Goal: Check status

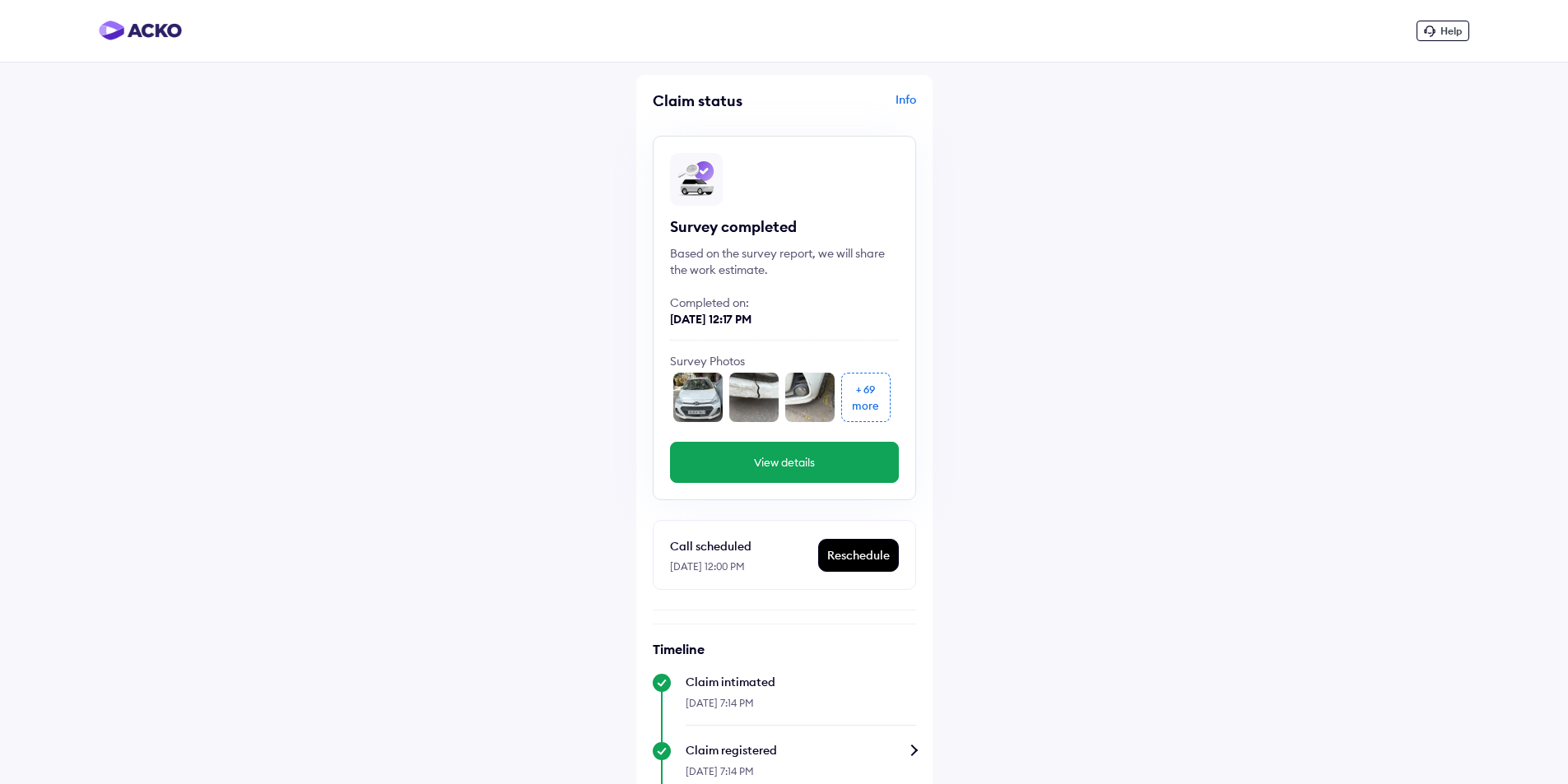
click at [881, 390] on div "+ 69 more" at bounding box center [866, 397] width 49 height 49
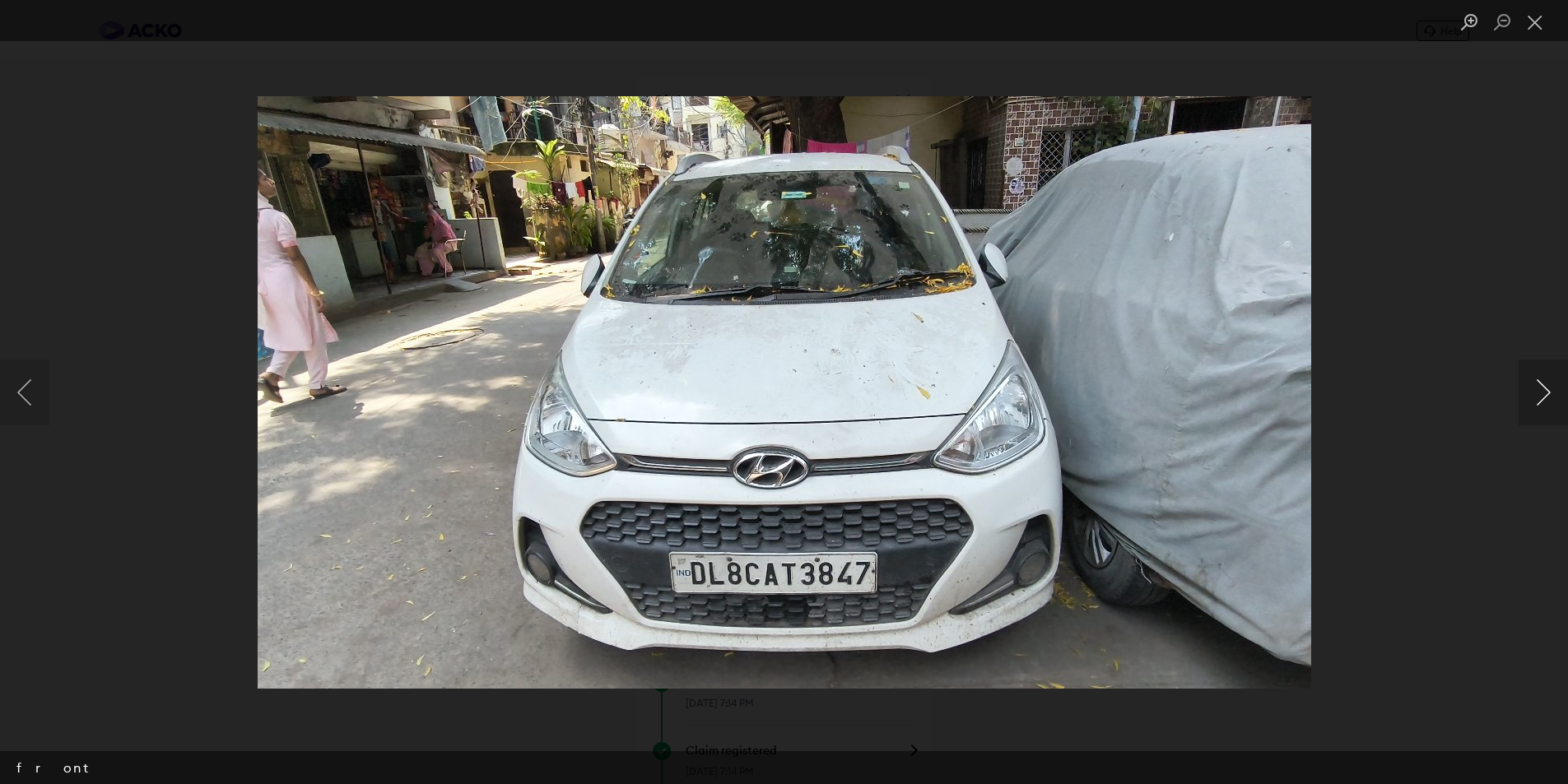
click at [1543, 381] on button "Next image" at bounding box center [1543, 392] width 49 height 66
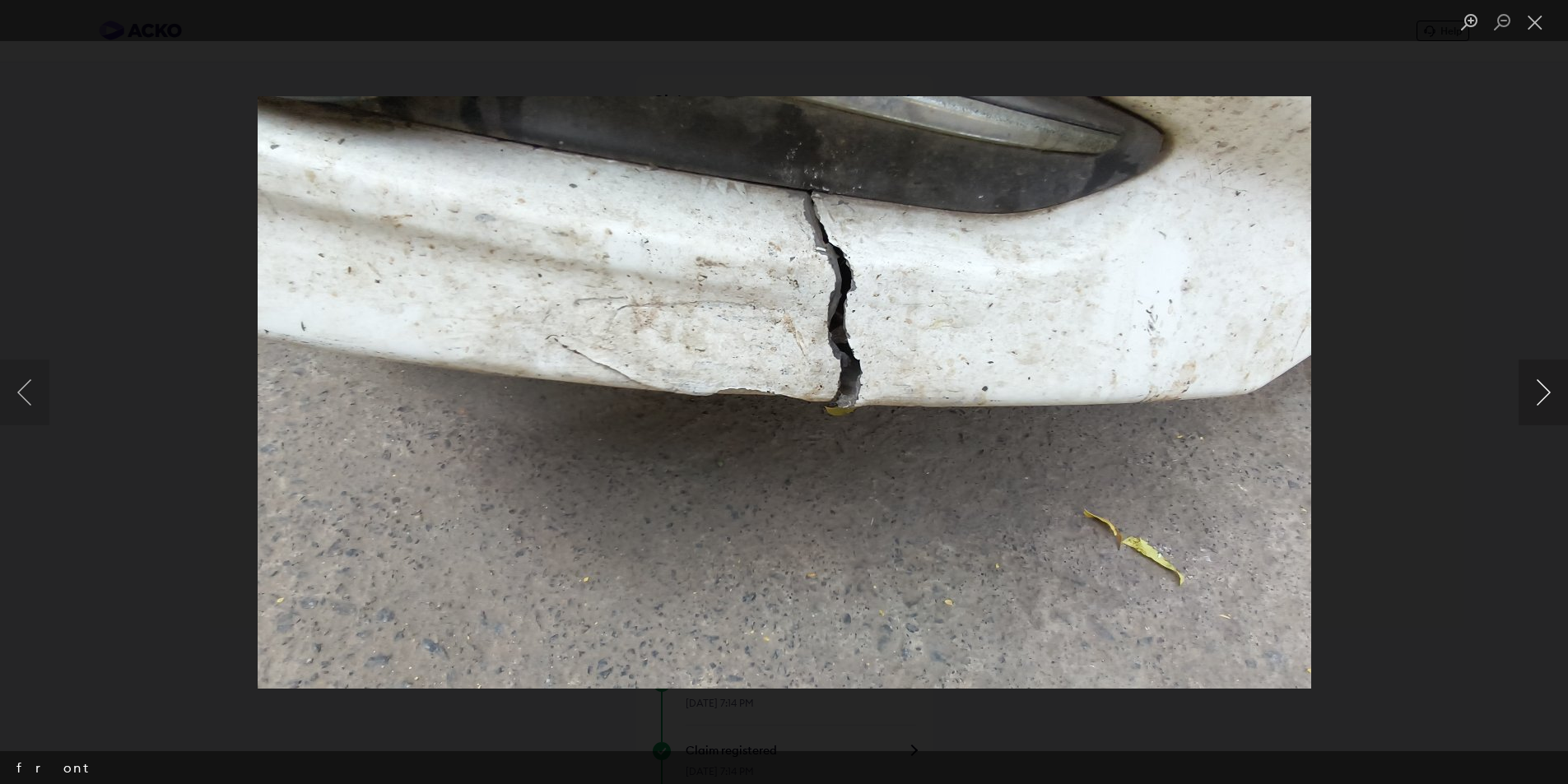
click at [1545, 380] on button "Next image" at bounding box center [1543, 392] width 49 height 66
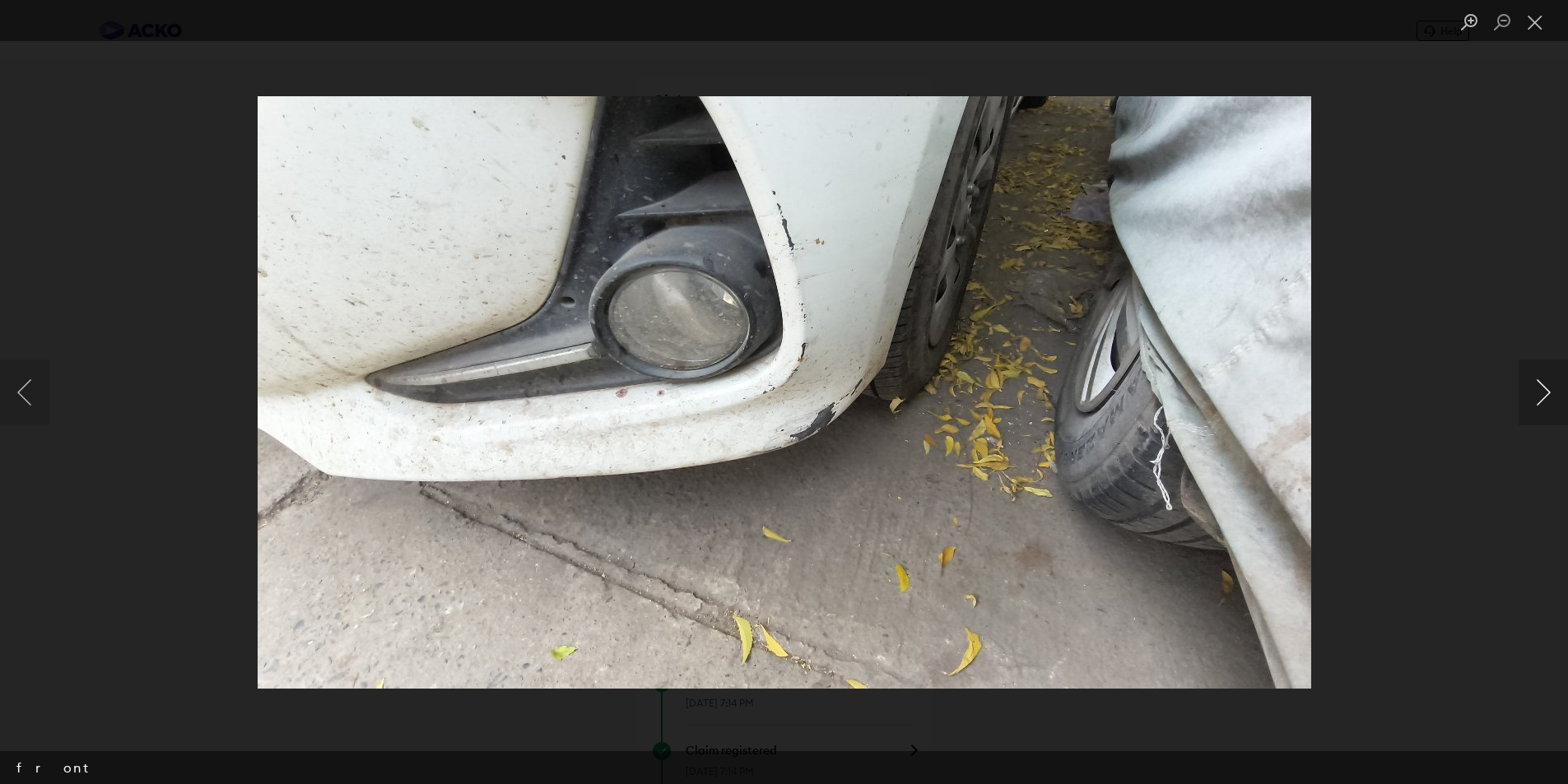
click at [1545, 380] on button "Next image" at bounding box center [1543, 392] width 49 height 66
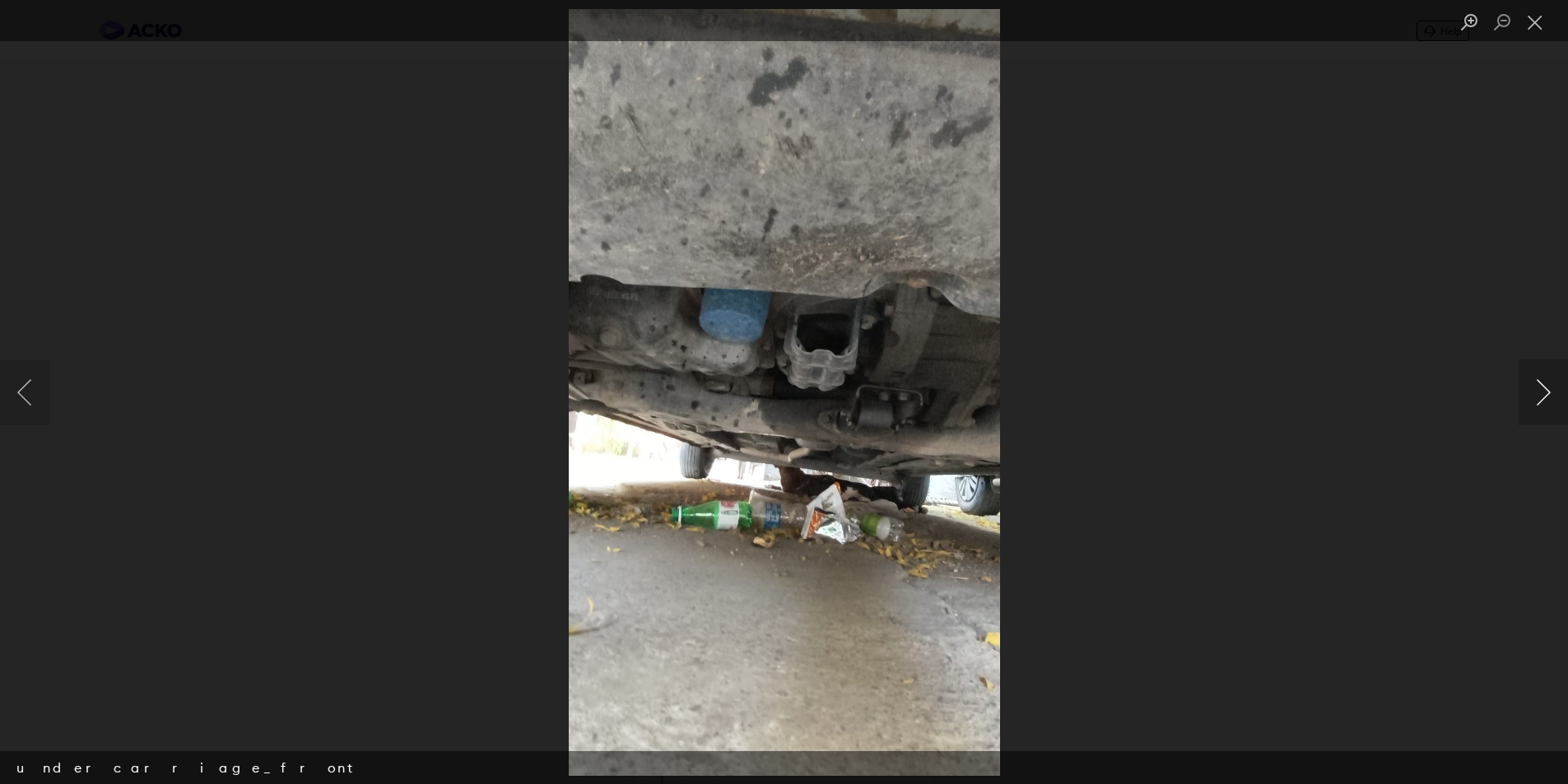
click at [1542, 381] on button "Next image" at bounding box center [1543, 392] width 49 height 66
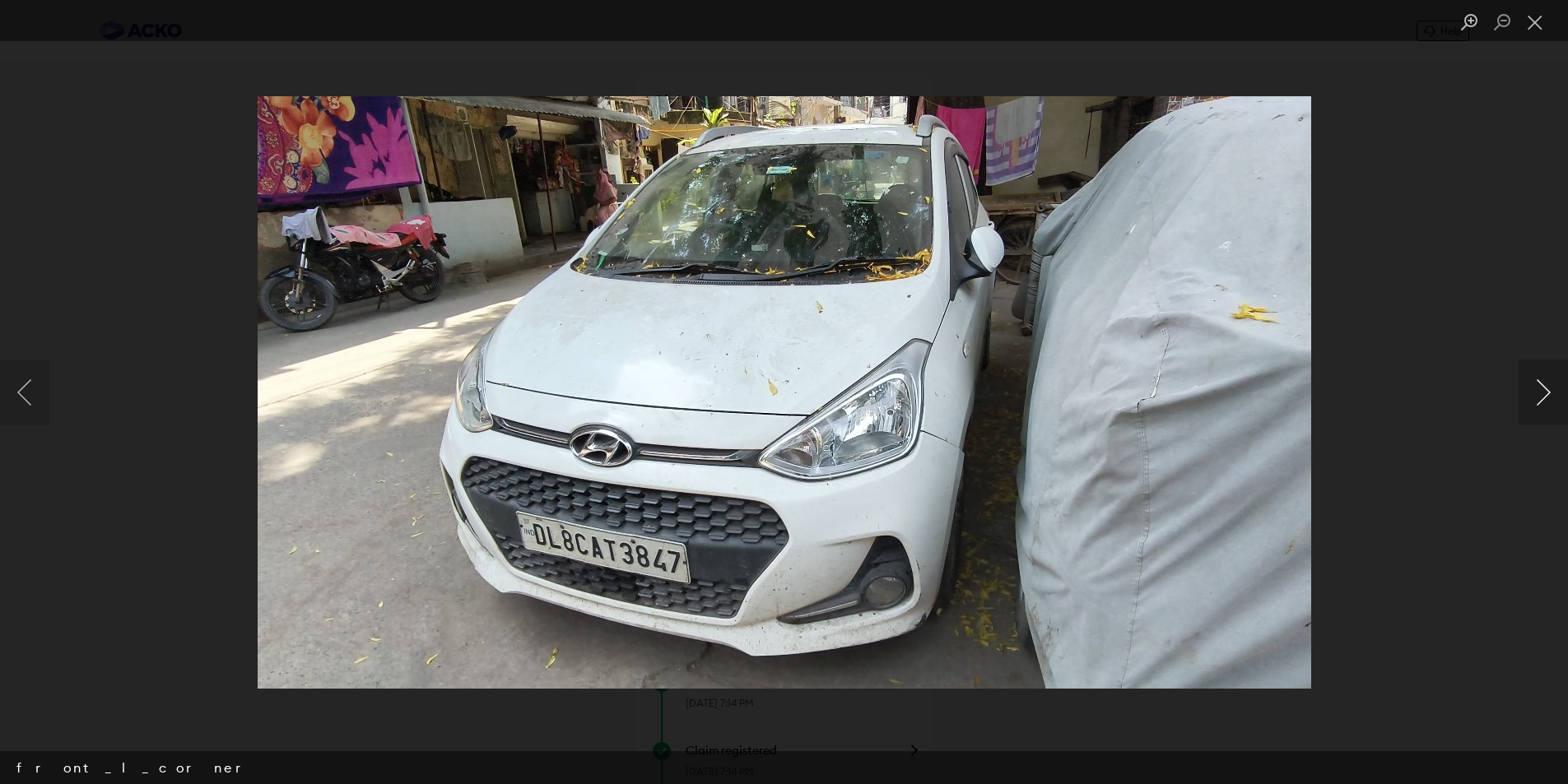
click at [1542, 381] on button "Next image" at bounding box center [1543, 392] width 49 height 66
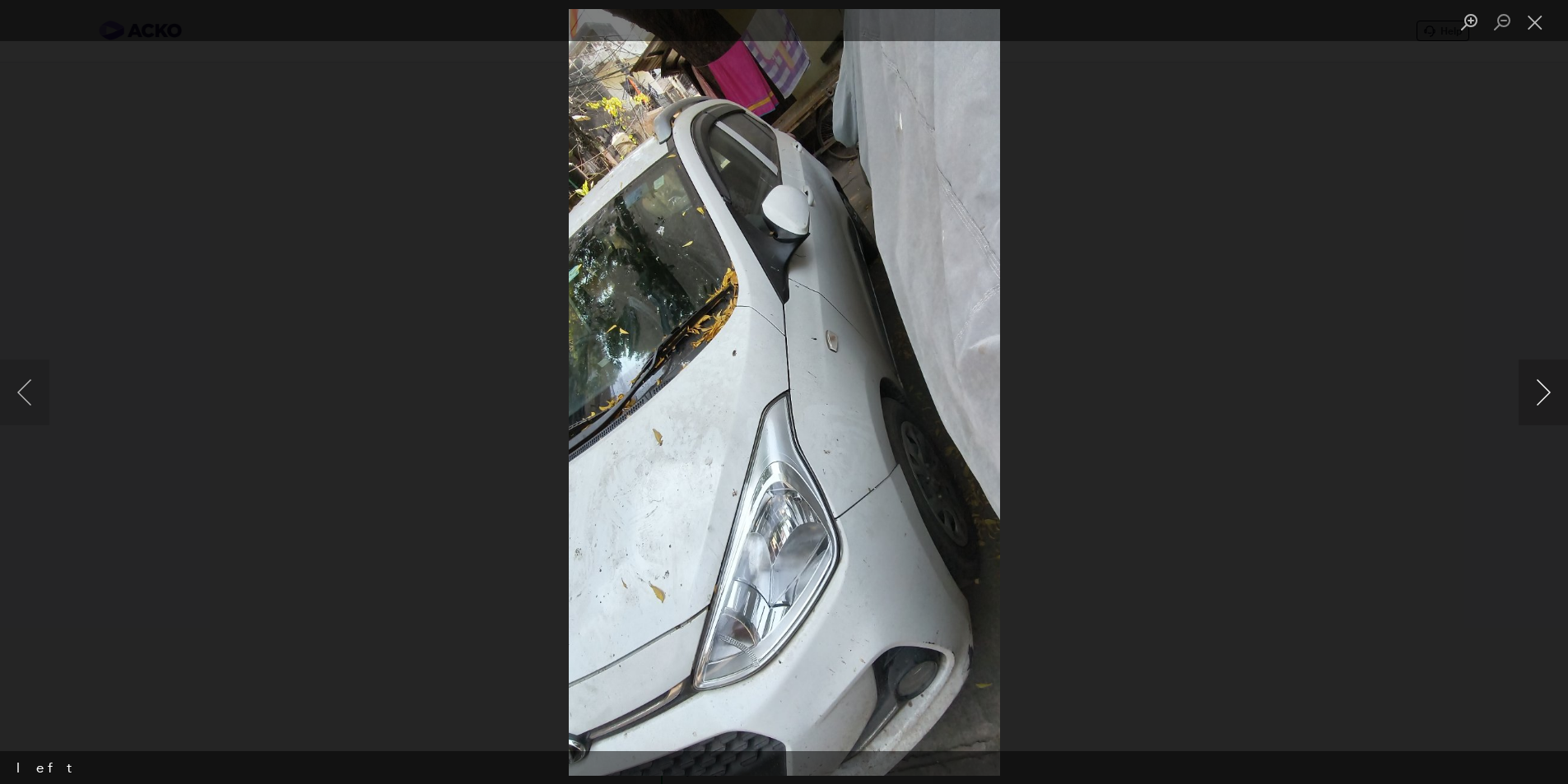
click at [1542, 381] on button "Next image" at bounding box center [1543, 392] width 49 height 66
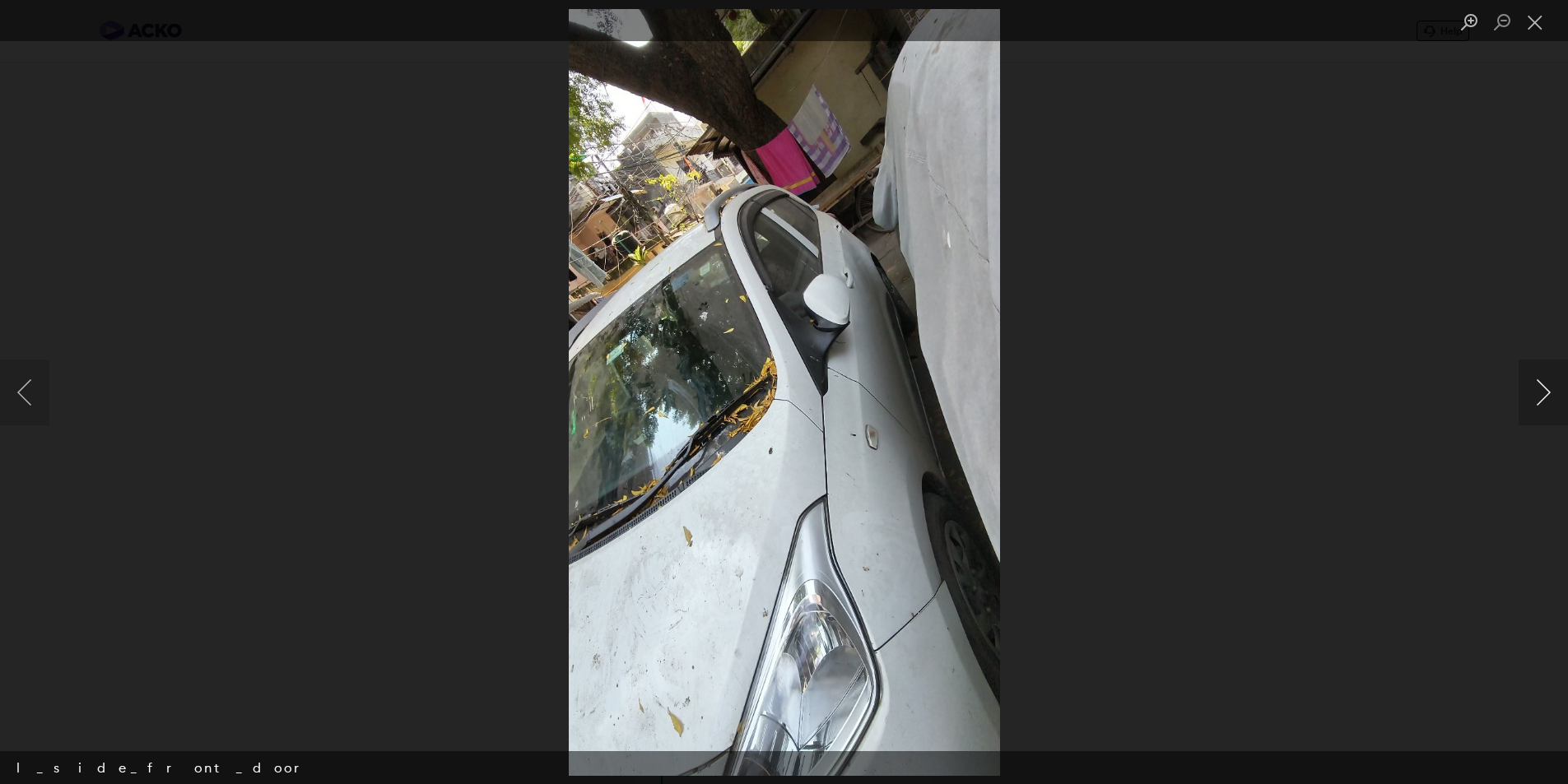
click at [1540, 383] on button "Next image" at bounding box center [1543, 392] width 49 height 66
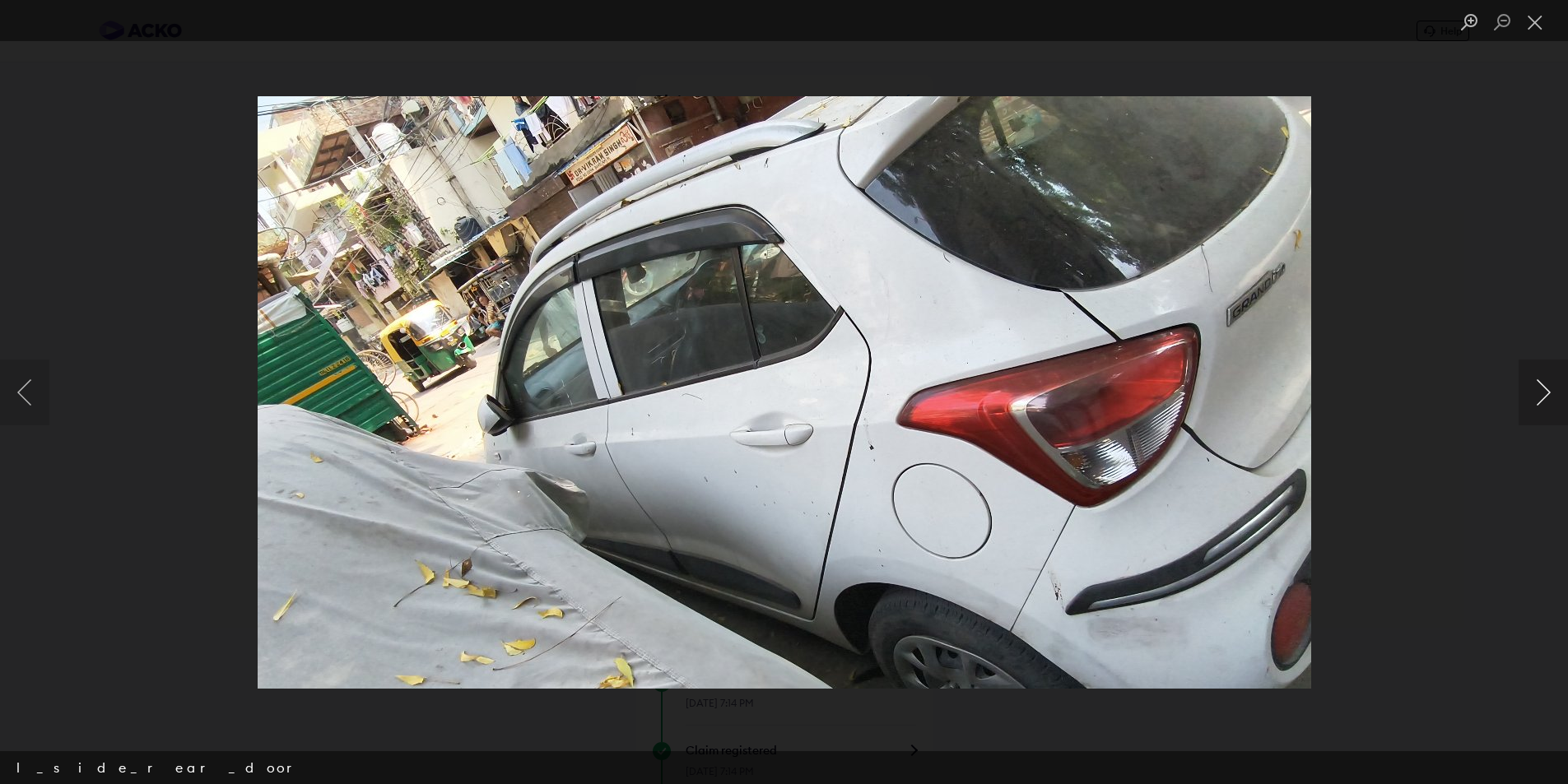
click at [1539, 385] on button "Next image" at bounding box center [1543, 392] width 49 height 66
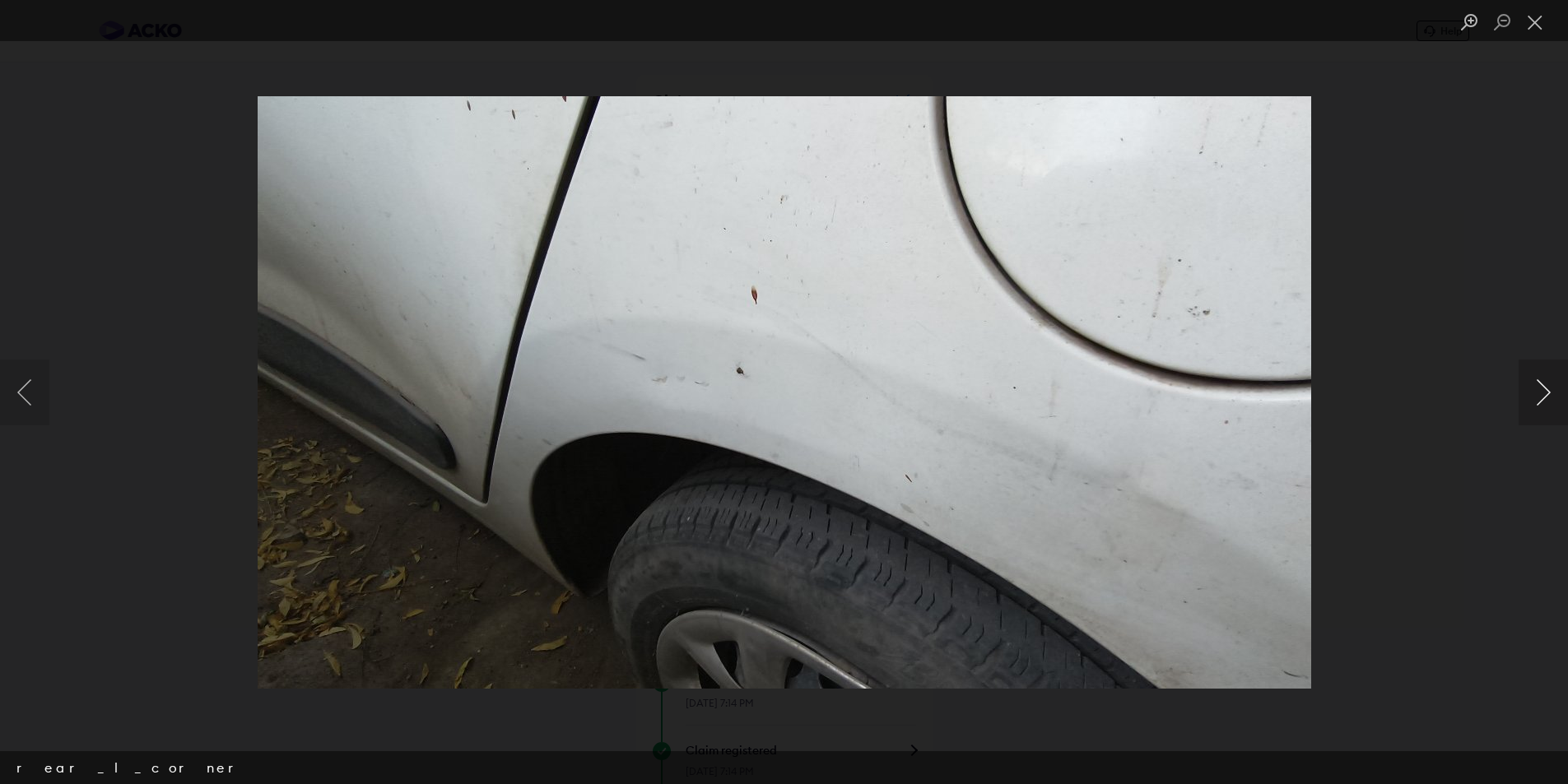
click at [1538, 386] on button "Next image" at bounding box center [1543, 392] width 49 height 66
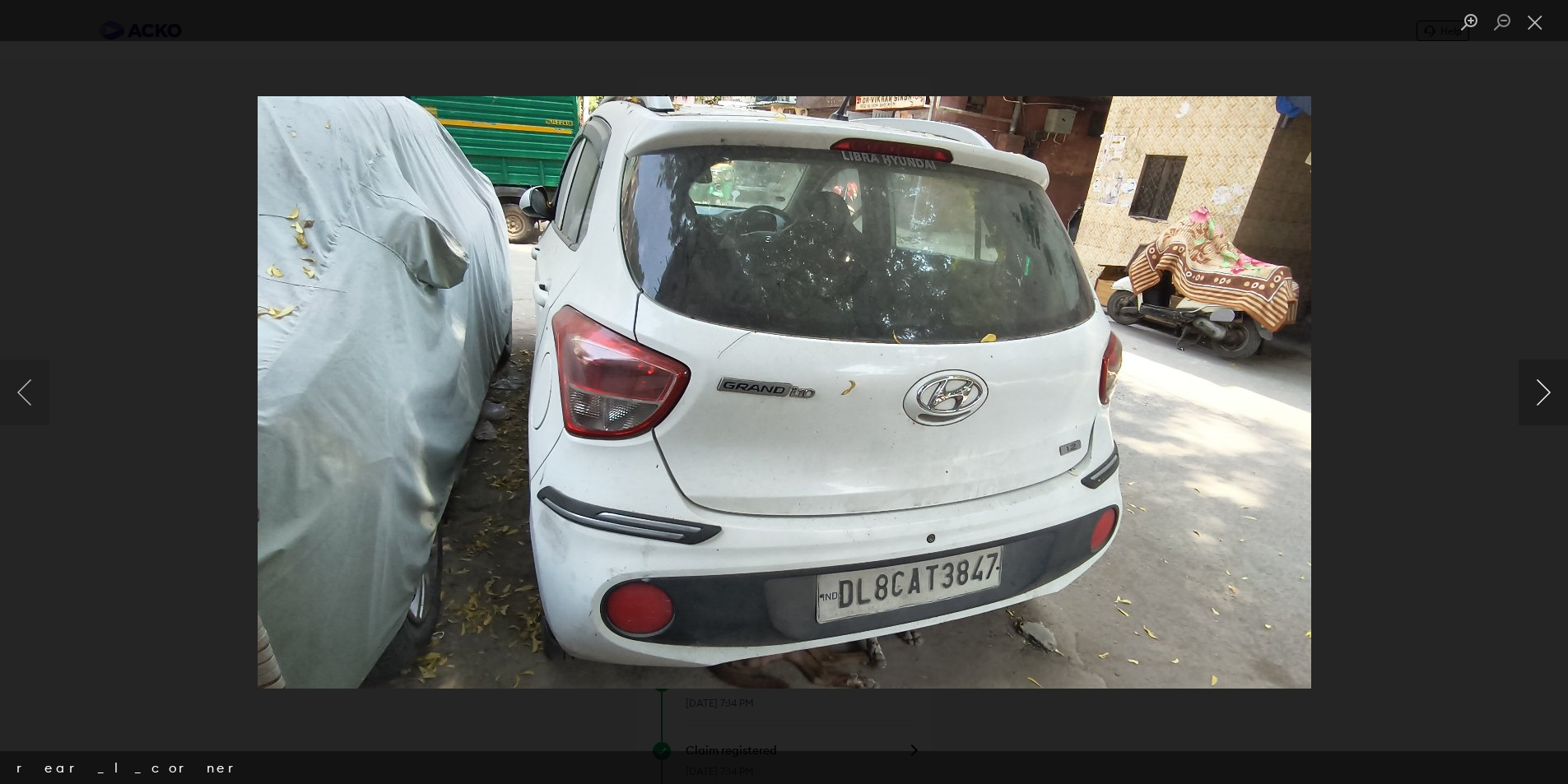
click at [1537, 386] on button "Next image" at bounding box center [1543, 392] width 49 height 66
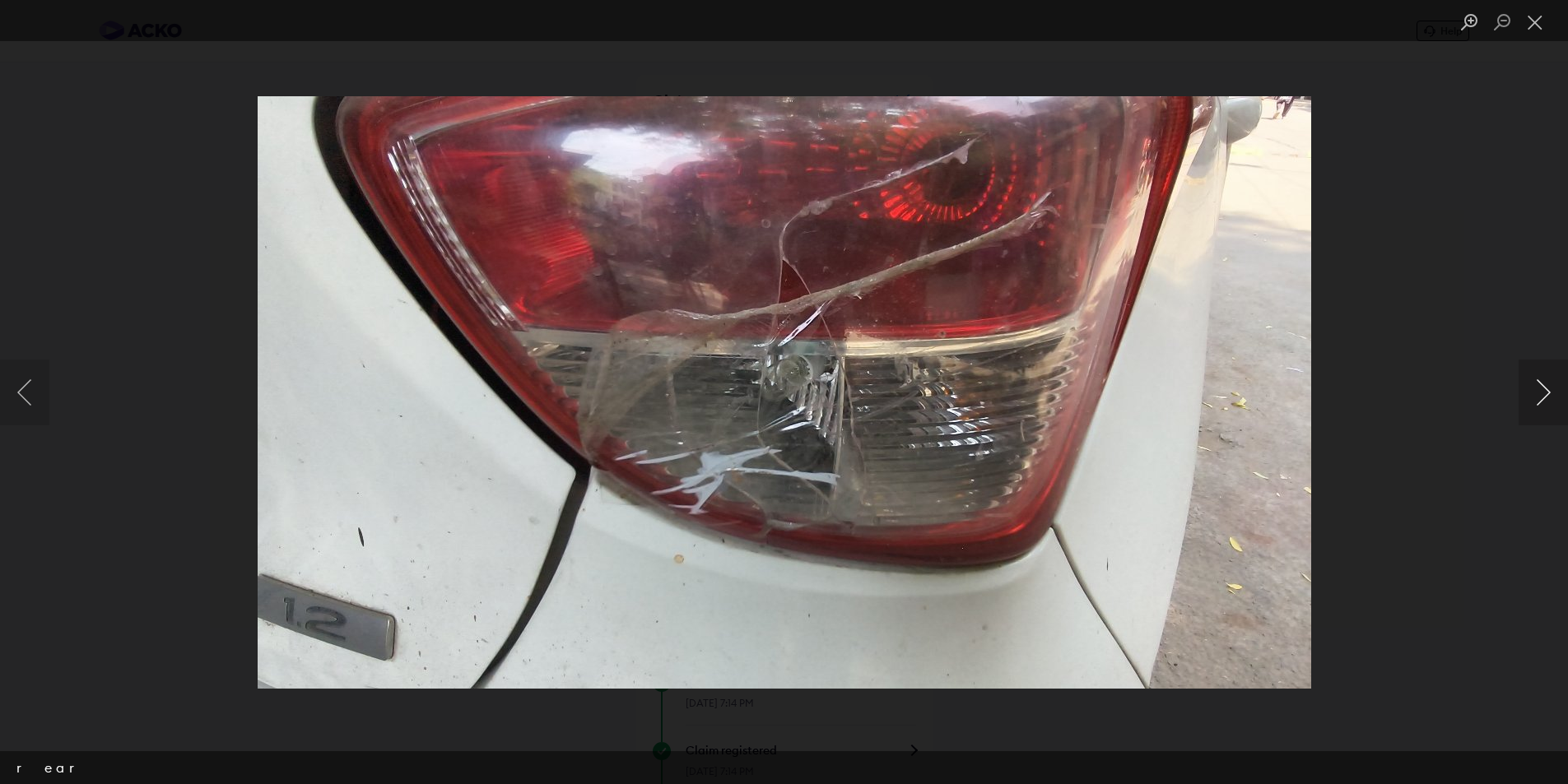
click at [1537, 386] on button "Next image" at bounding box center [1543, 392] width 49 height 66
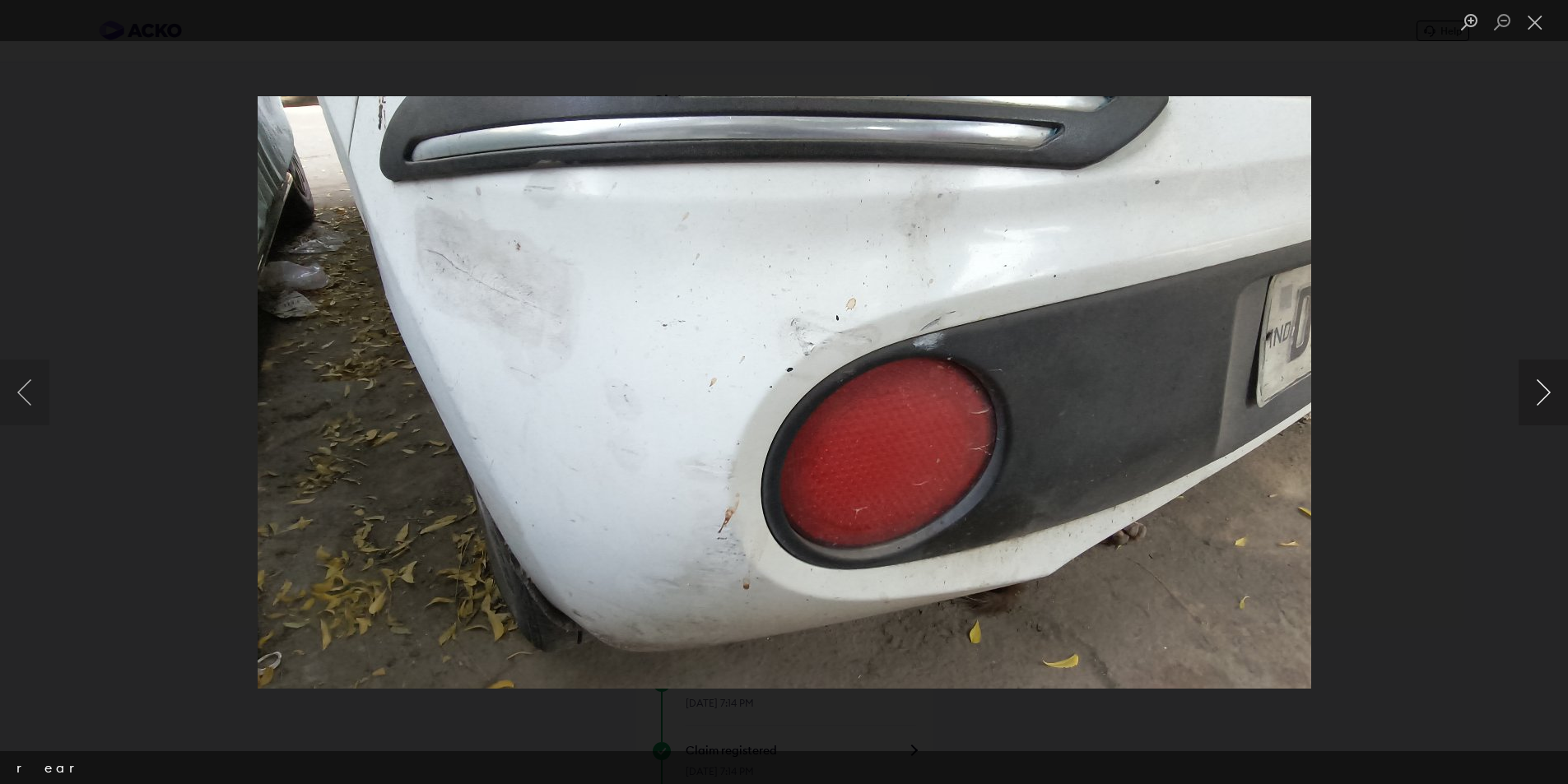
click at [1535, 388] on button "Next image" at bounding box center [1543, 392] width 49 height 66
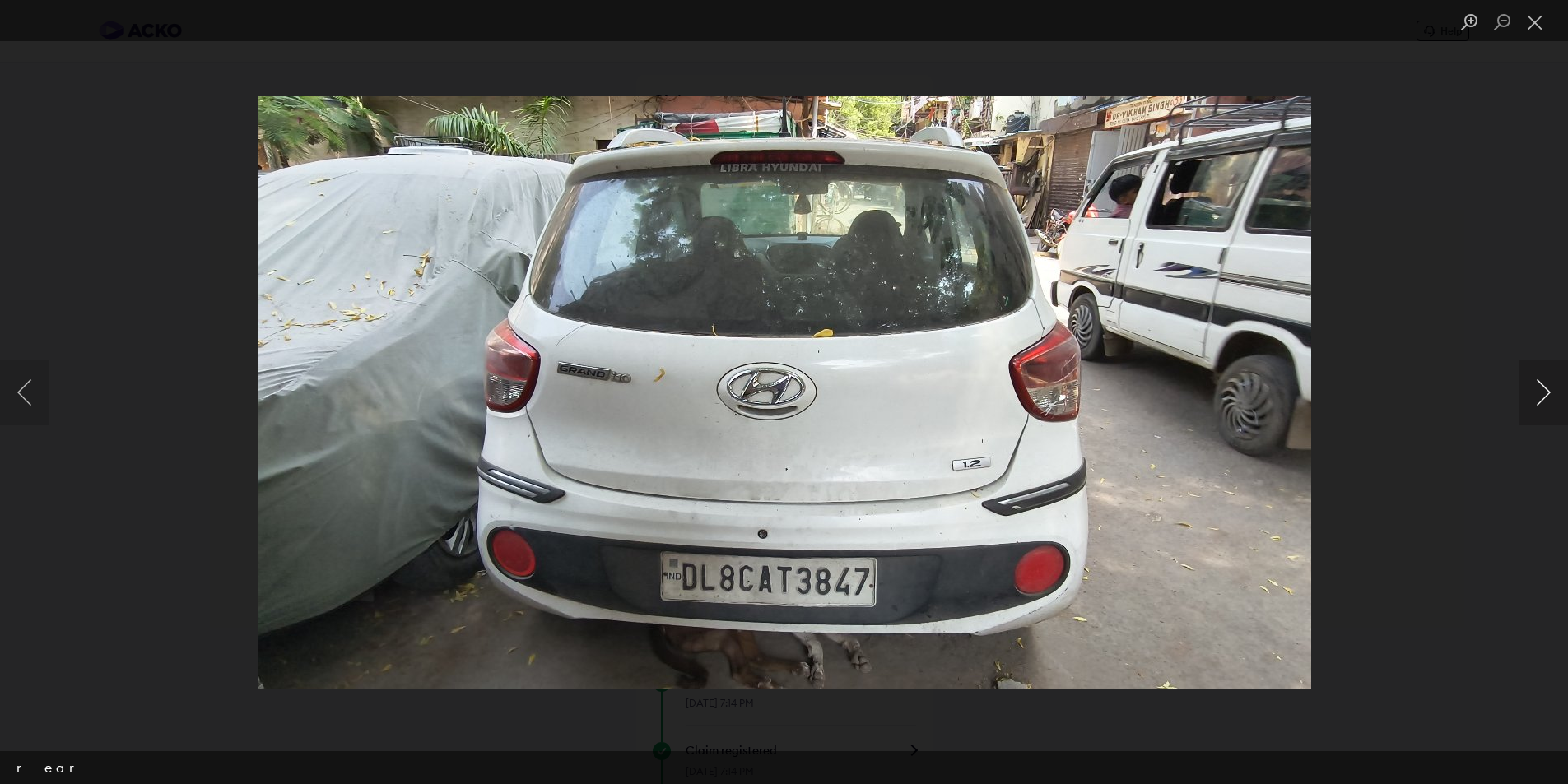
click at [1535, 390] on button "Next image" at bounding box center [1543, 392] width 49 height 66
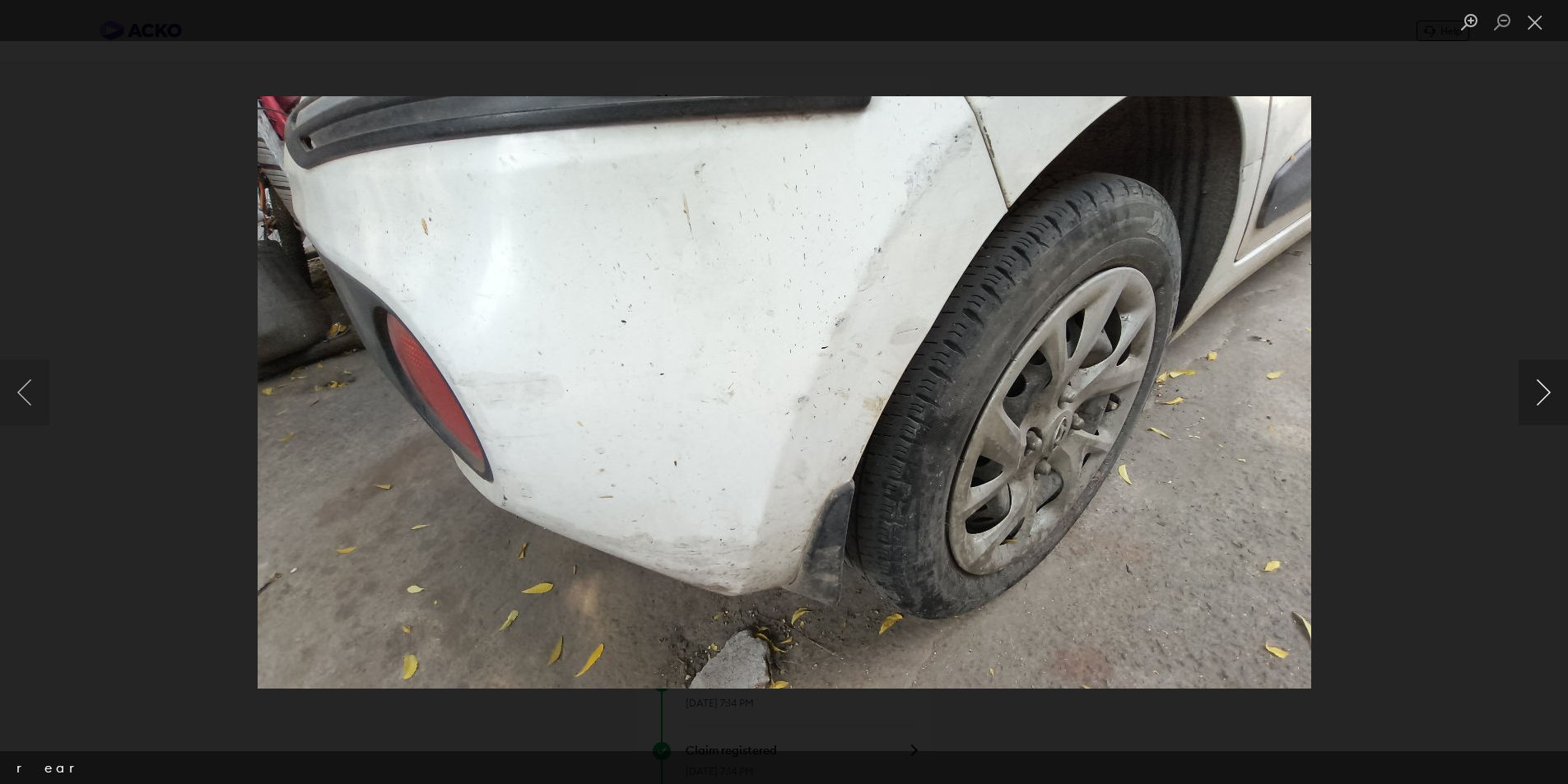
click at [1535, 390] on button "Next image" at bounding box center [1543, 392] width 49 height 66
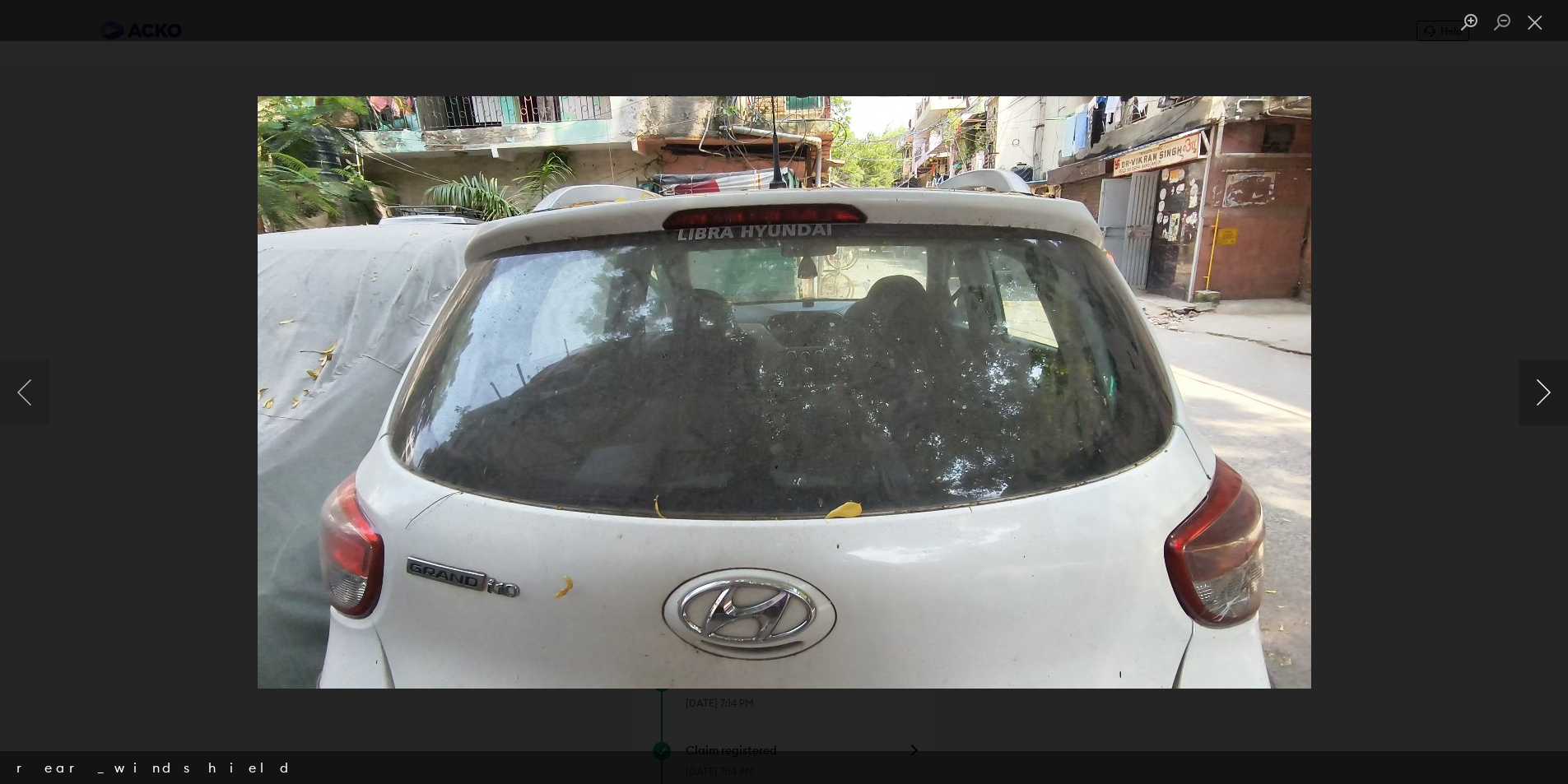
click at [1535, 390] on button "Next image" at bounding box center [1543, 392] width 49 height 66
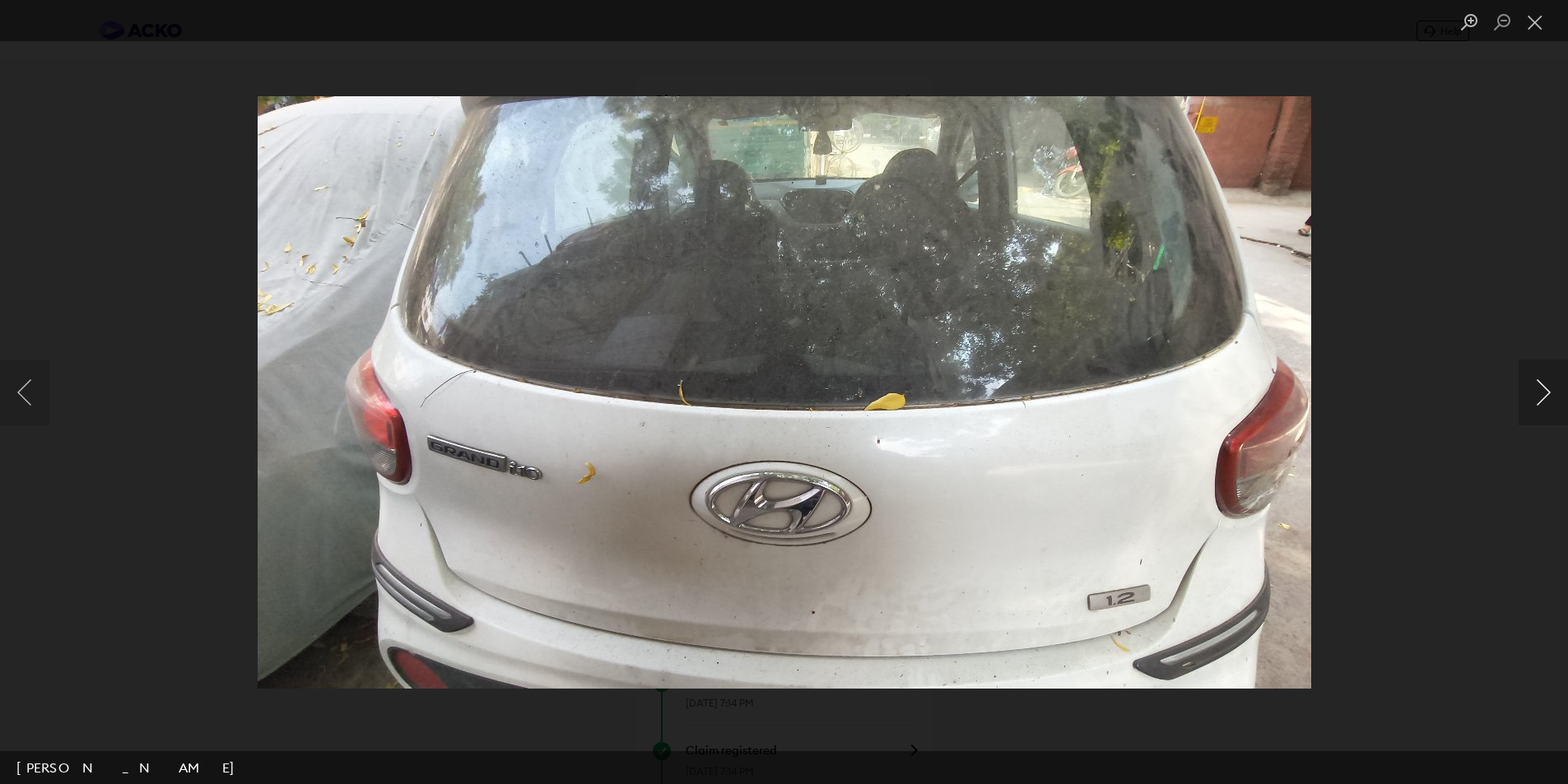
click at [1533, 390] on button "Next image" at bounding box center [1543, 392] width 49 height 66
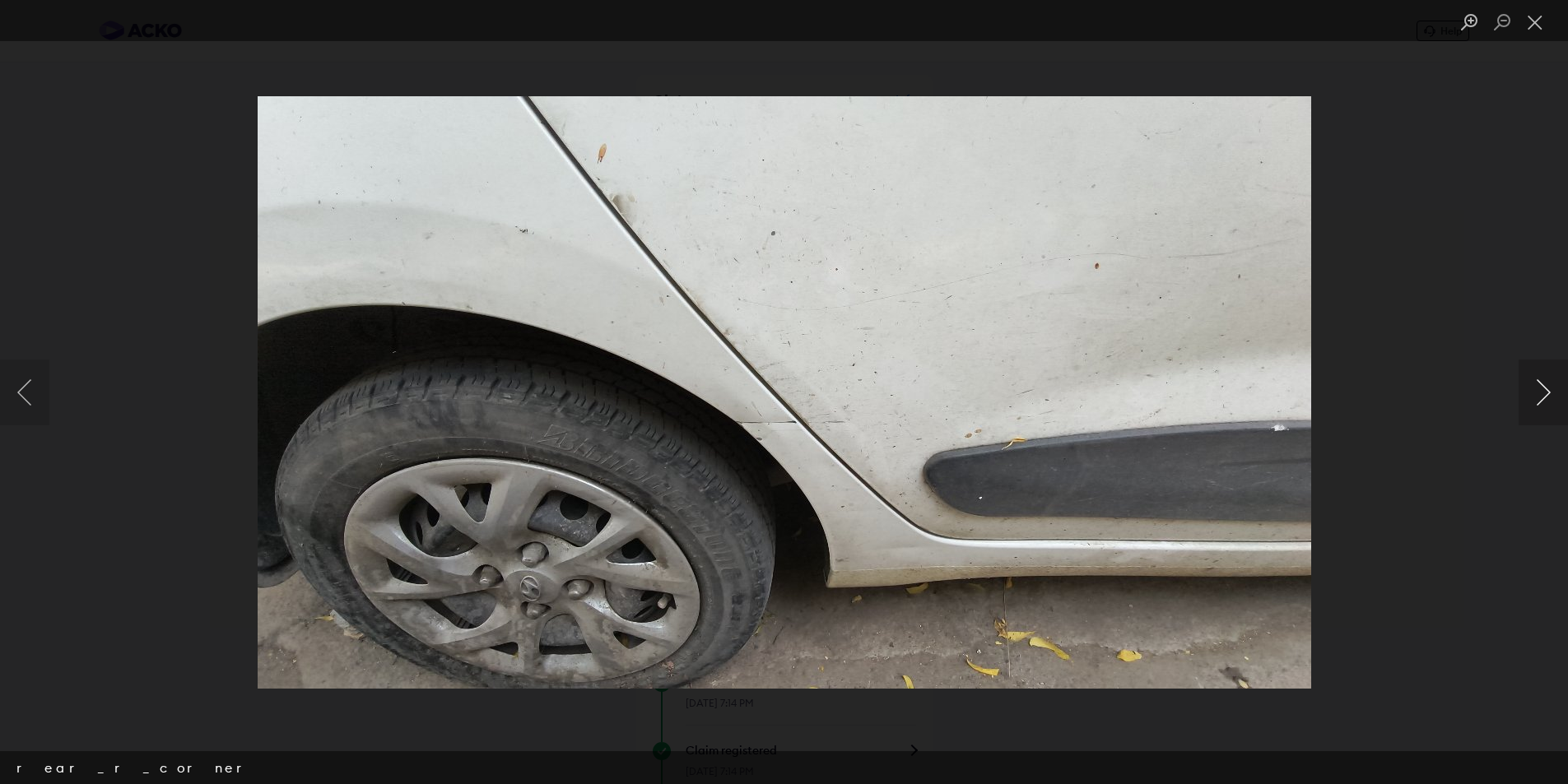
click at [1533, 391] on button "Next image" at bounding box center [1543, 392] width 49 height 66
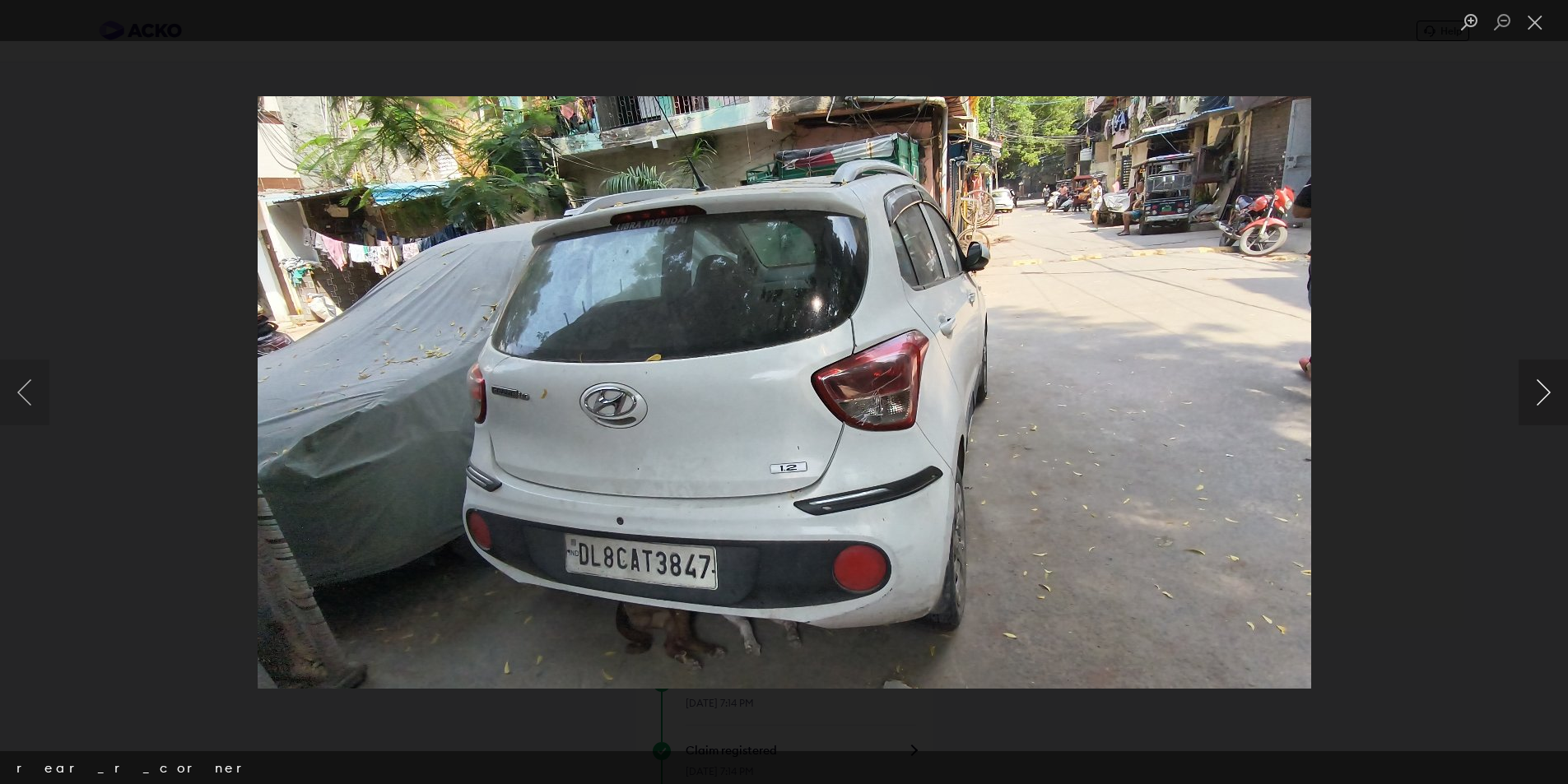
click at [1531, 392] on button "Next image" at bounding box center [1543, 392] width 49 height 66
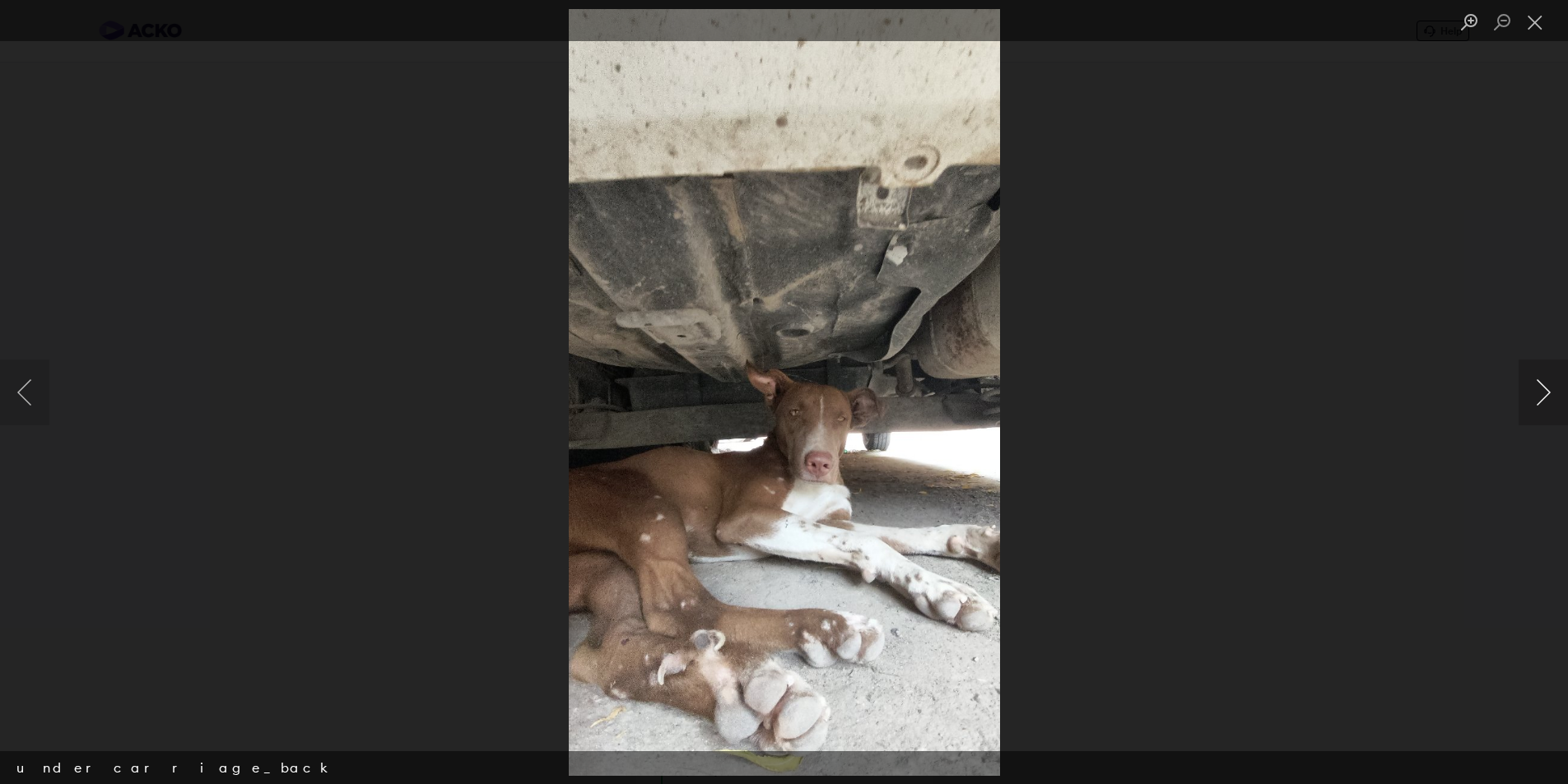
click at [1530, 393] on button "Next image" at bounding box center [1543, 392] width 49 height 66
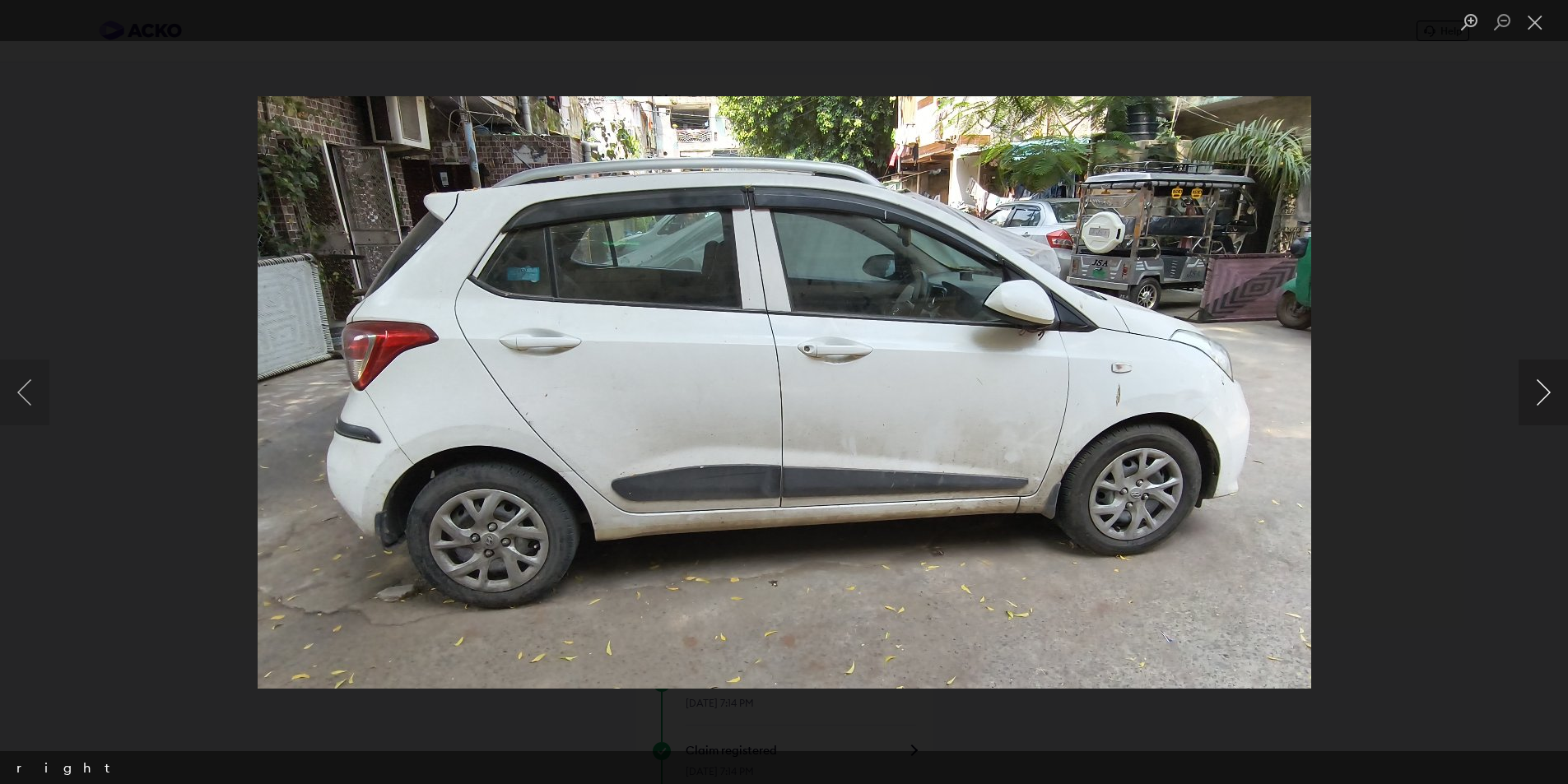
click at [1530, 393] on button "Next image" at bounding box center [1543, 392] width 49 height 66
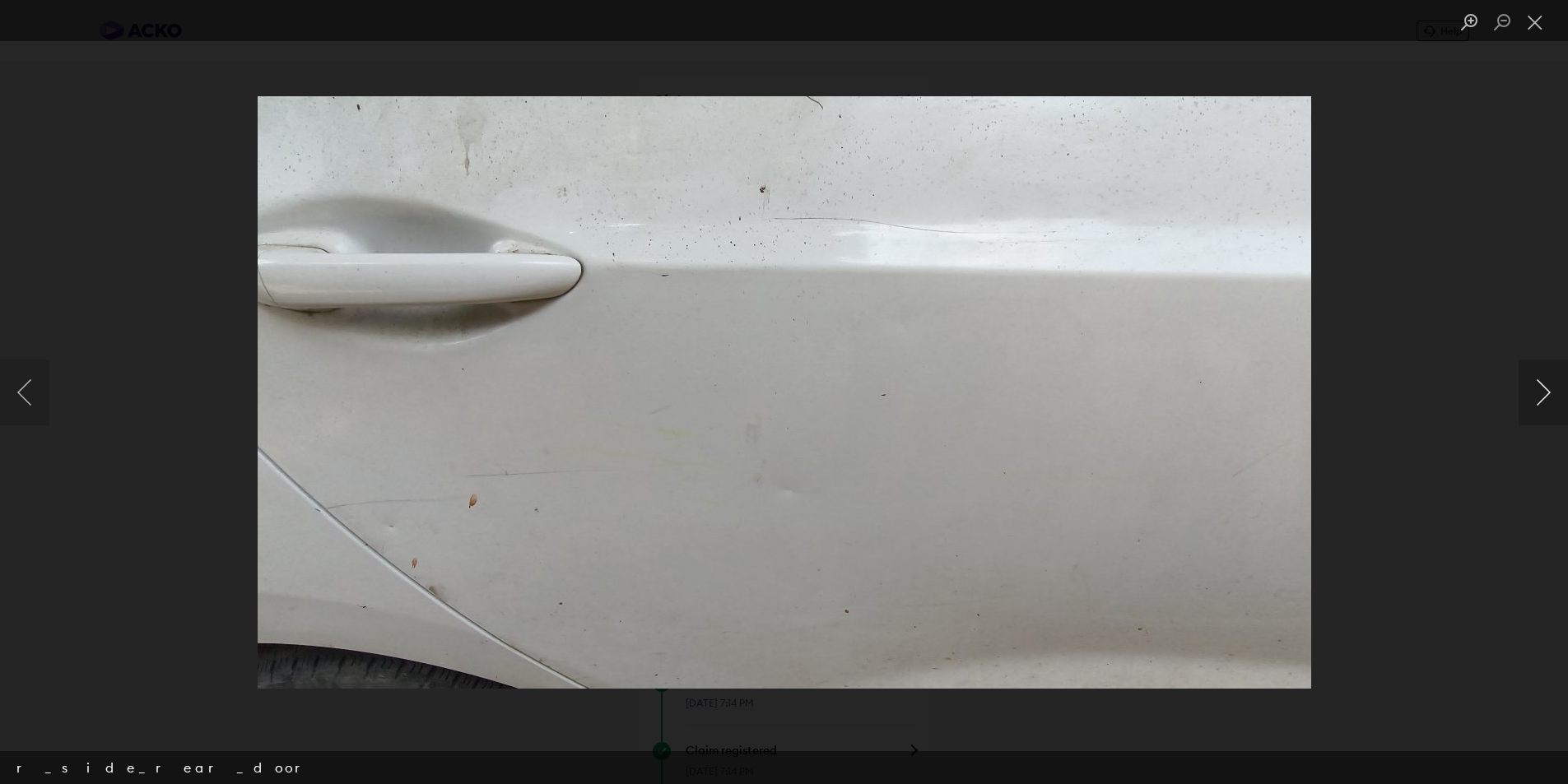
click at [1530, 393] on button "Next image" at bounding box center [1543, 392] width 49 height 66
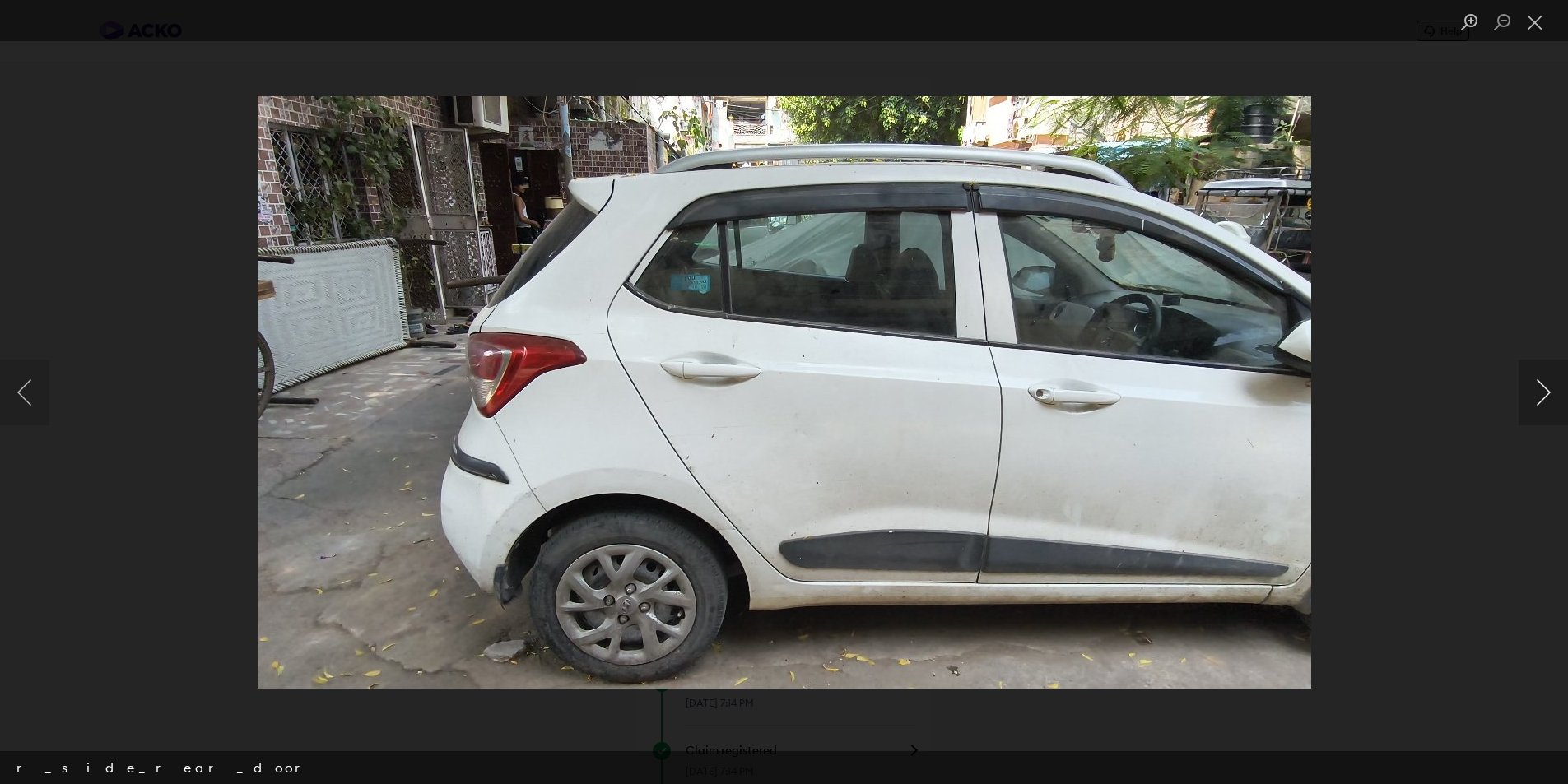
click at [1530, 394] on button "Next image" at bounding box center [1543, 392] width 49 height 66
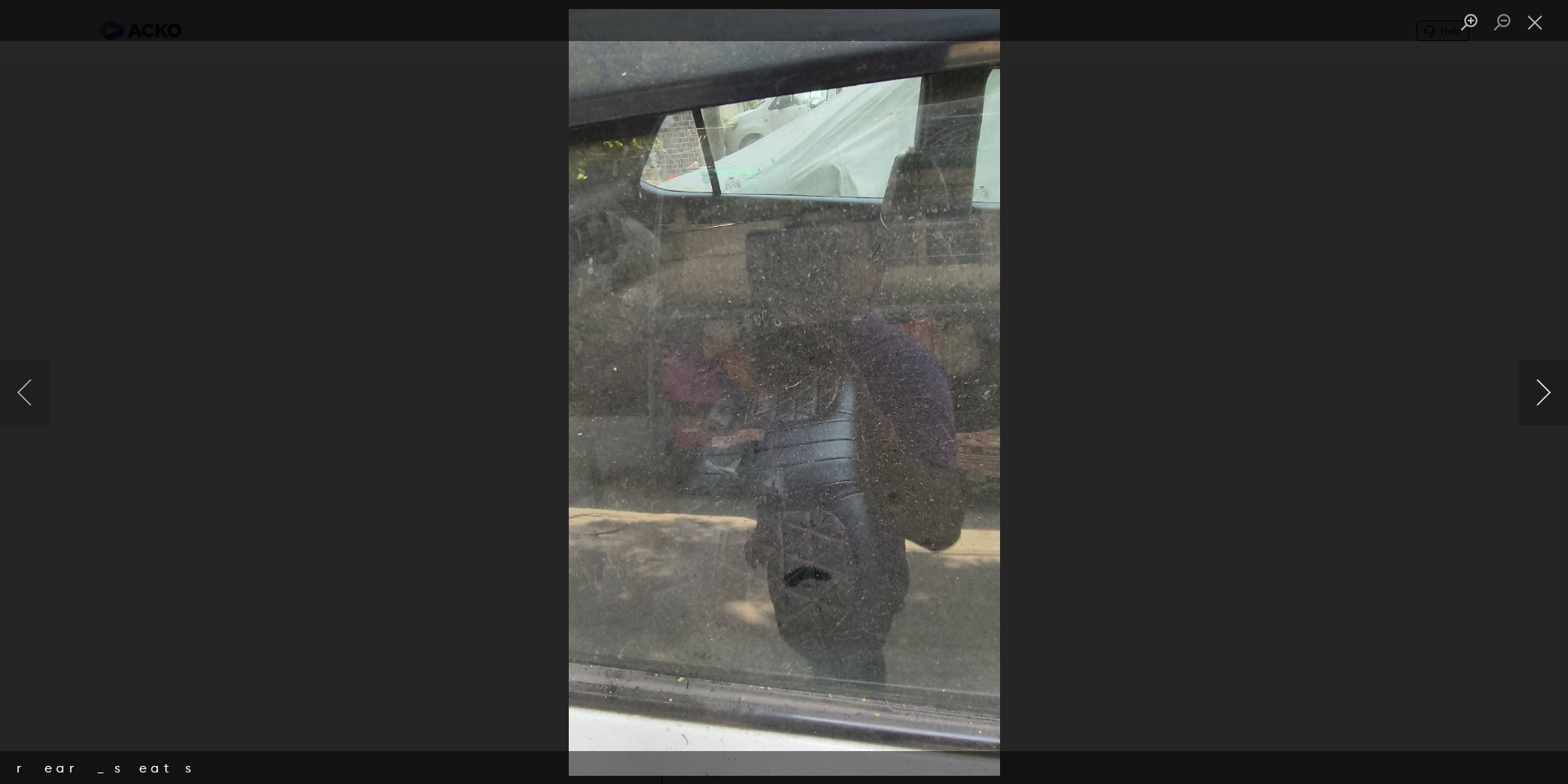
click at [1530, 394] on button "Next image" at bounding box center [1543, 392] width 49 height 66
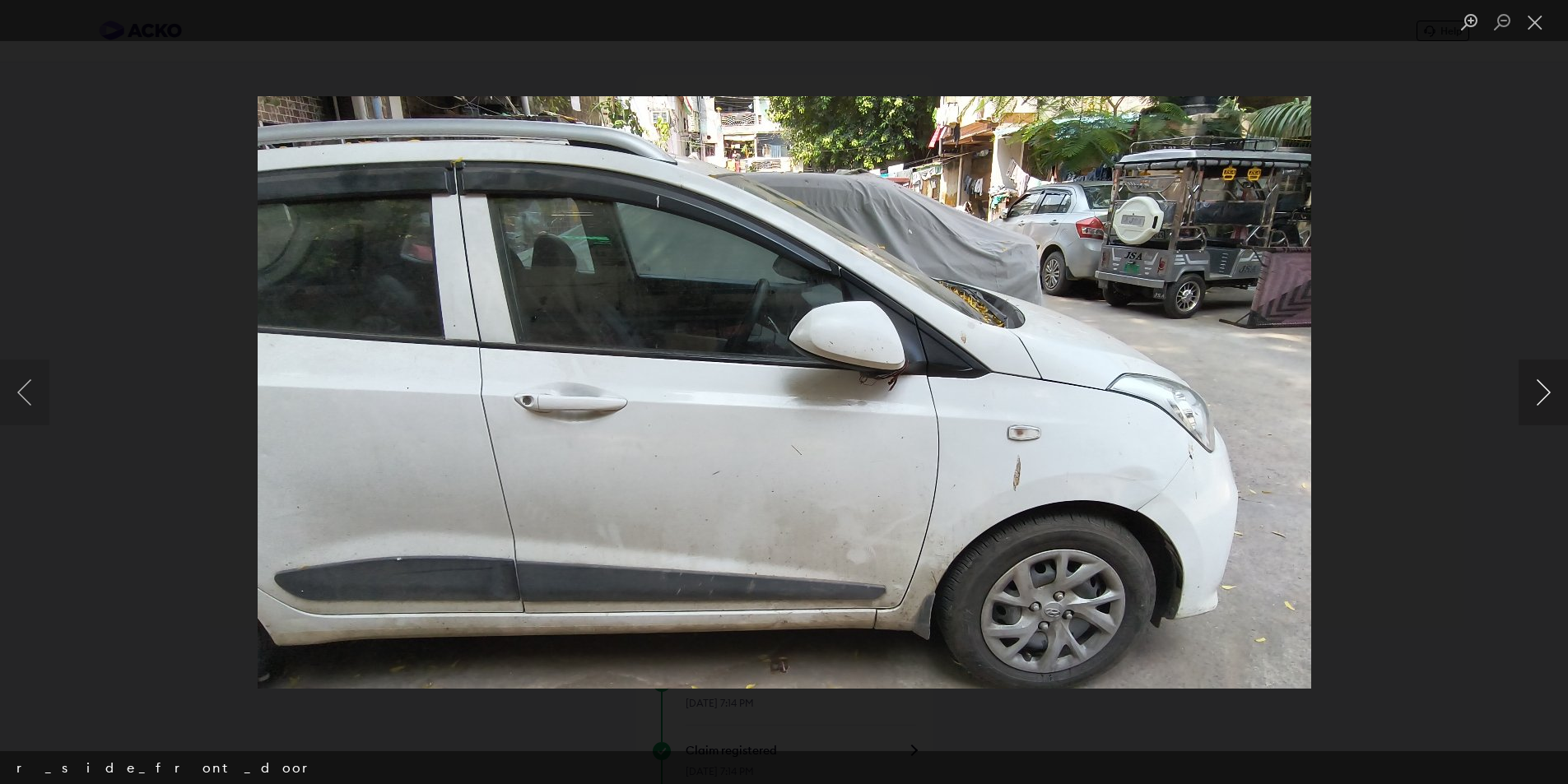
click at [1528, 396] on button "Next image" at bounding box center [1543, 392] width 49 height 66
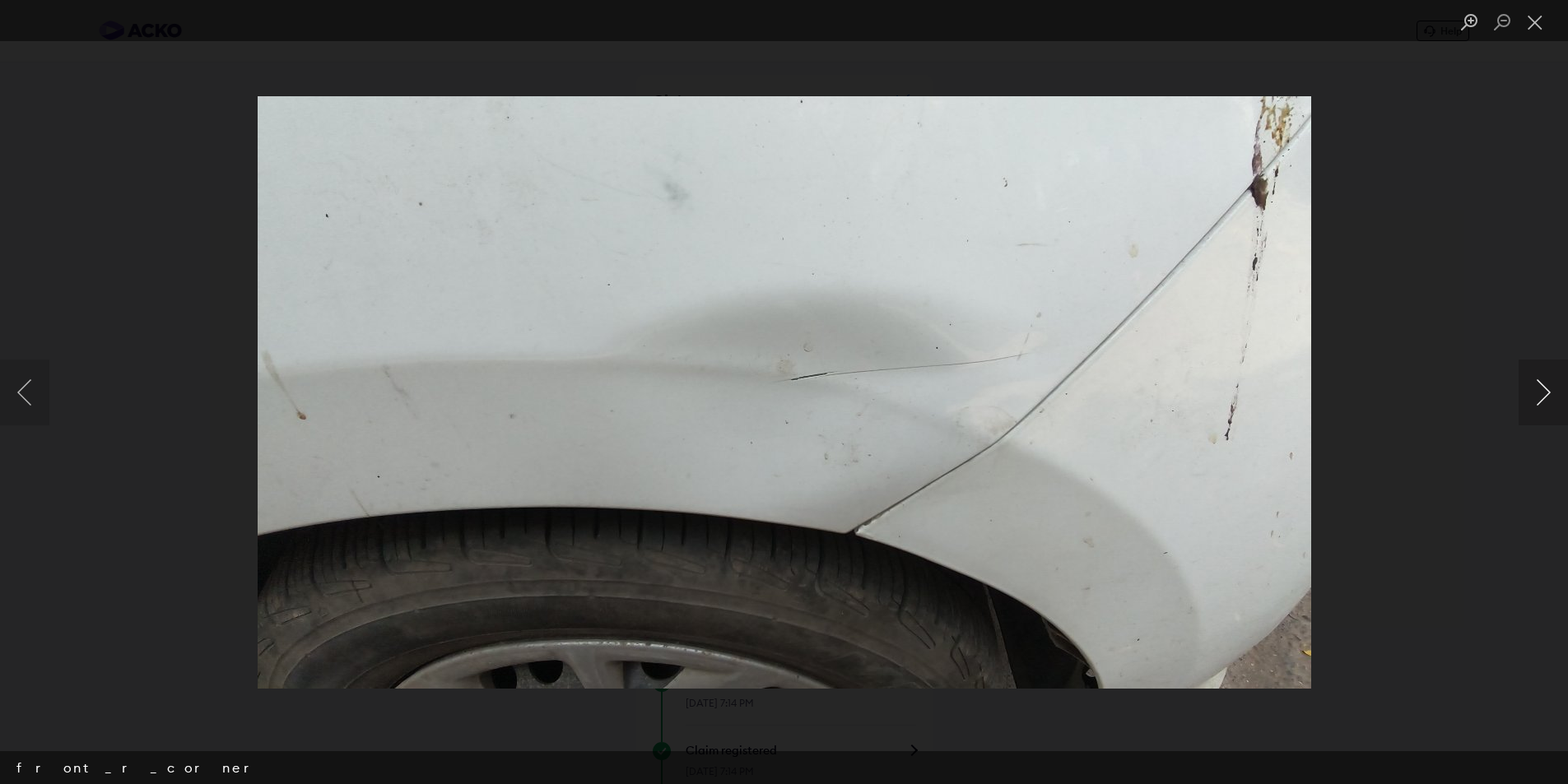
click at [1528, 396] on button "Next image" at bounding box center [1543, 392] width 49 height 66
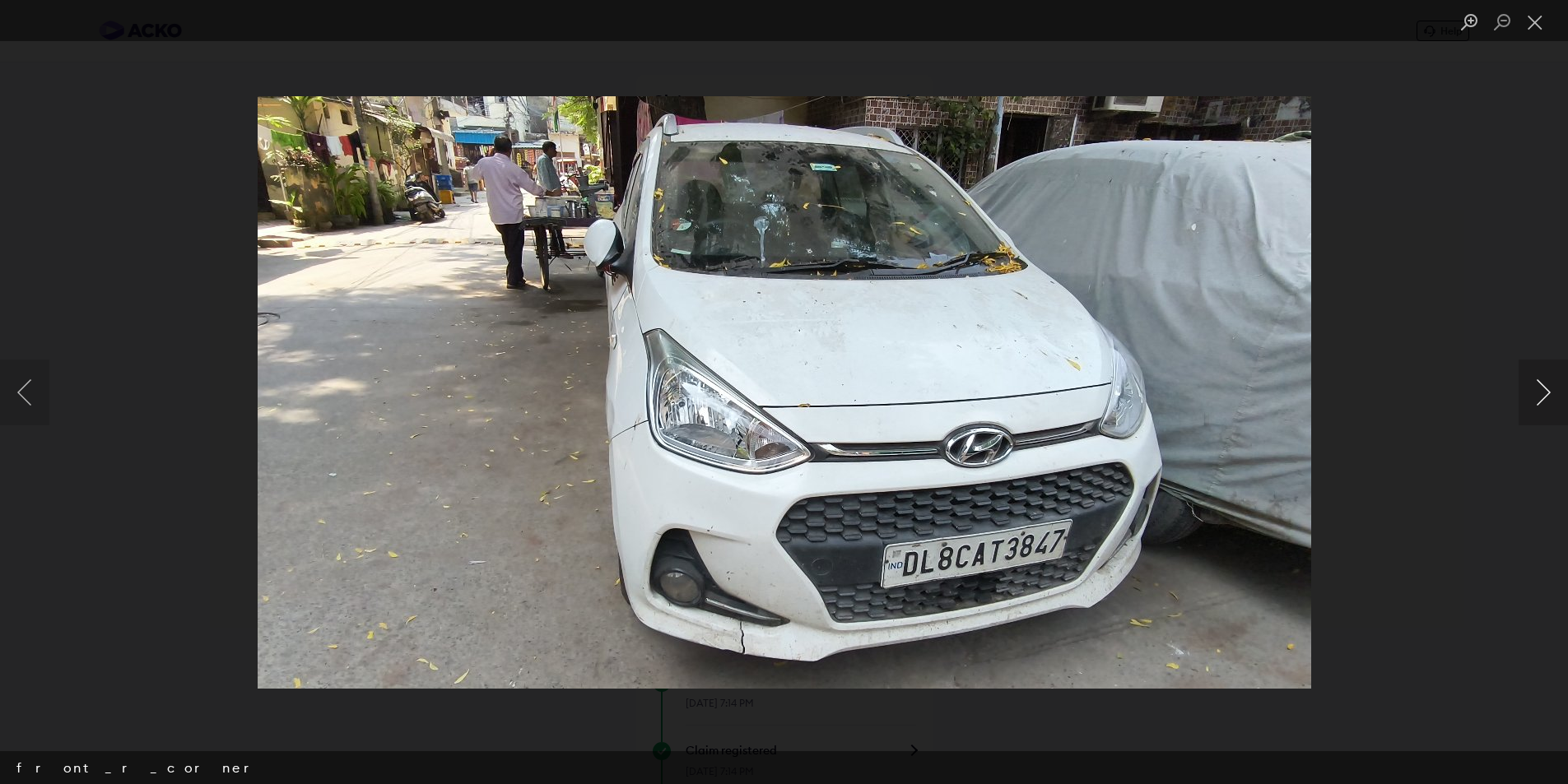
click at [1528, 396] on button "Next image" at bounding box center [1543, 392] width 49 height 66
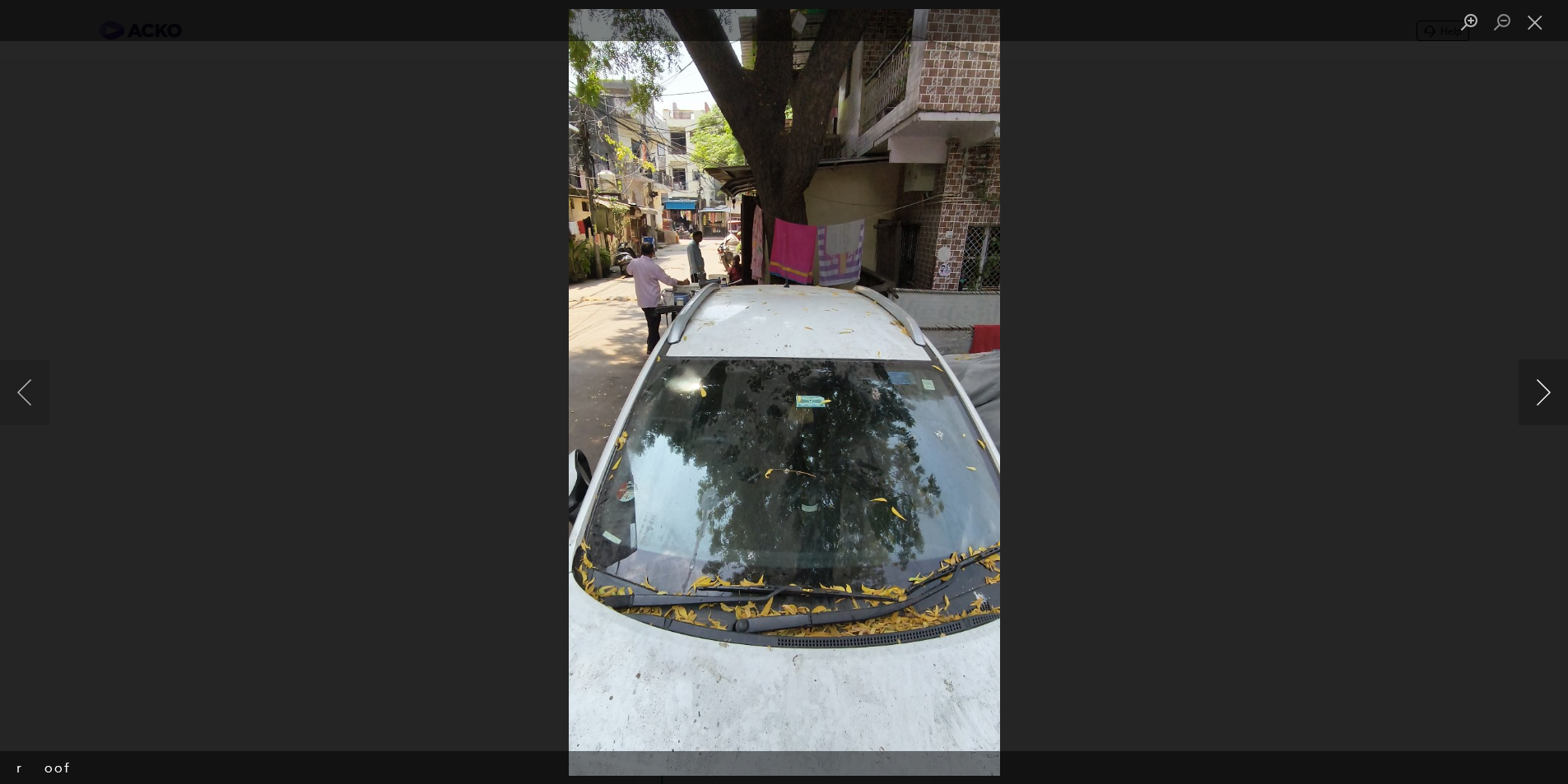
click at [1528, 396] on button "Next image" at bounding box center [1543, 392] width 49 height 66
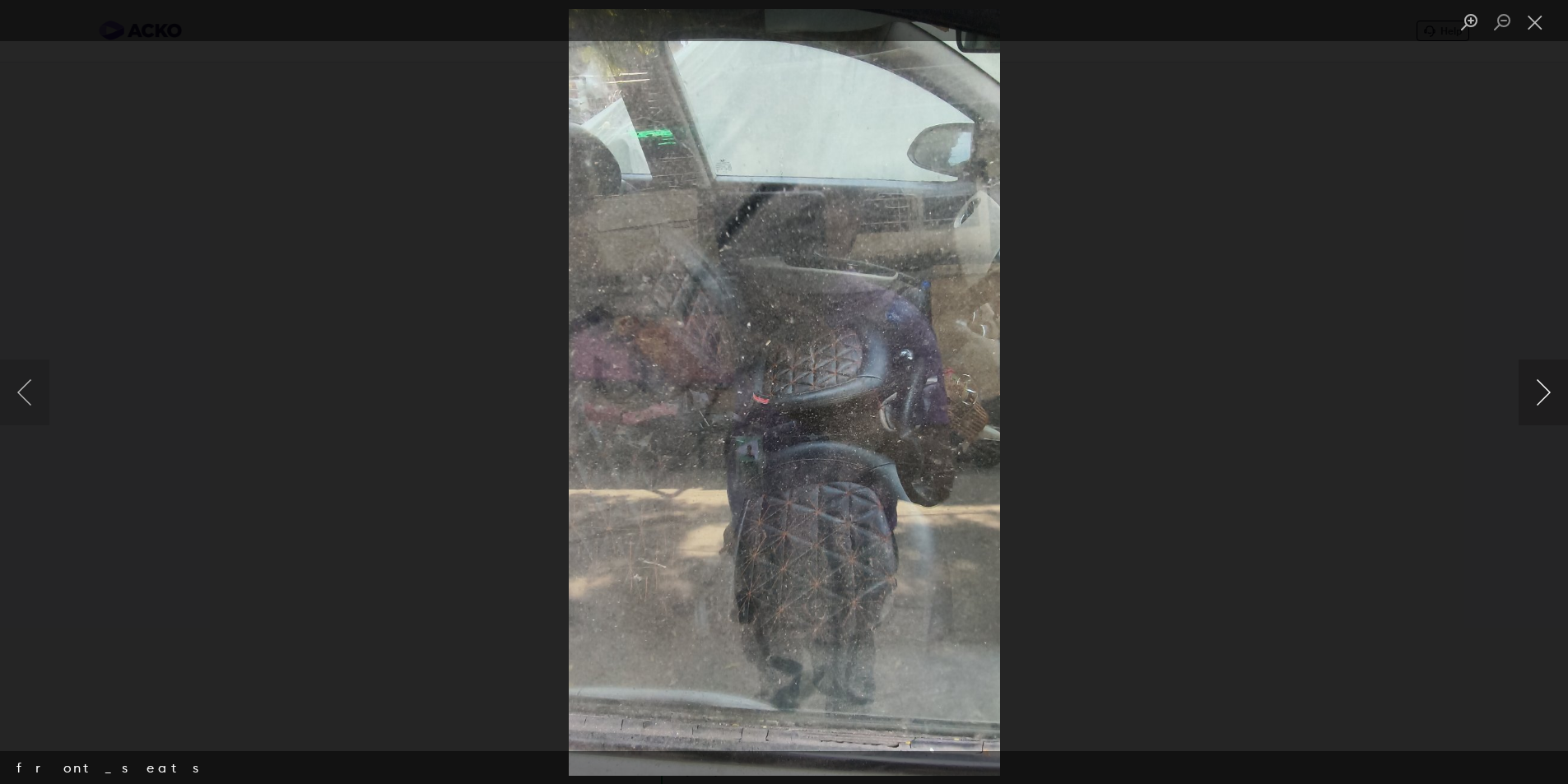
click at [1528, 396] on button "Next image" at bounding box center [1543, 392] width 49 height 66
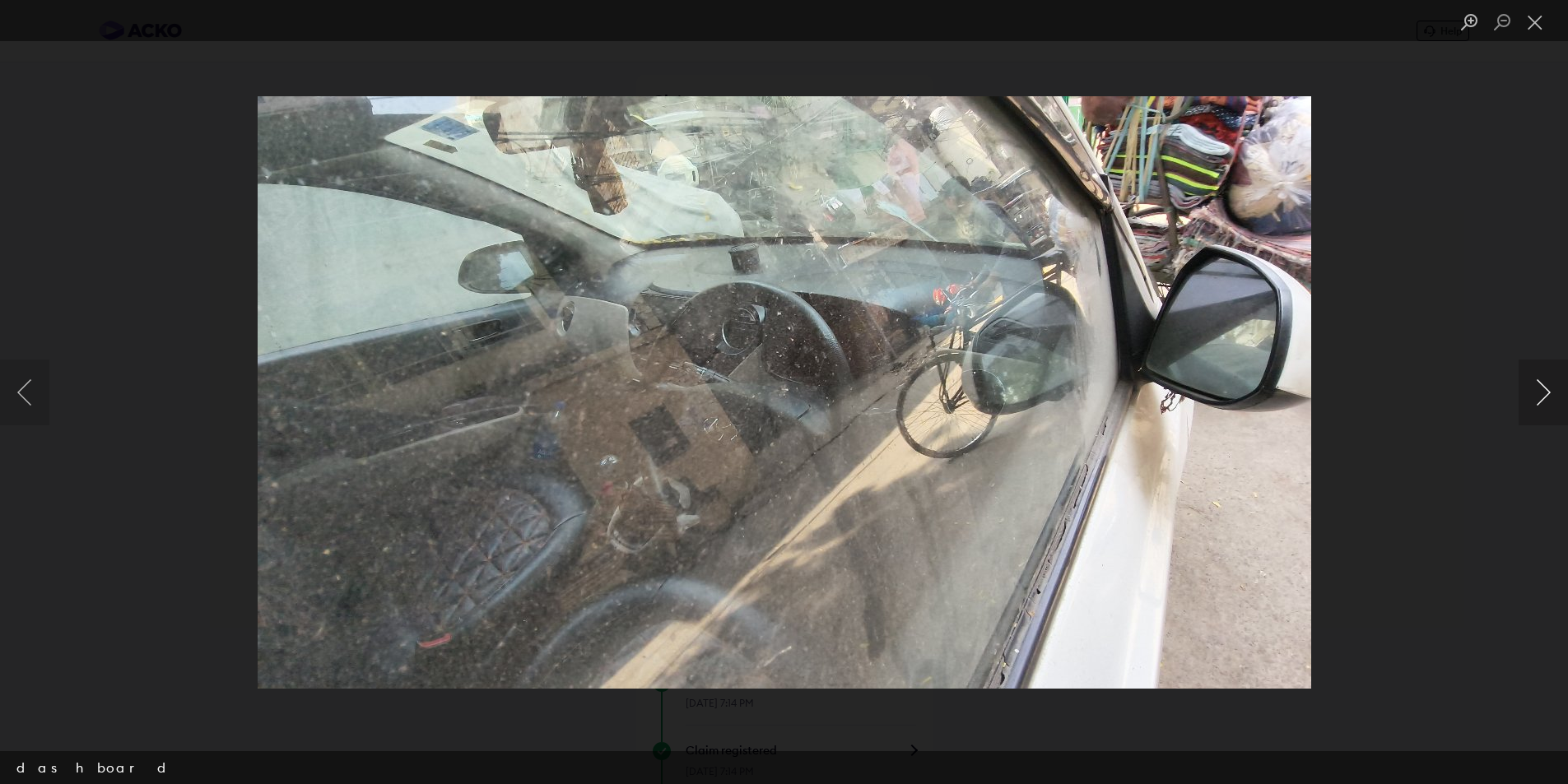
click at [1528, 396] on button "Next image" at bounding box center [1543, 392] width 49 height 66
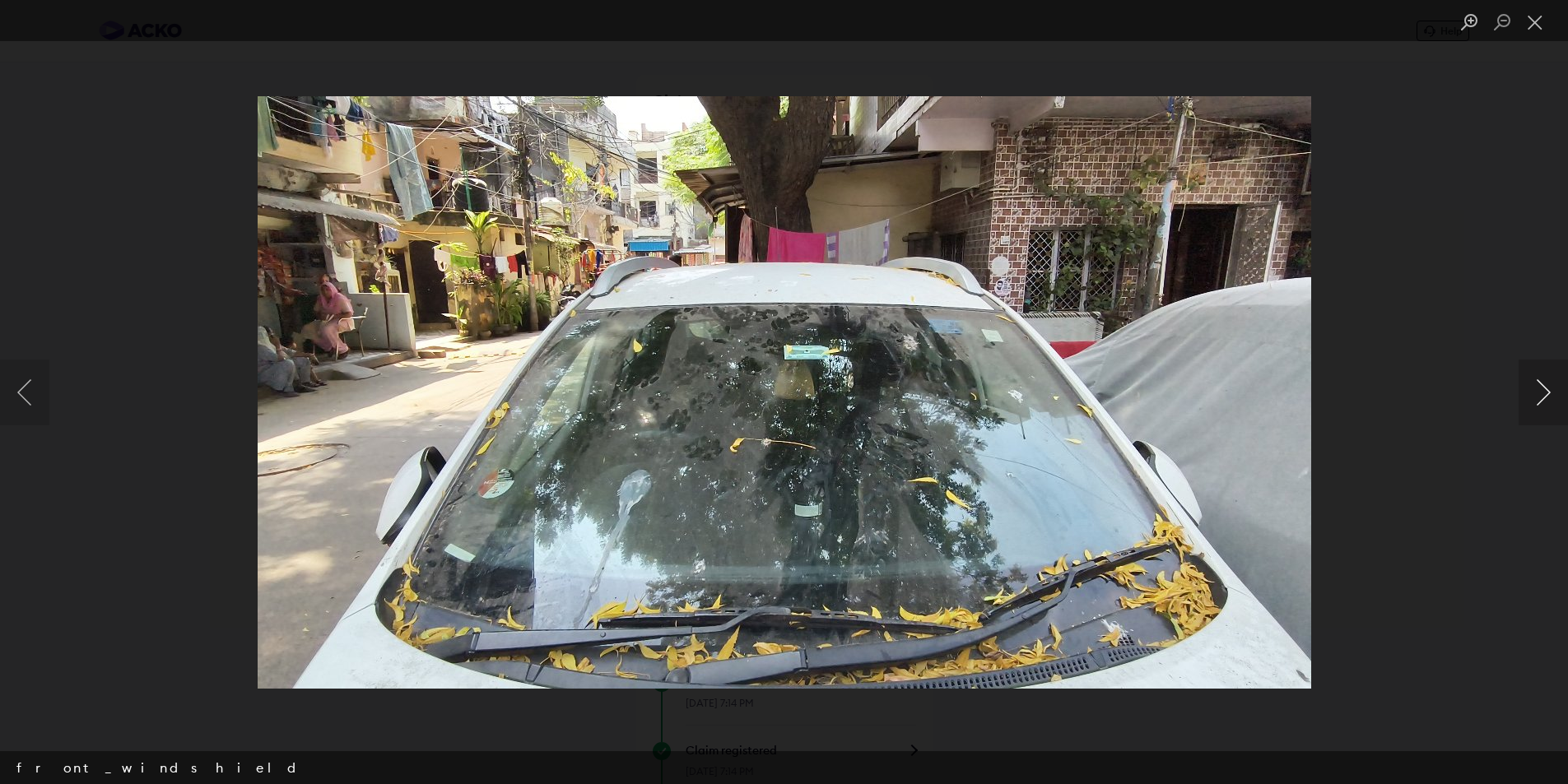
click at [1528, 396] on button "Next image" at bounding box center [1543, 392] width 49 height 66
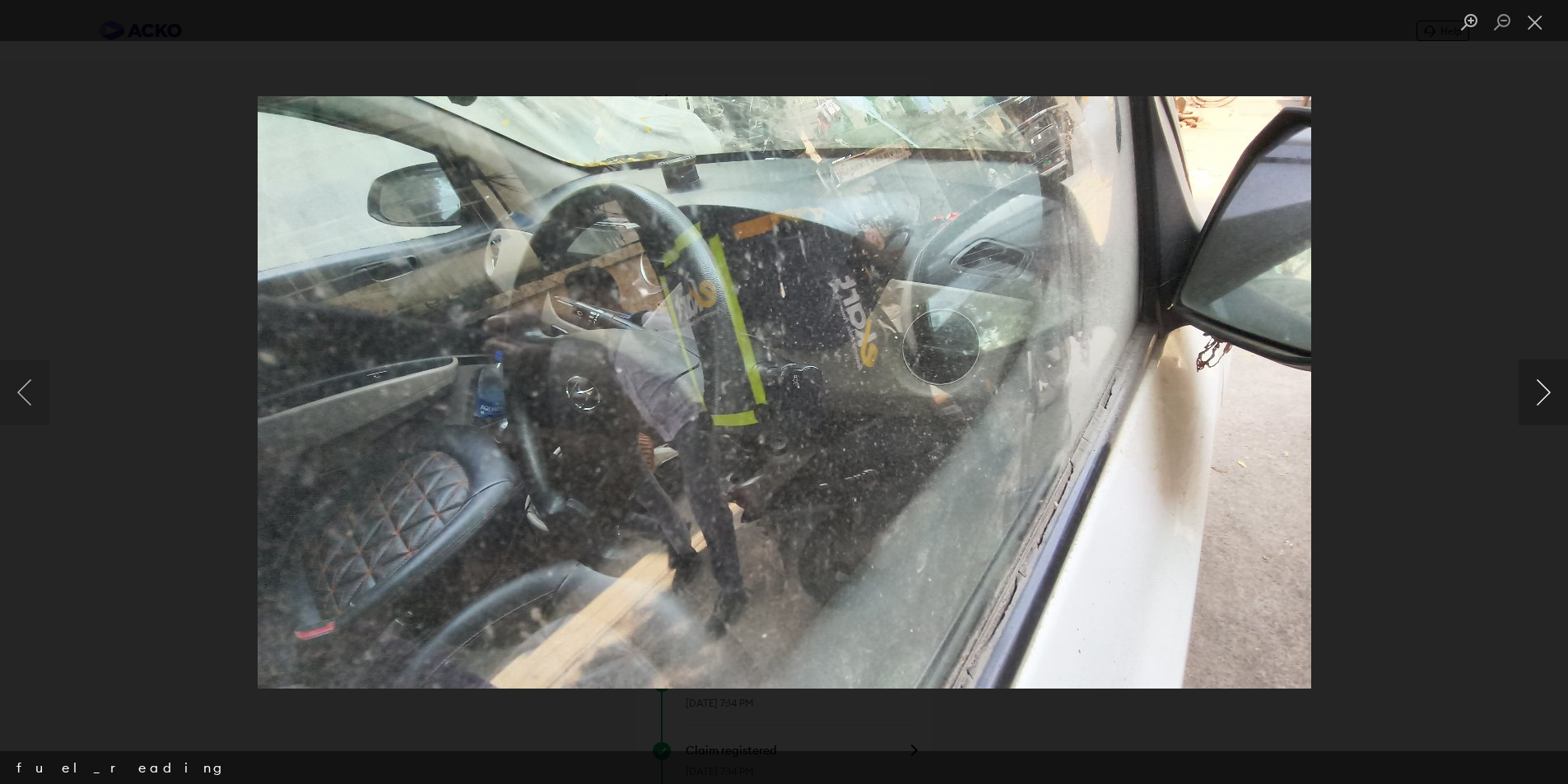
click at [1528, 396] on button "Next image" at bounding box center [1543, 392] width 49 height 66
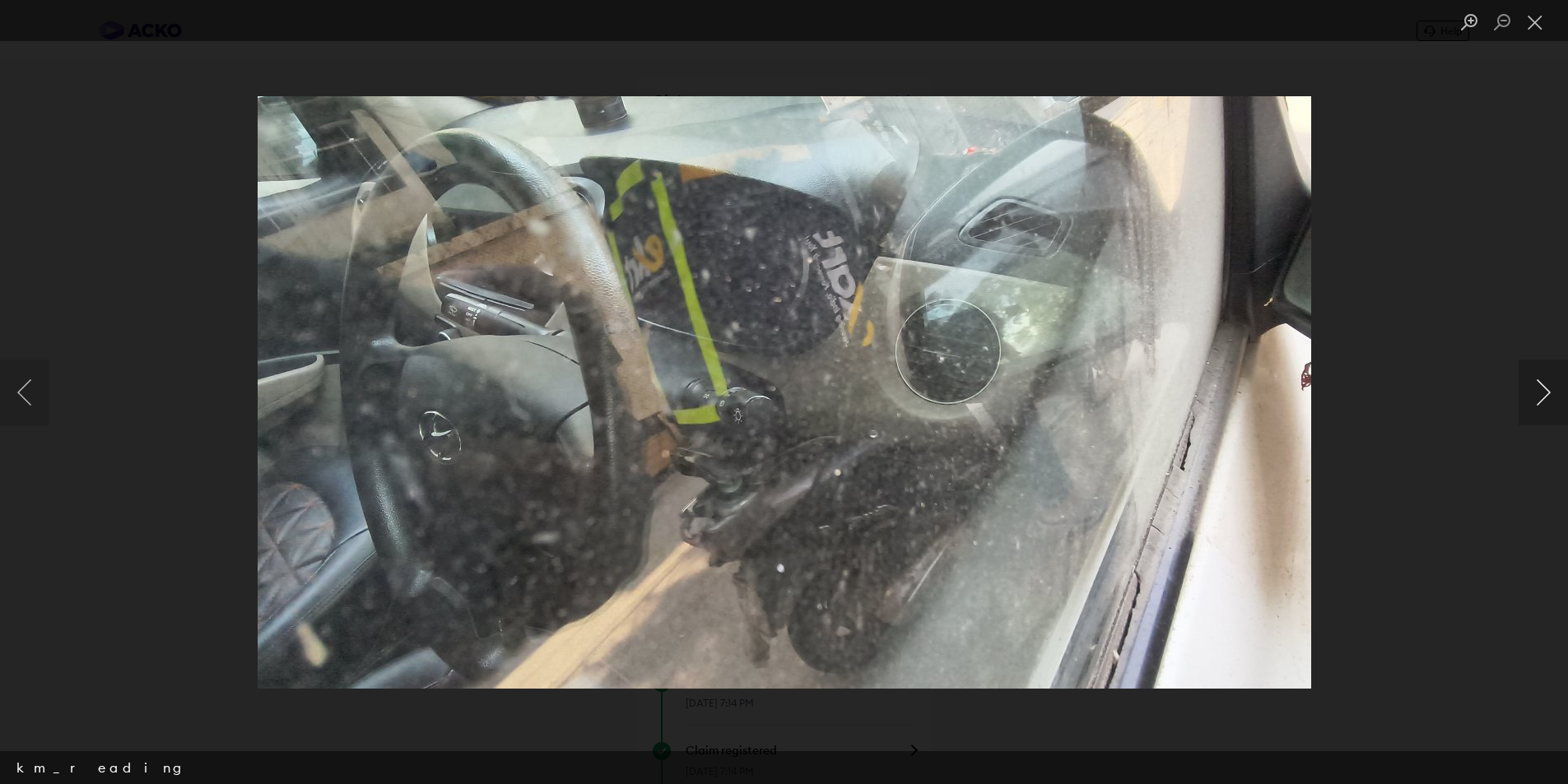
click at [1528, 396] on button "Next image" at bounding box center [1543, 392] width 49 height 66
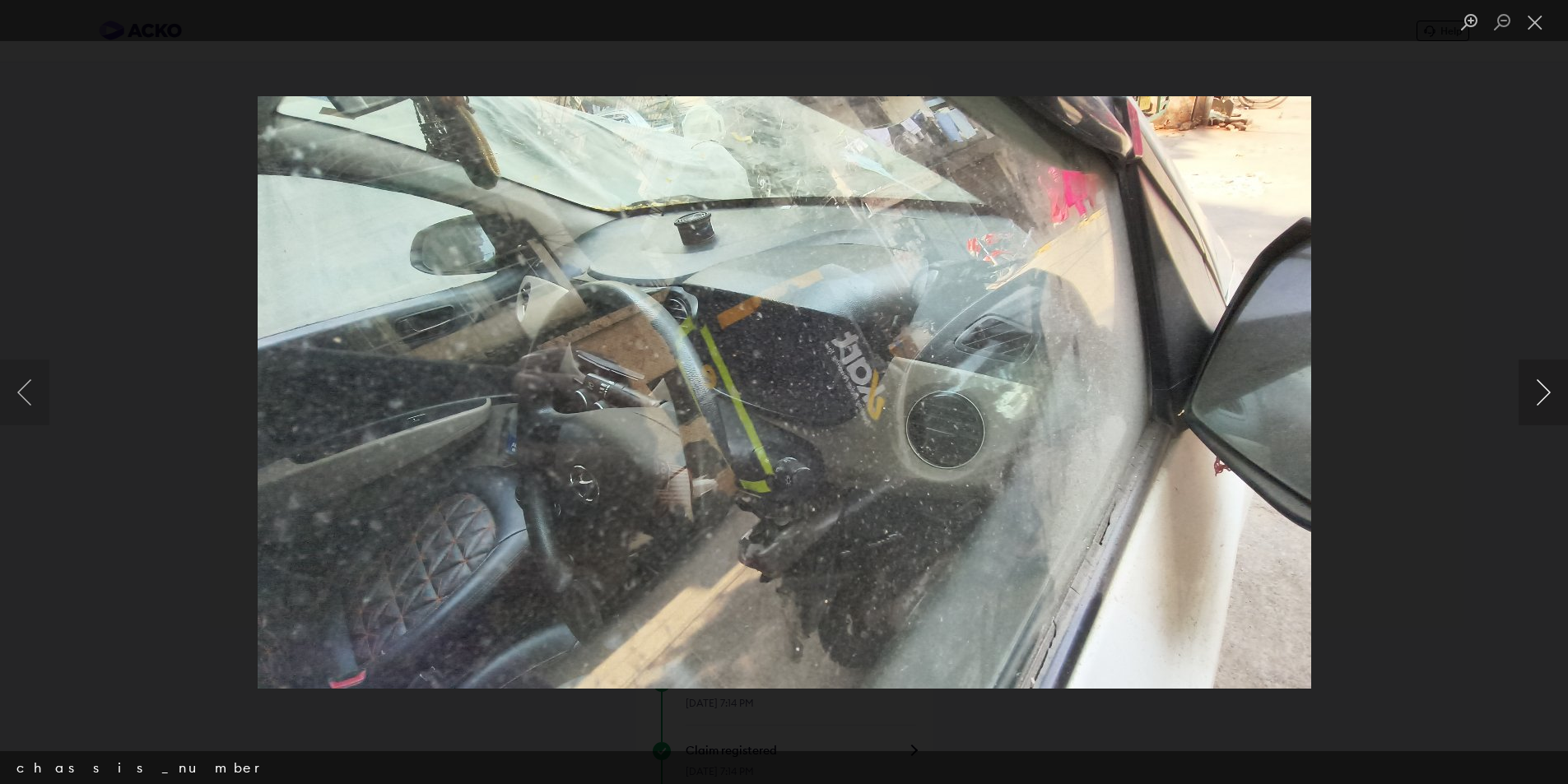
click at [1528, 396] on button "Next image" at bounding box center [1543, 392] width 49 height 66
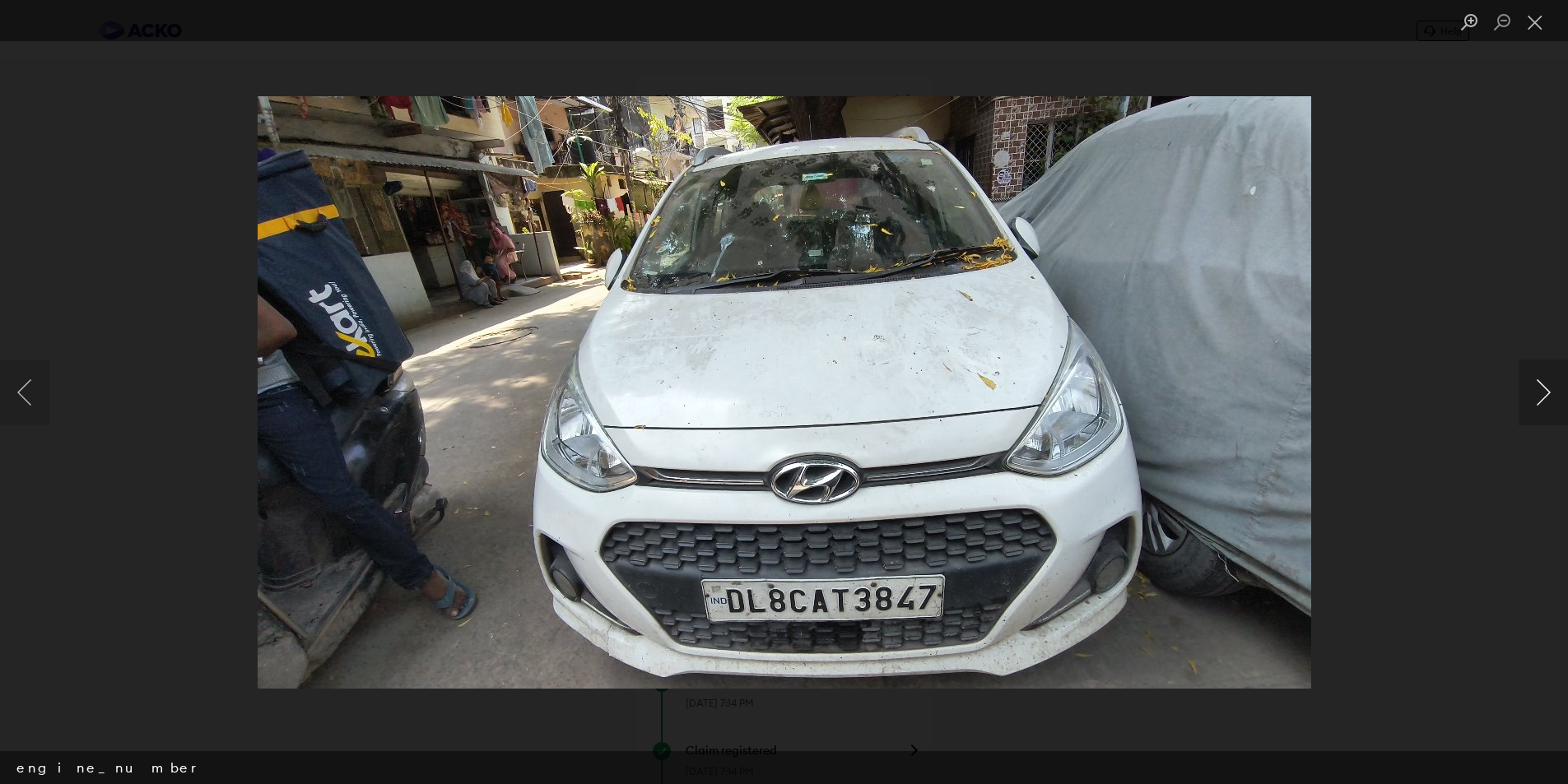
click at [1528, 396] on button "Next image" at bounding box center [1543, 392] width 49 height 66
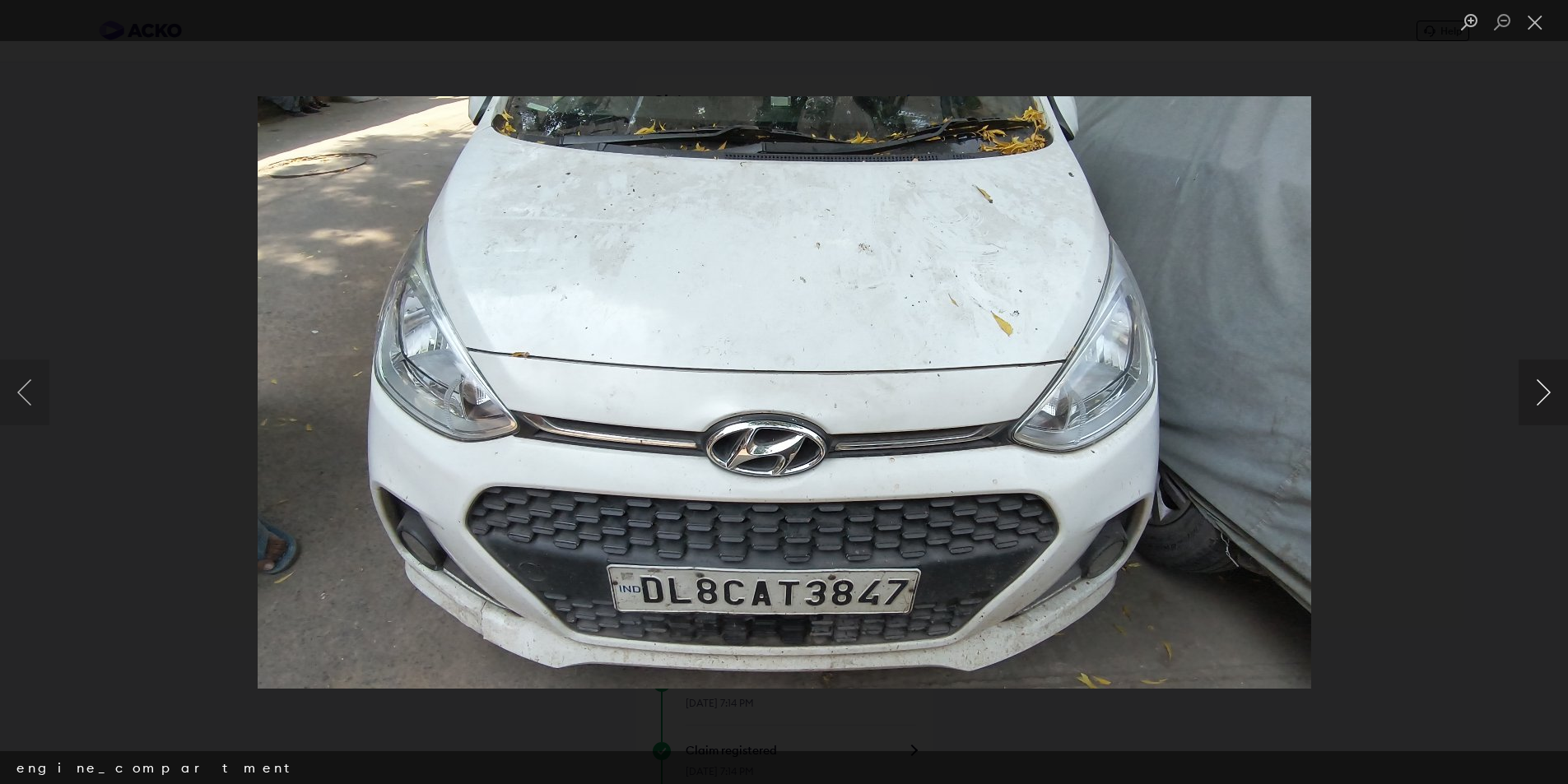
click at [1528, 396] on button "Next image" at bounding box center [1543, 392] width 49 height 66
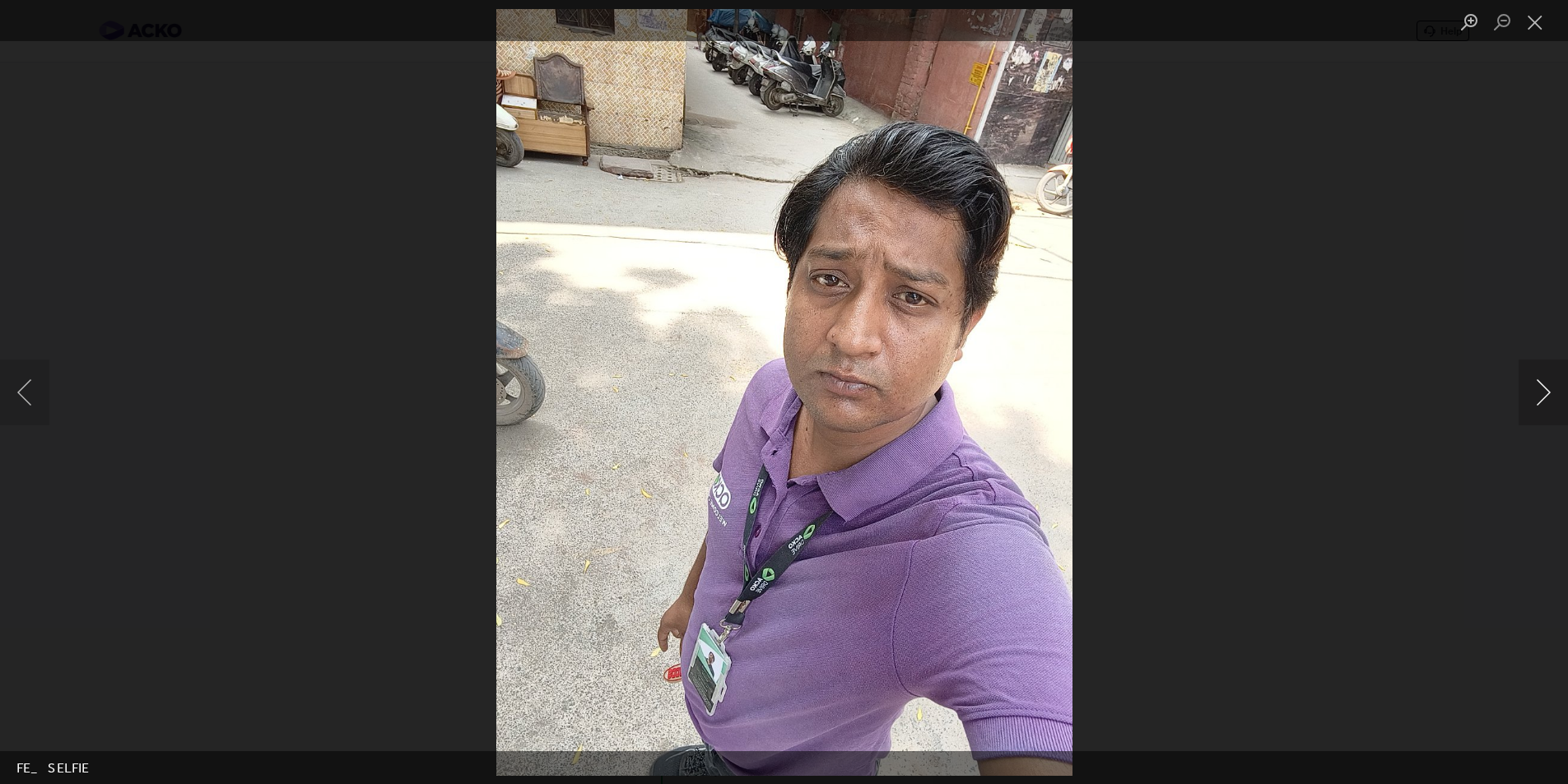
click at [1528, 396] on button "Next image" at bounding box center [1543, 392] width 49 height 66
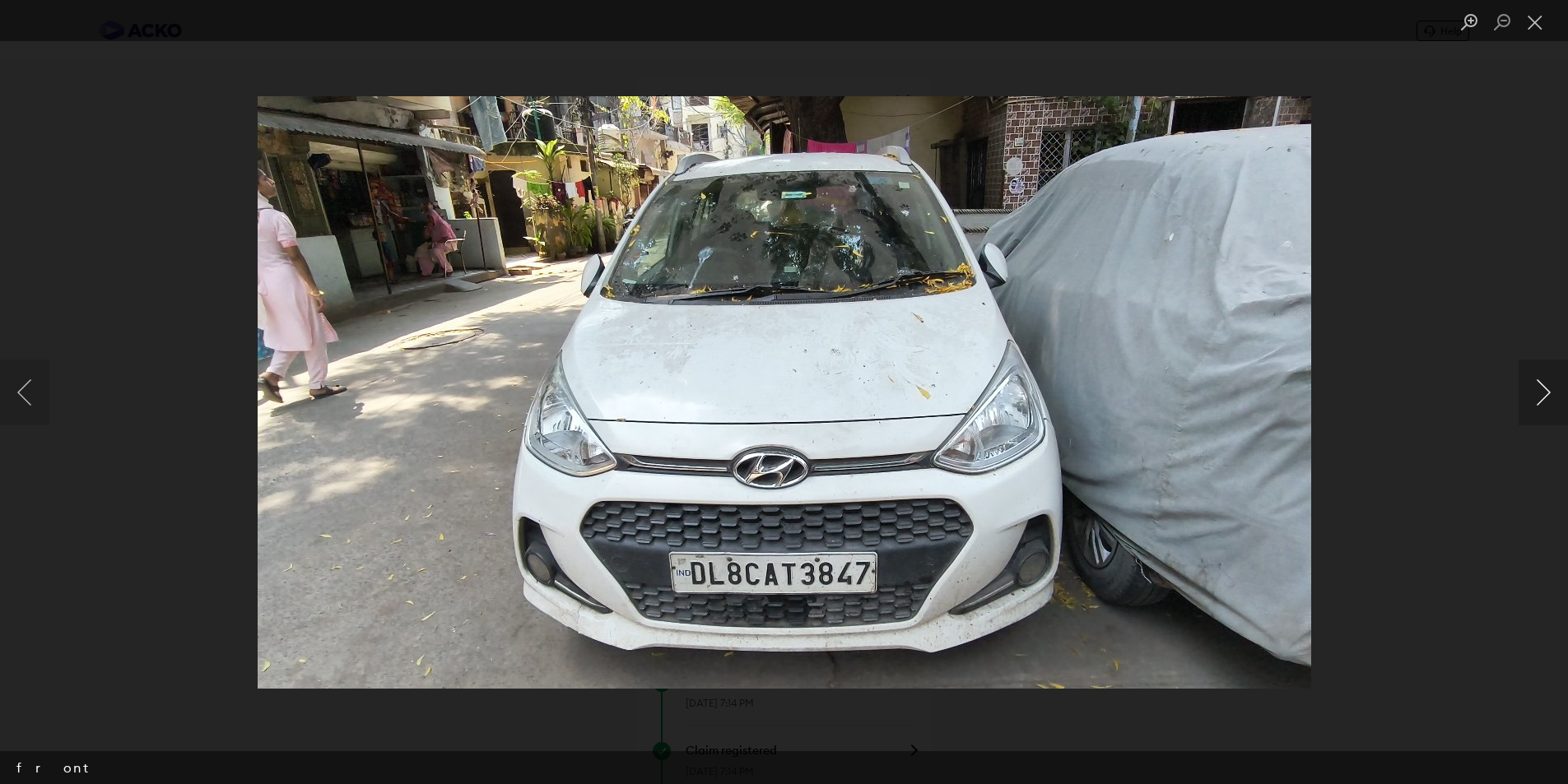
click at [1528, 396] on button "Next image" at bounding box center [1543, 392] width 49 height 66
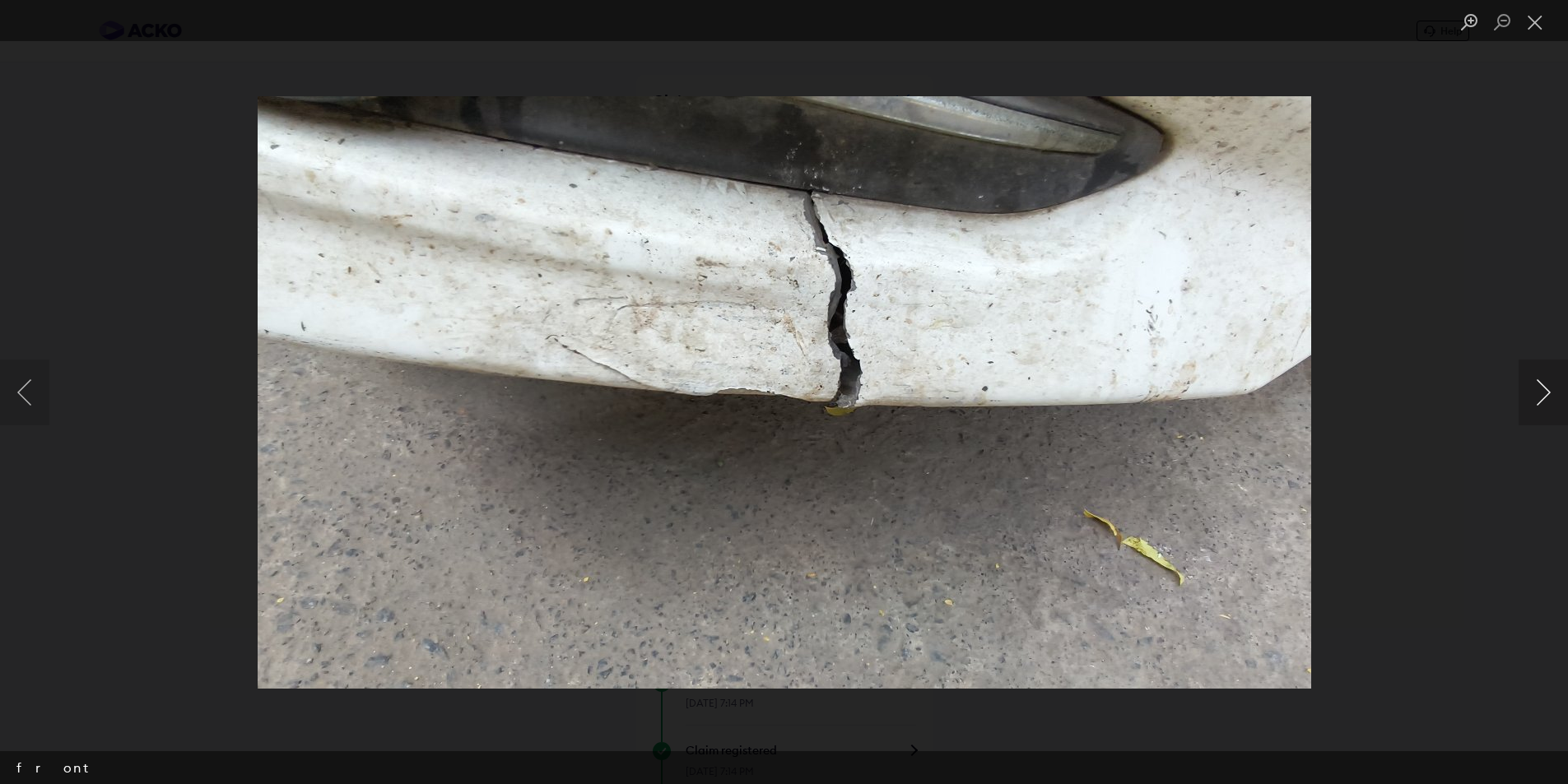
click at [1528, 396] on button "Next image" at bounding box center [1543, 392] width 49 height 66
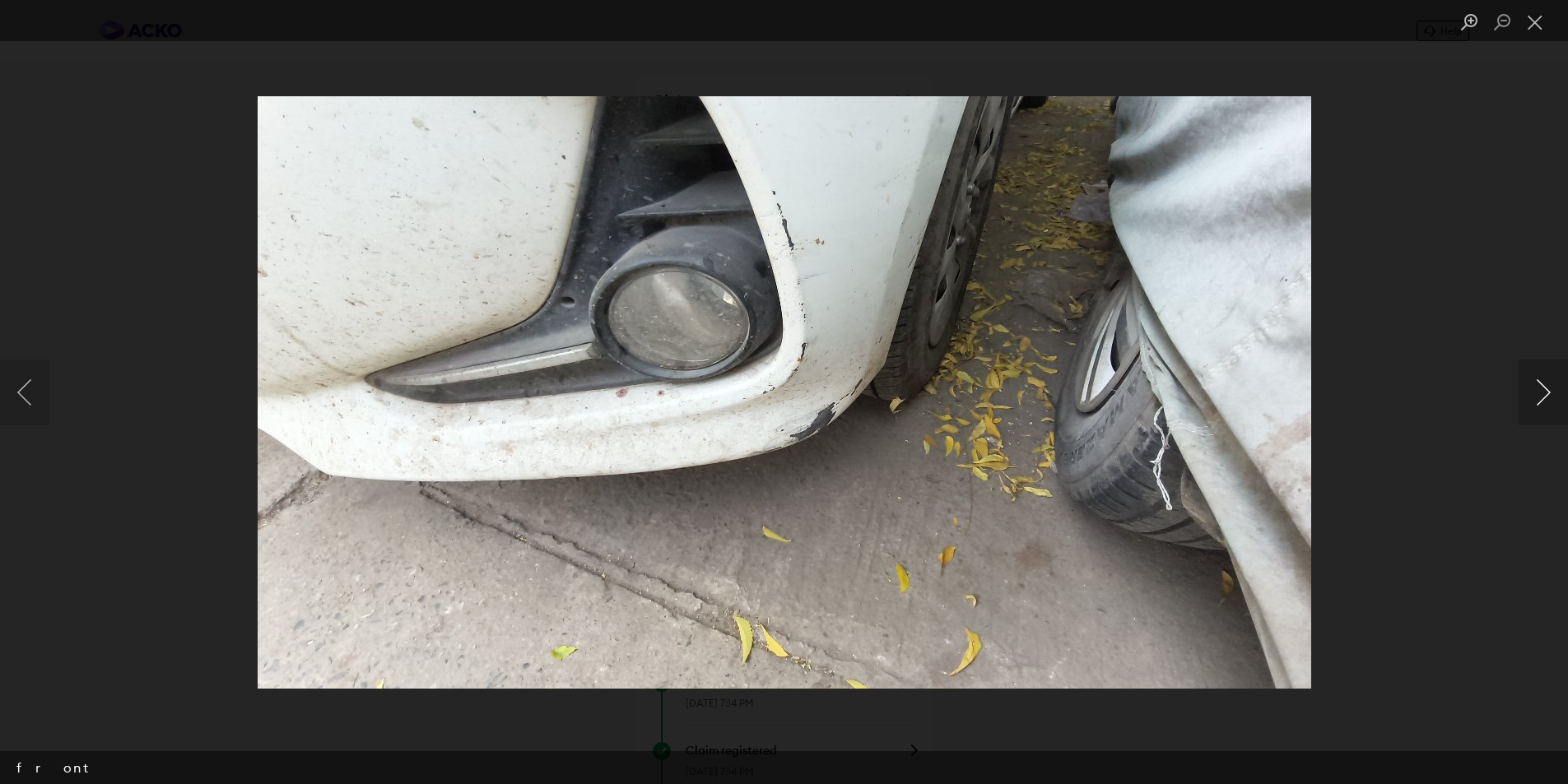
click at [1528, 396] on button "Next image" at bounding box center [1543, 392] width 49 height 66
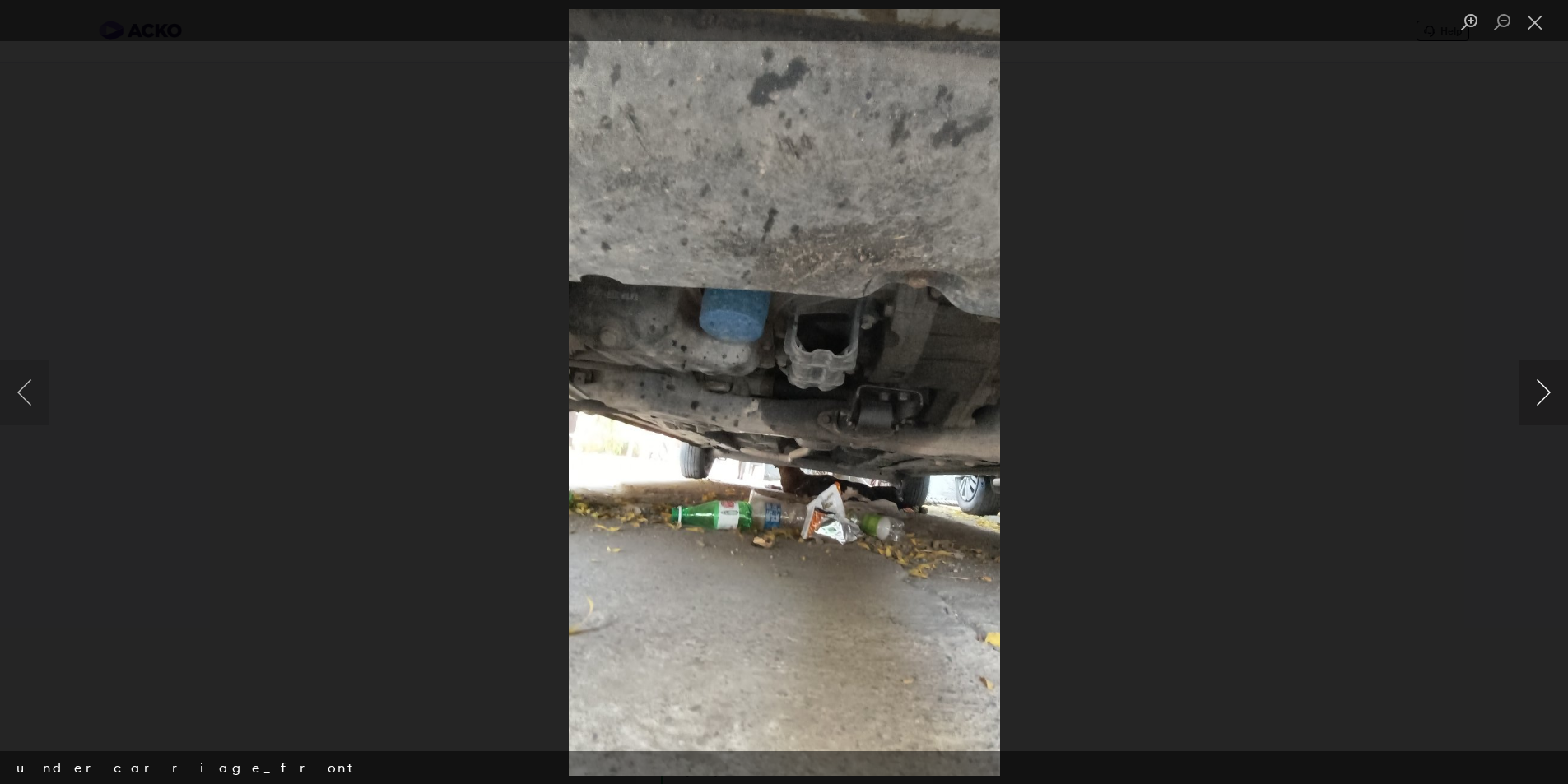
click at [1528, 396] on button "Next image" at bounding box center [1543, 392] width 49 height 66
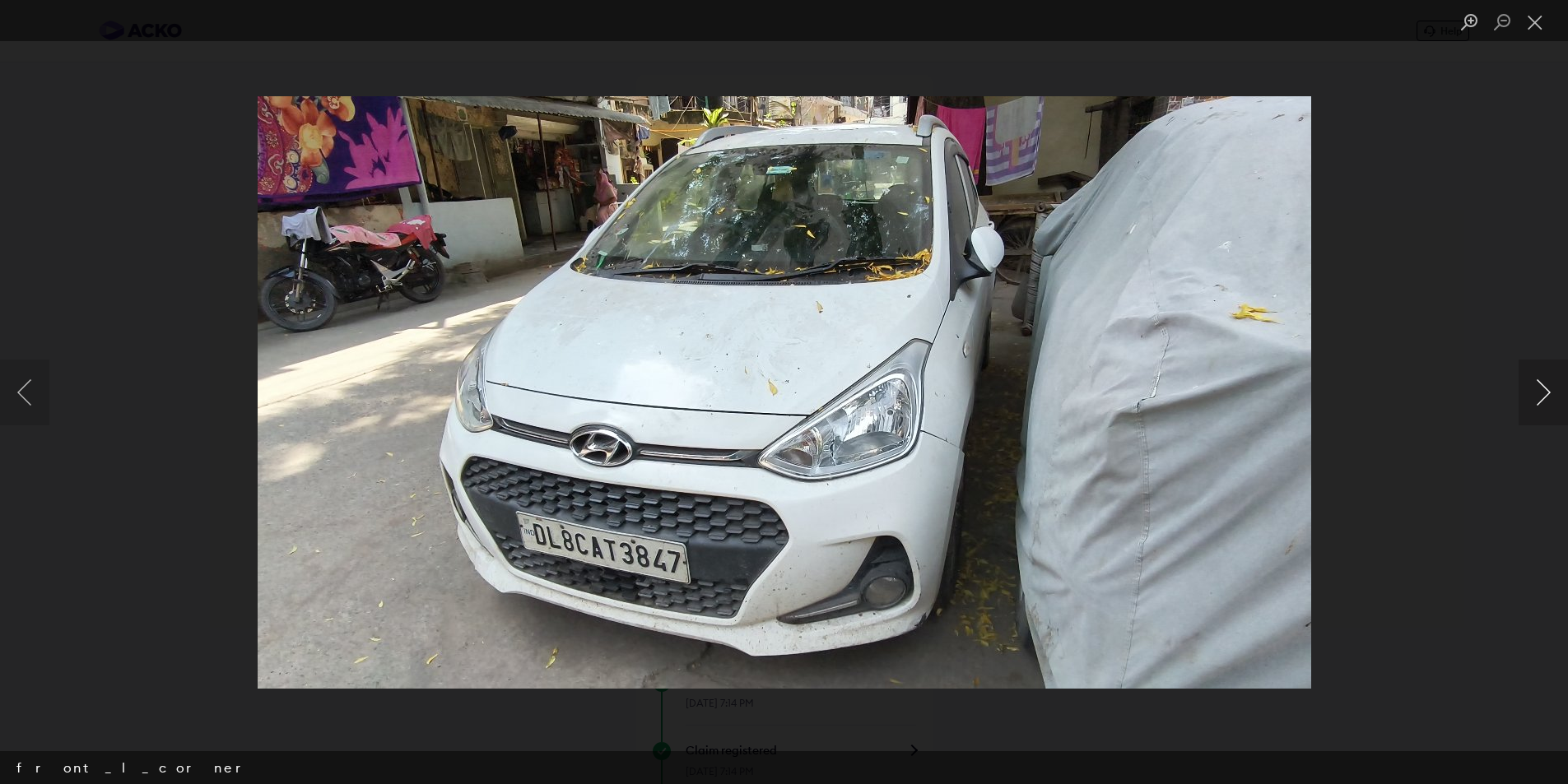
click at [1528, 396] on button "Next image" at bounding box center [1543, 392] width 49 height 66
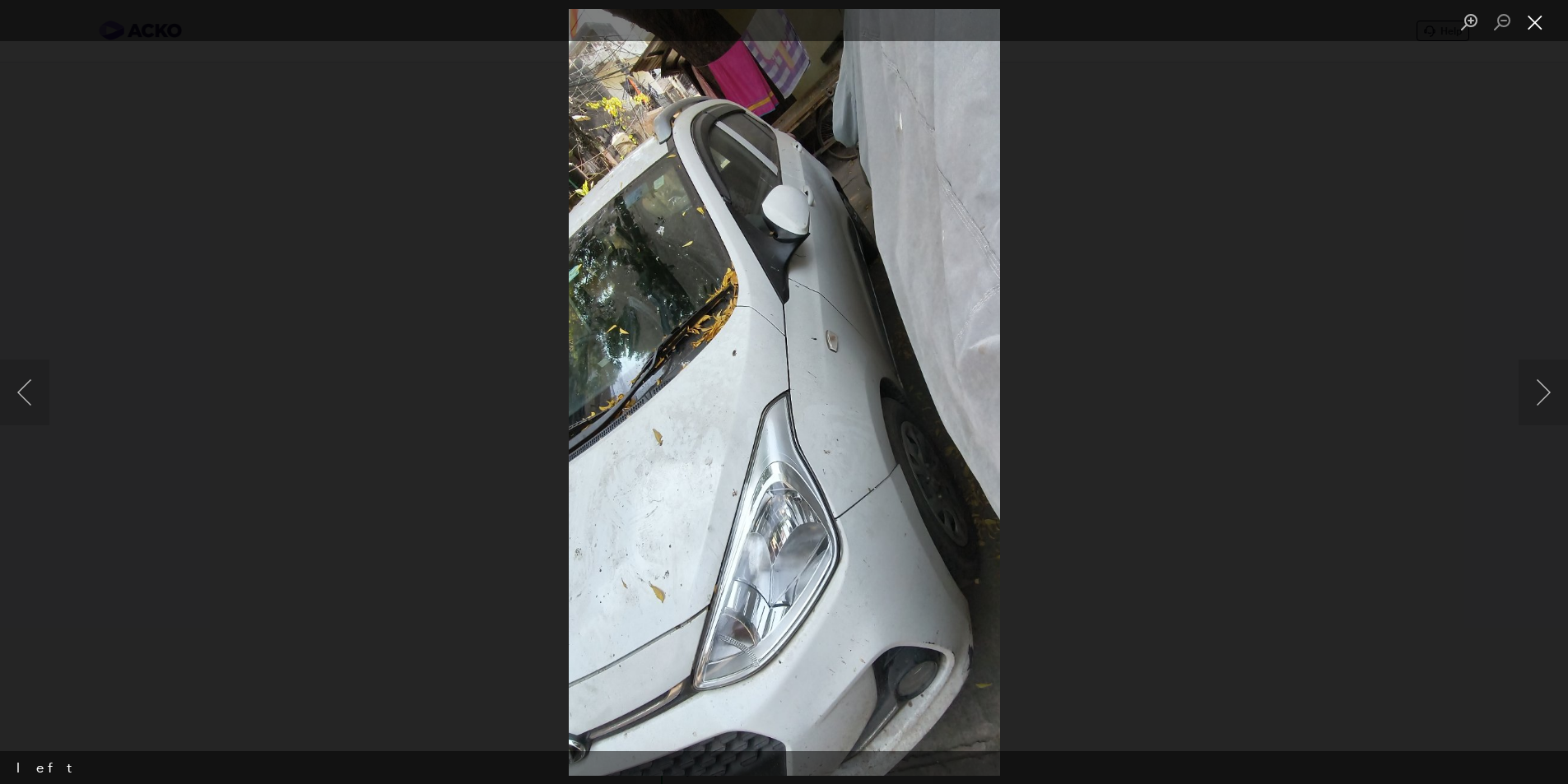
click at [1545, 19] on button "Close lightbox" at bounding box center [1536, 22] width 33 height 29
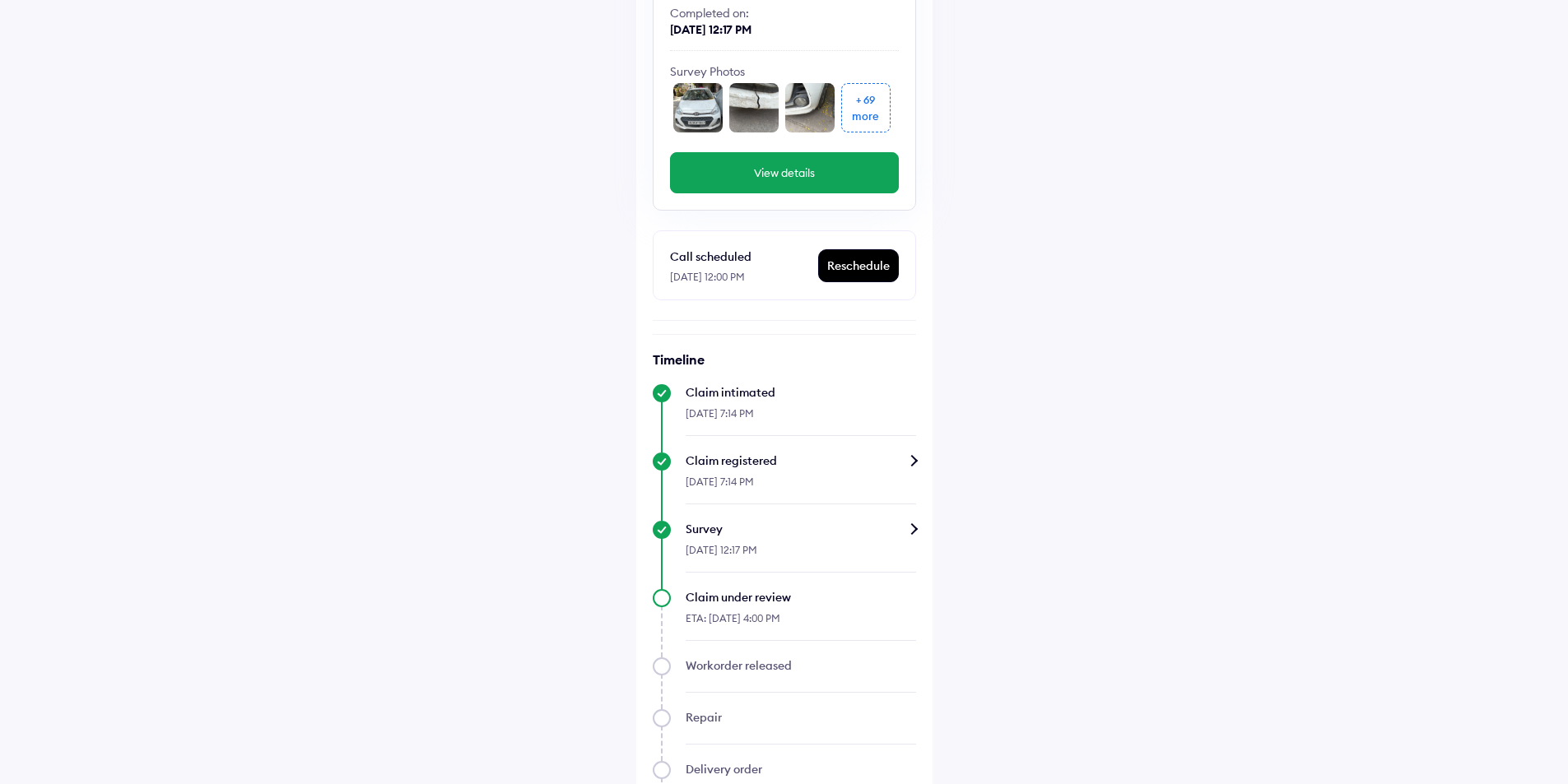
scroll to position [329, 0]
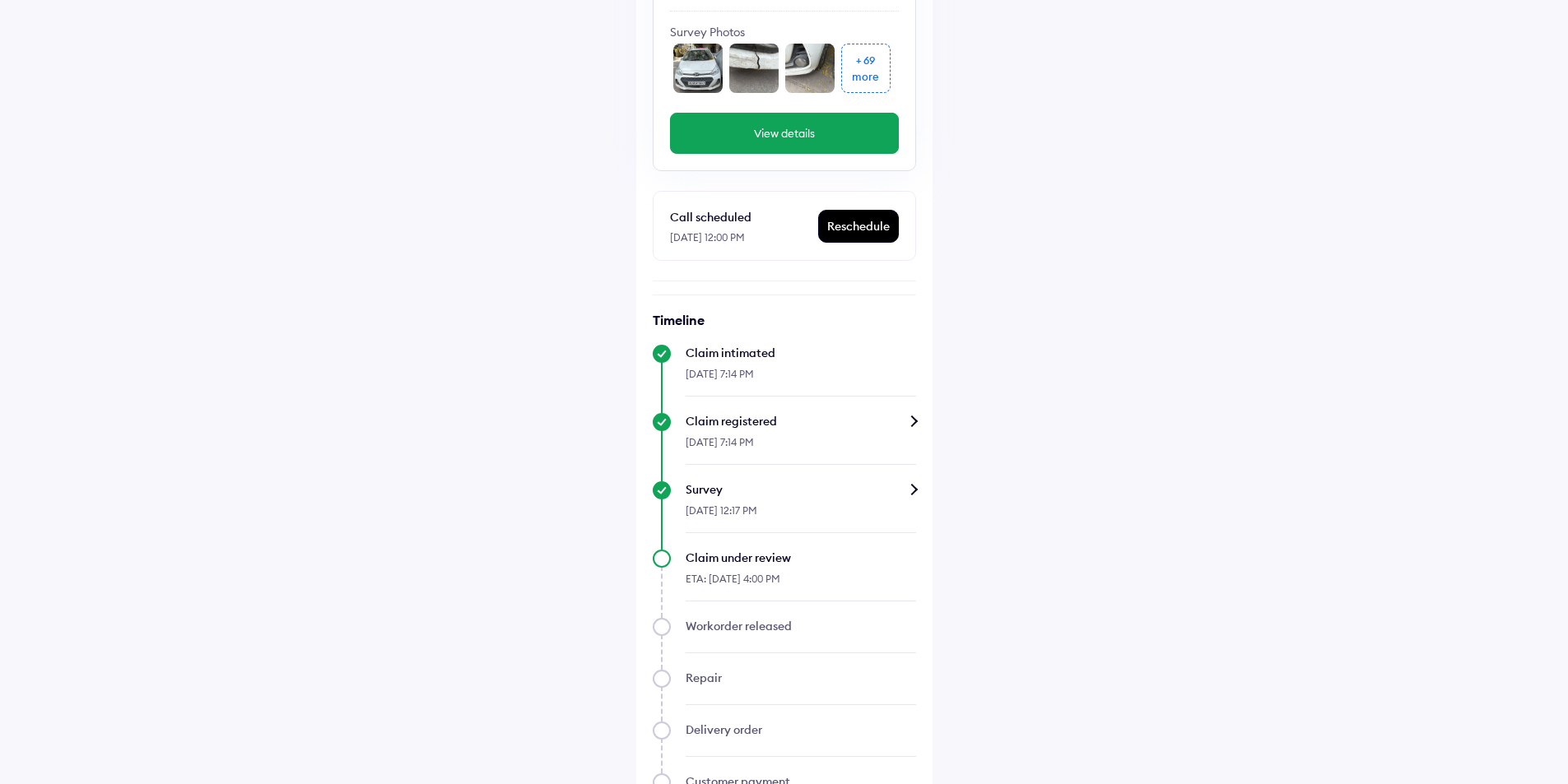
click at [920, 488] on div "Claim status Info Survey completed Based on the survey report, we will share th…" at bounding box center [784, 346] width 296 height 1200
click at [913, 486] on div "Survey" at bounding box center [801, 489] width 231 height 17
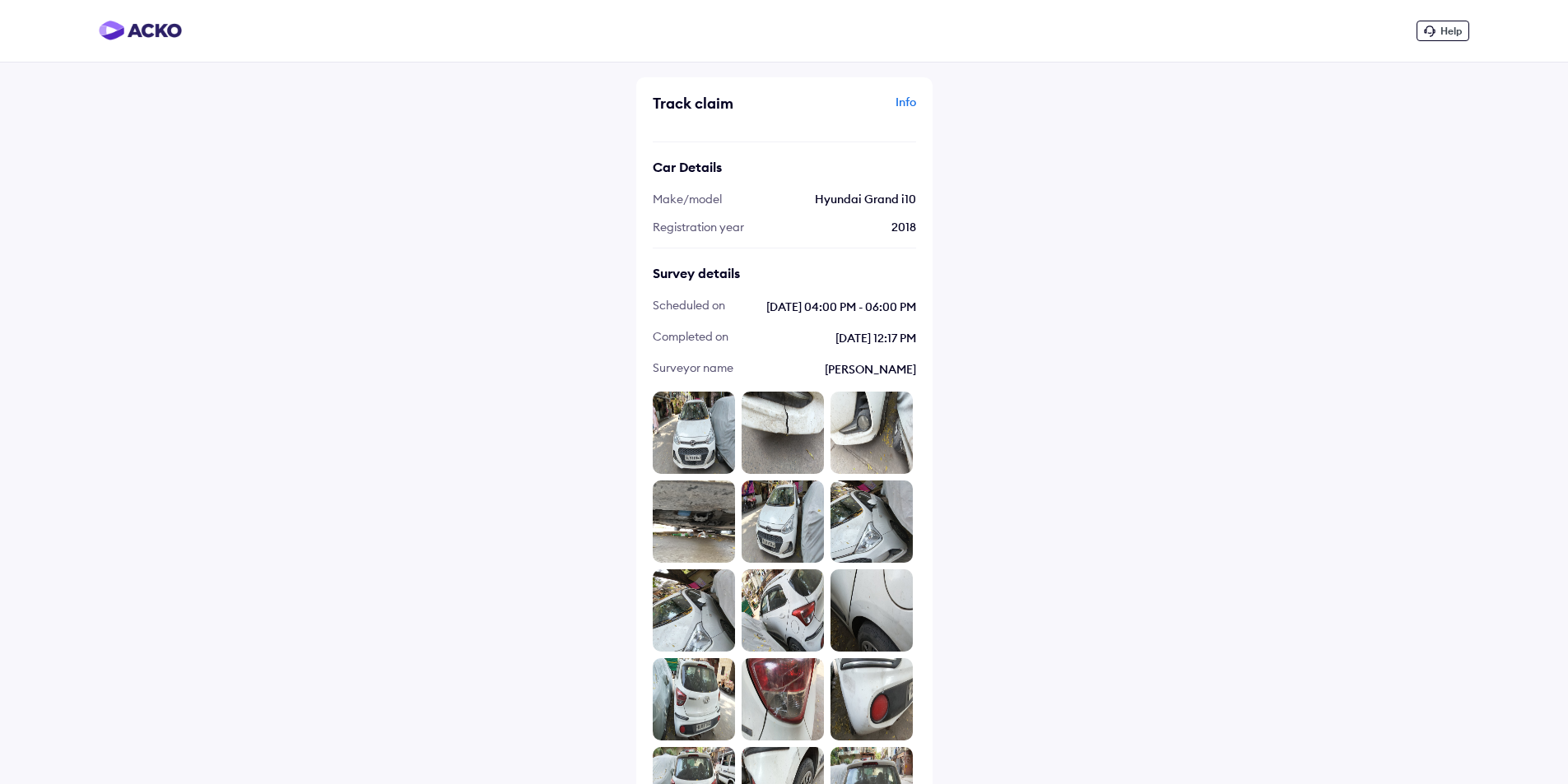
click at [911, 102] on div "Info" at bounding box center [852, 110] width 127 height 32
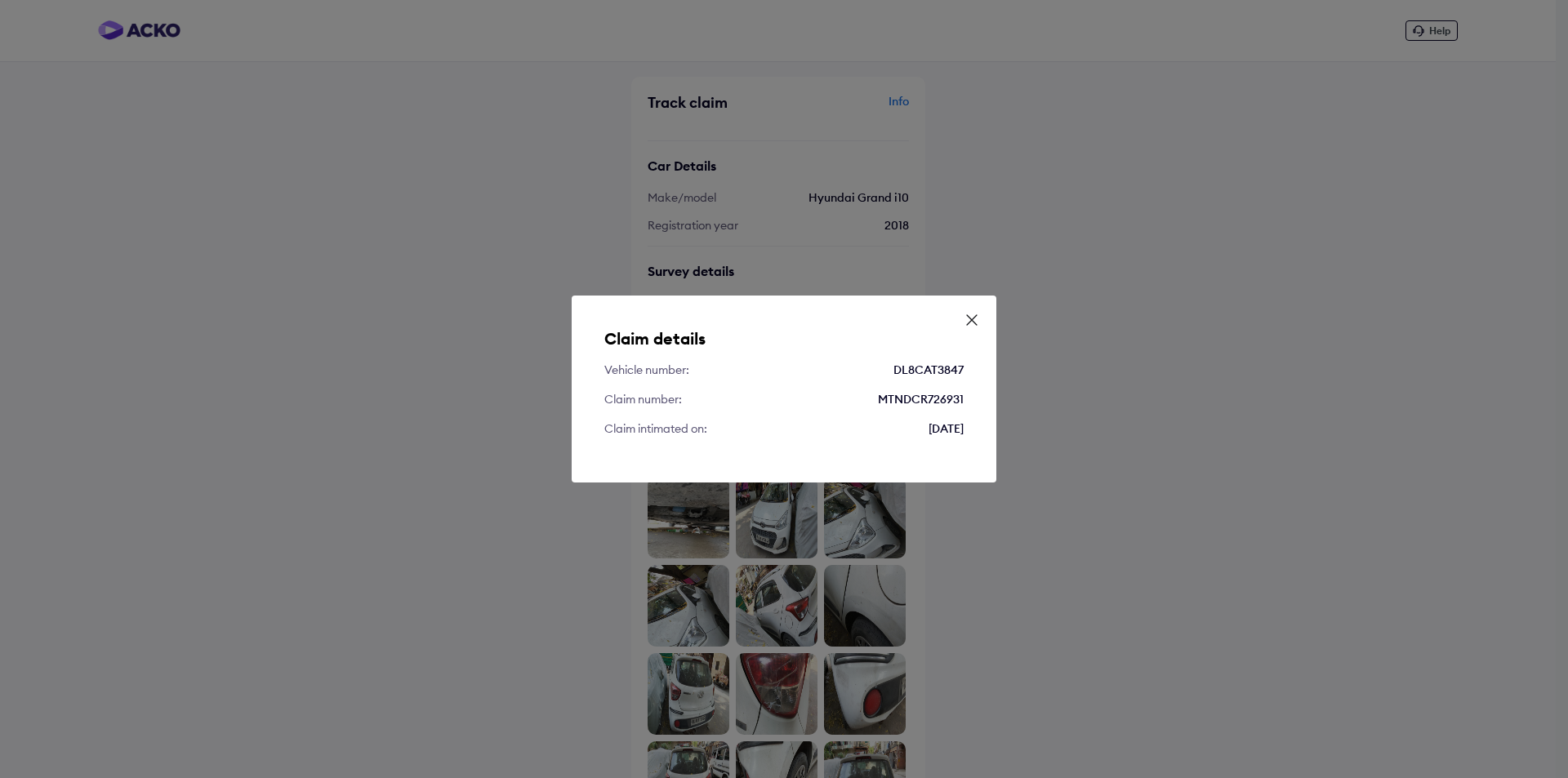
click at [968, 317] on icon at bounding box center [971, 320] width 17 height 17
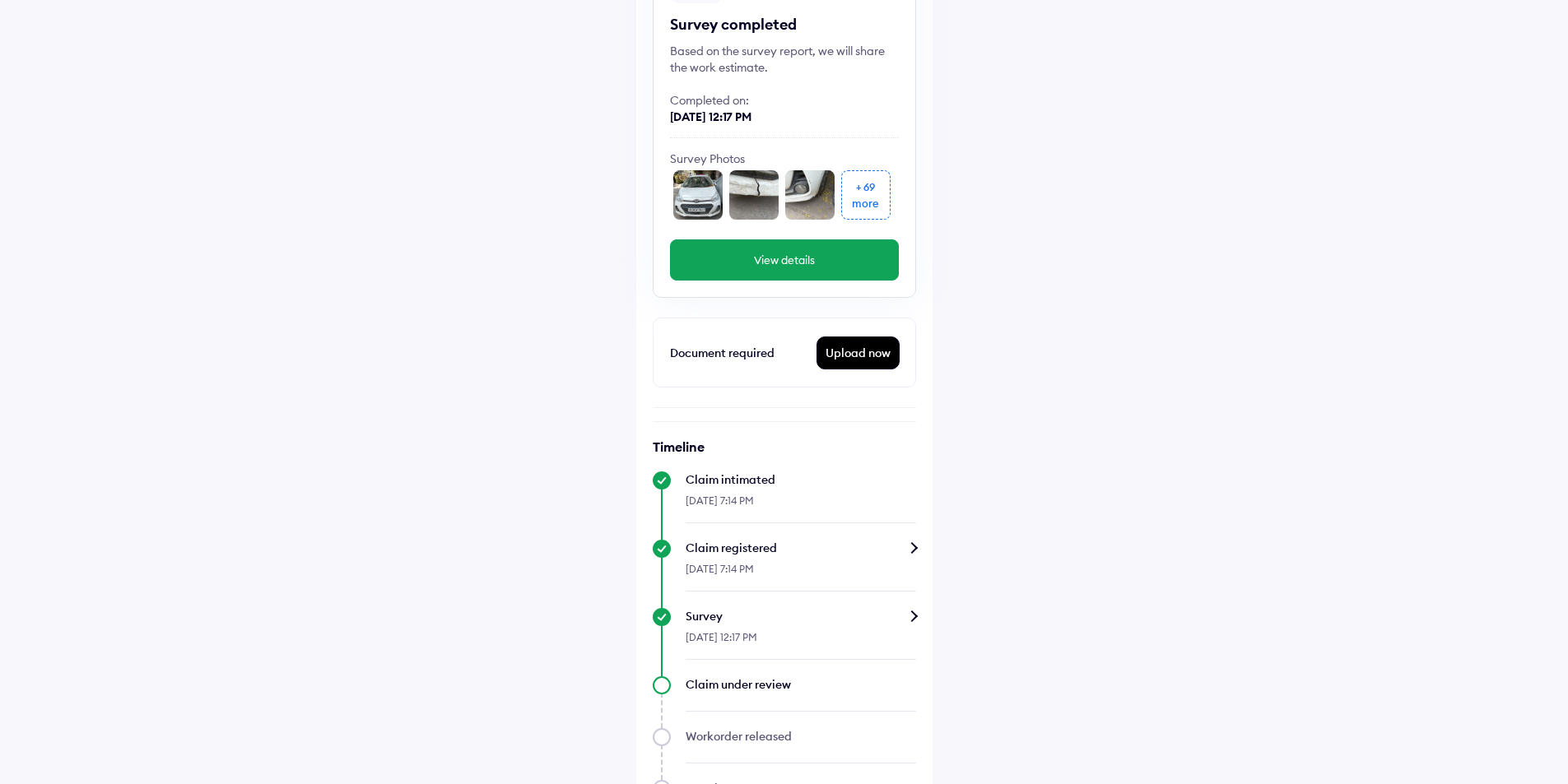
scroll to position [329, 0]
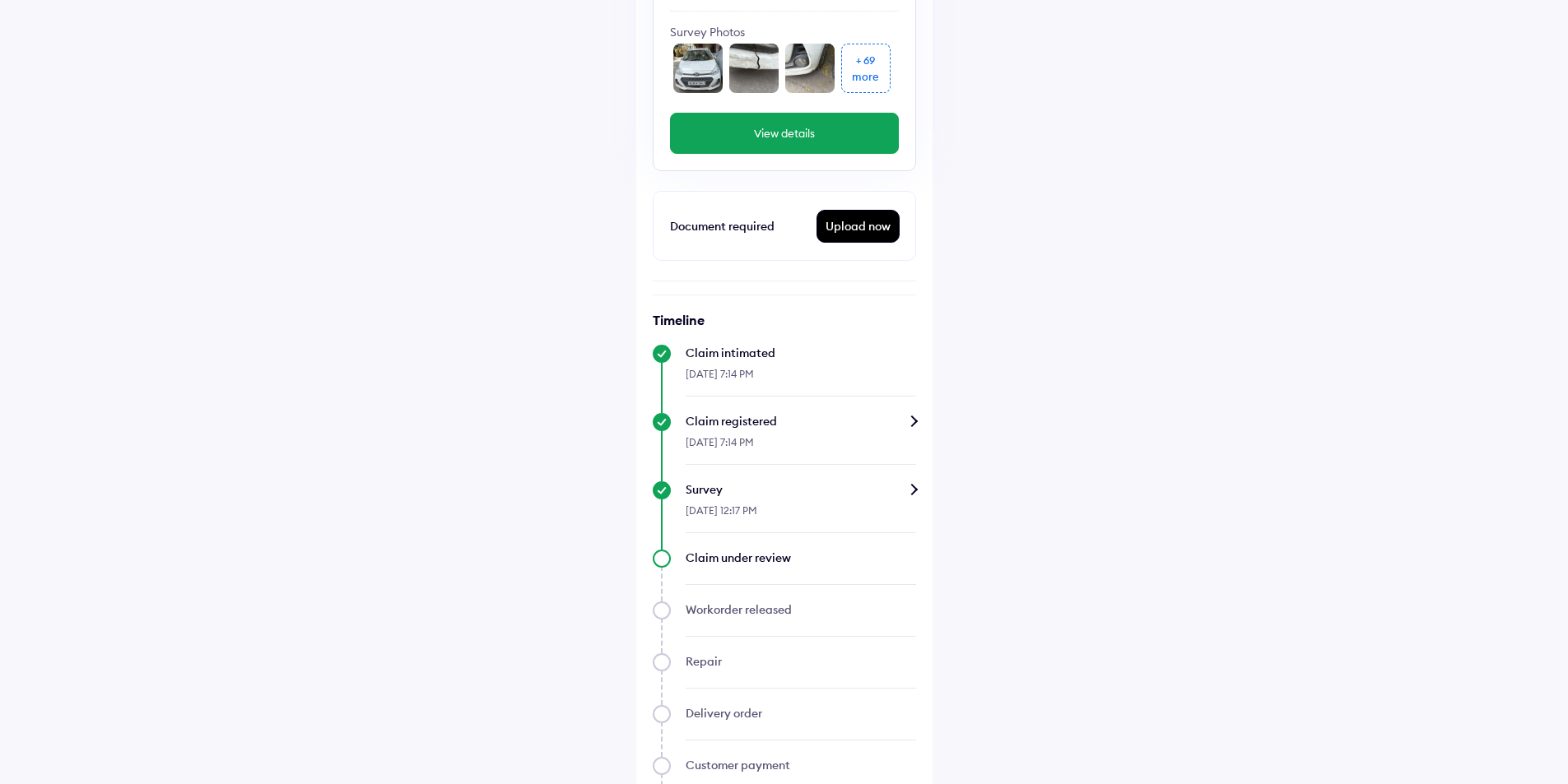
click at [860, 223] on div "Upload now" at bounding box center [858, 226] width 82 height 32
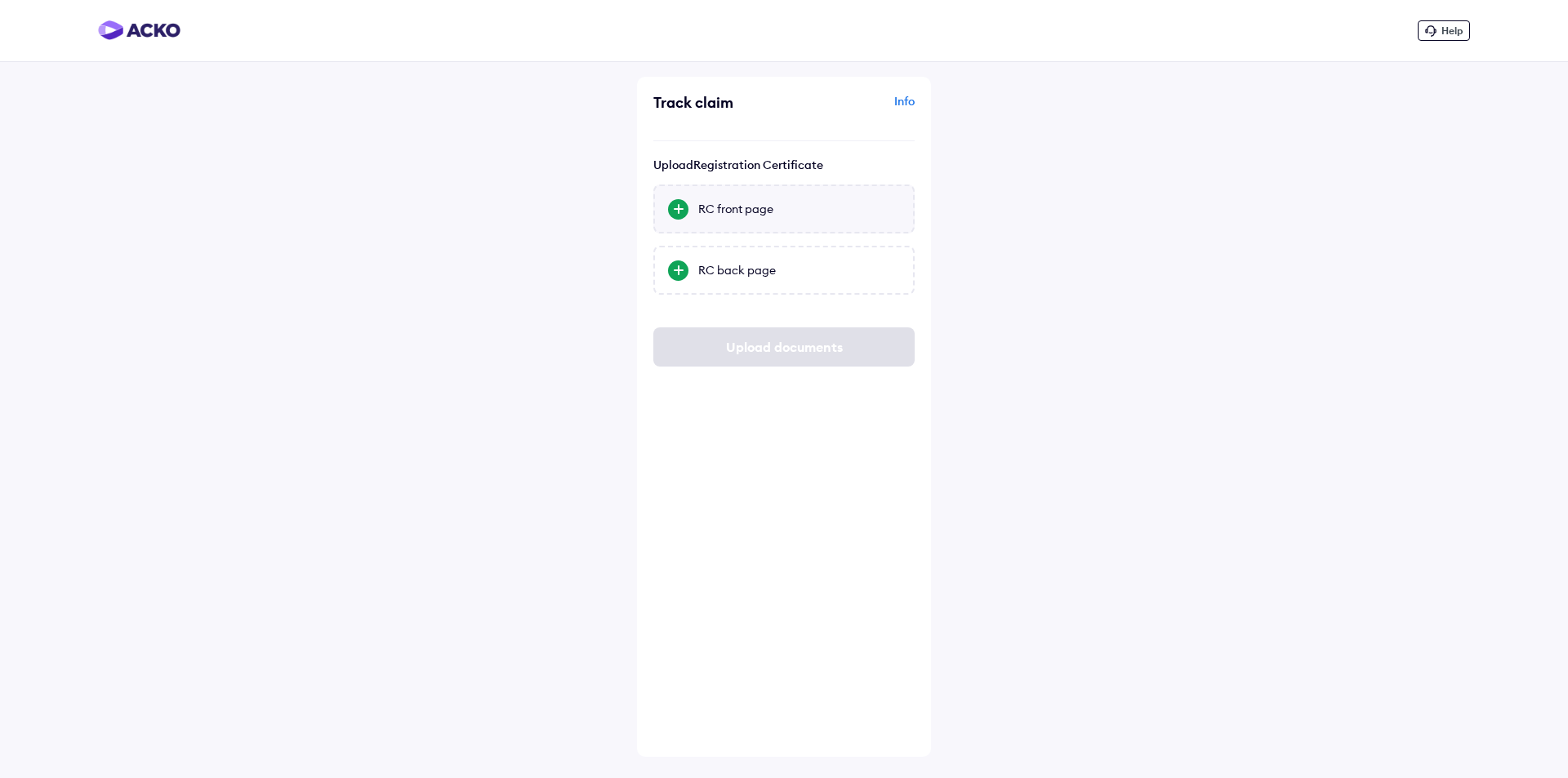
click at [729, 211] on div "RC front page" at bounding box center [799, 209] width 202 height 17
click at [0, 0] on input "RC front page" at bounding box center [0, 0] width 0 height 0
click at [732, 268] on div "RC back page" at bounding box center [799, 270] width 202 height 17
click at [0, 0] on input "RC back page" at bounding box center [0, 0] width 0 height 0
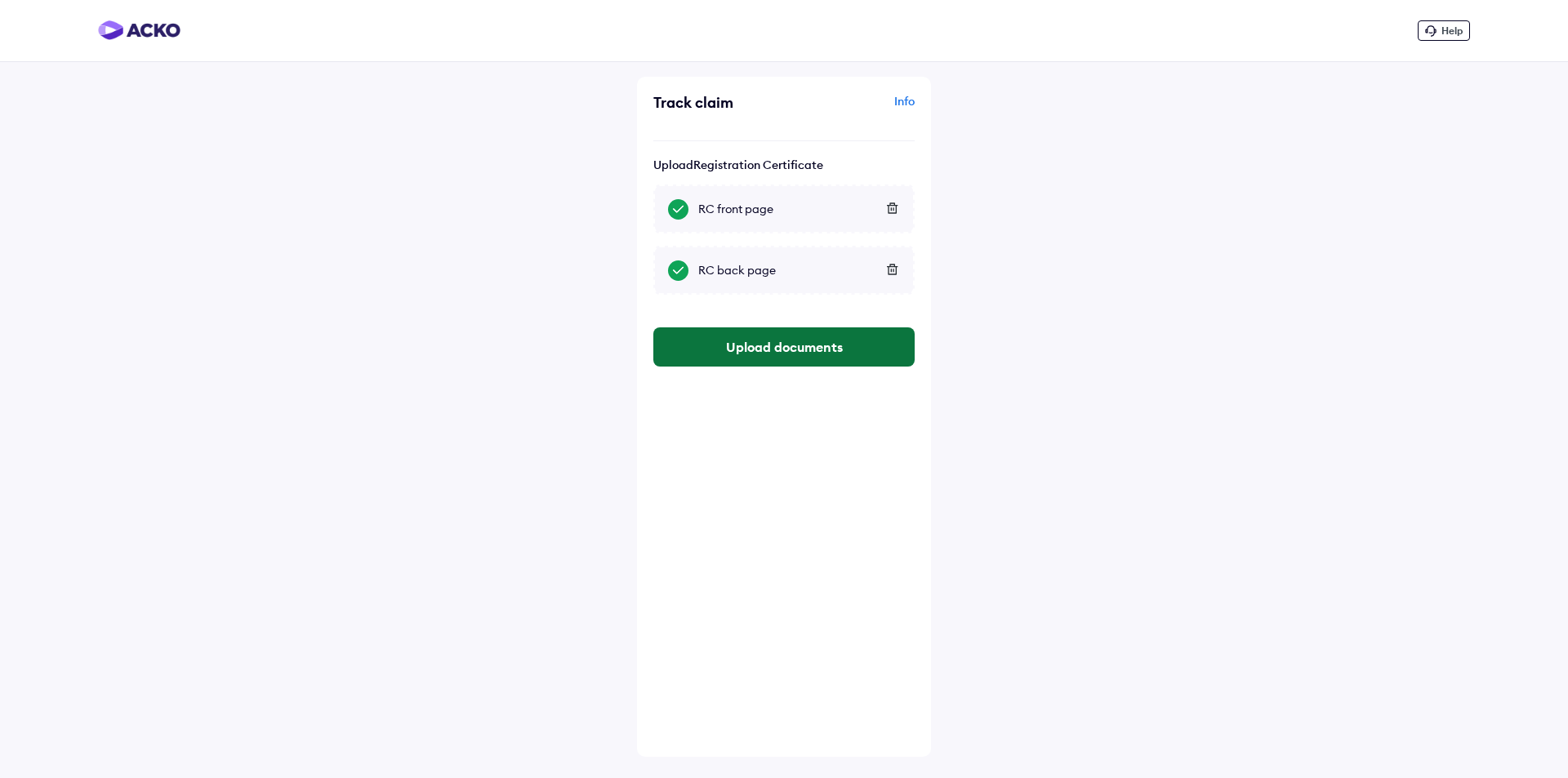
click at [754, 339] on button "Upload documents" at bounding box center [784, 346] width 261 height 39
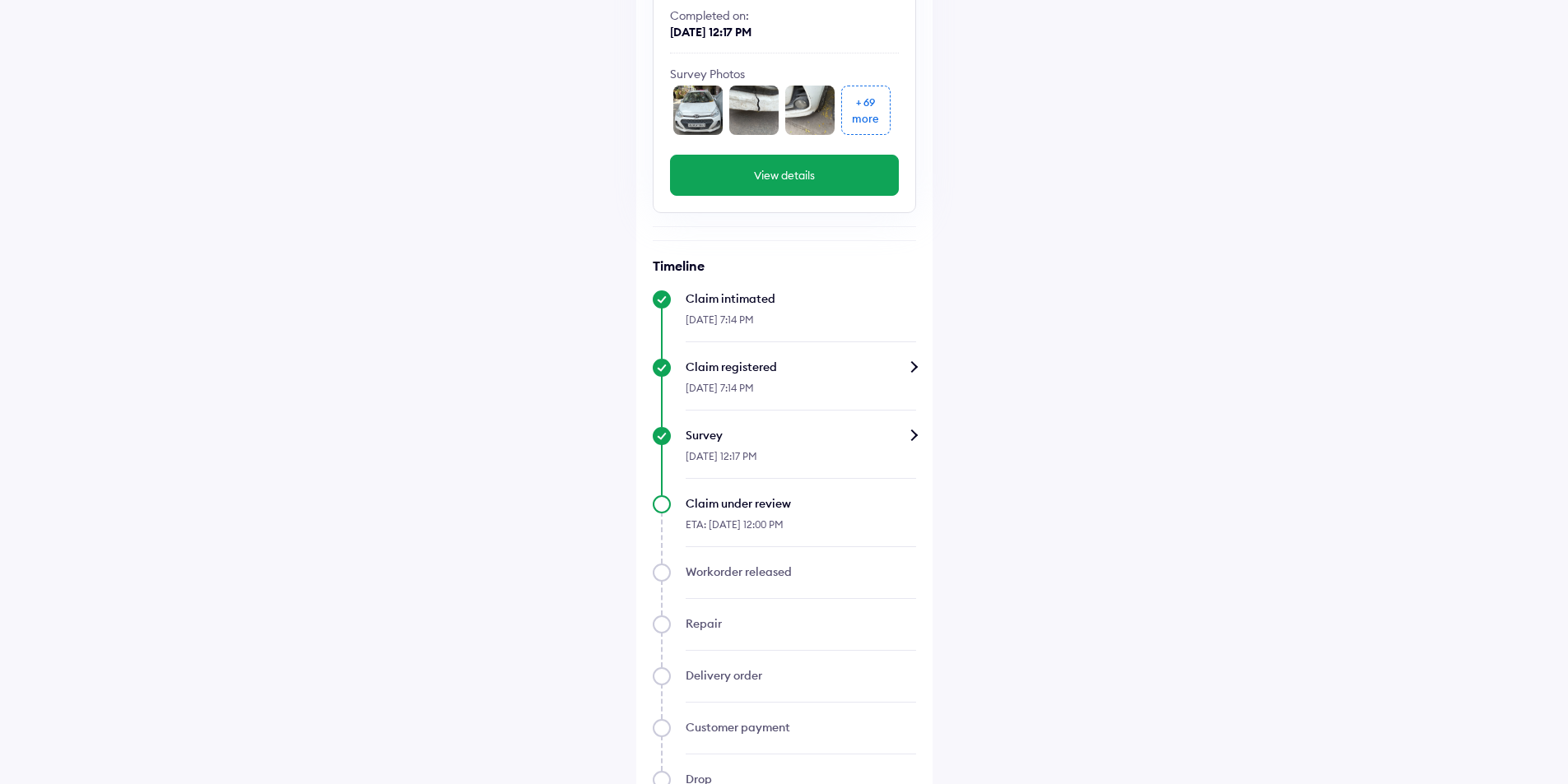
scroll to position [147, 0]
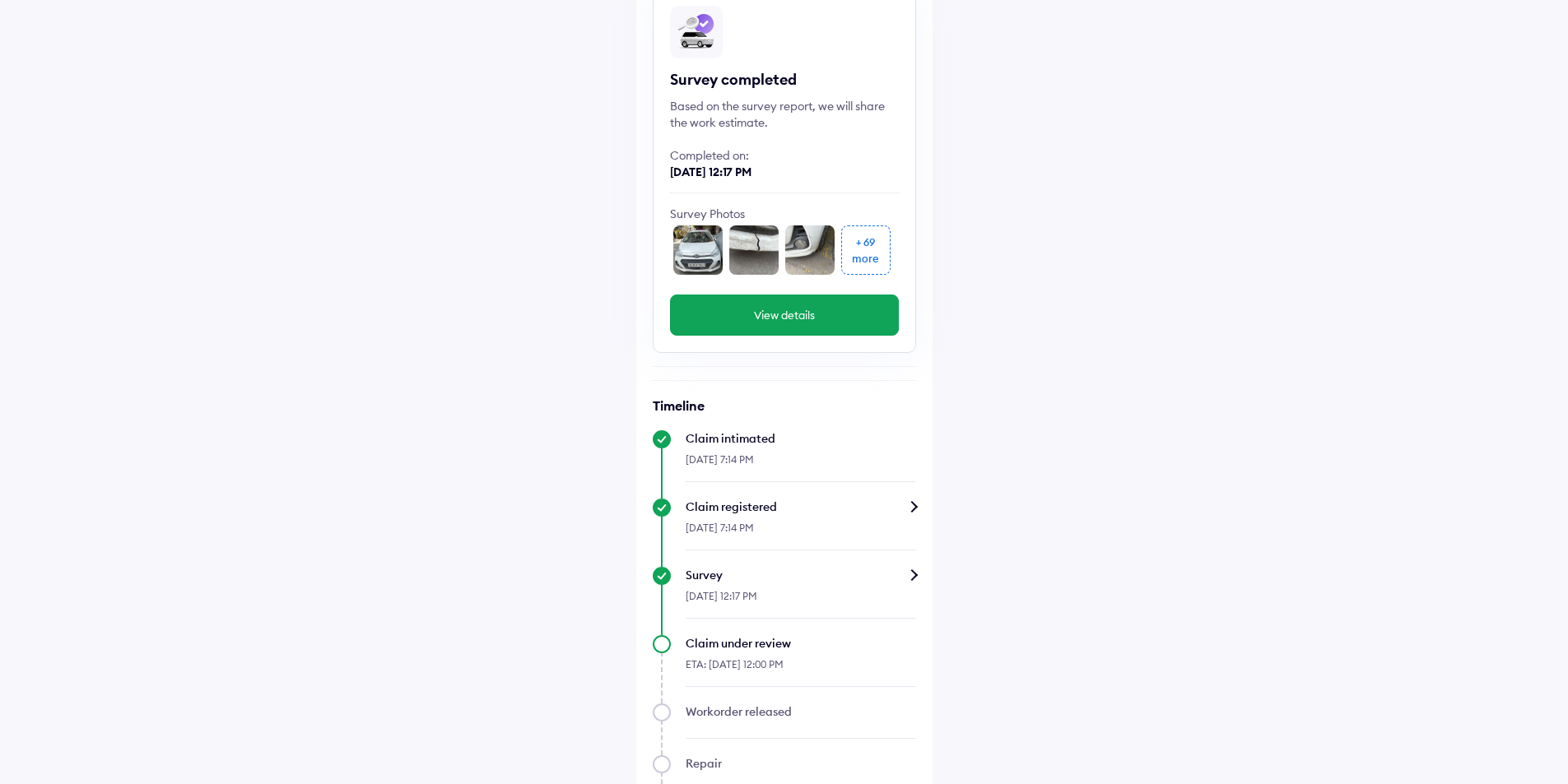
click at [780, 319] on button "View details" at bounding box center [784, 315] width 229 height 41
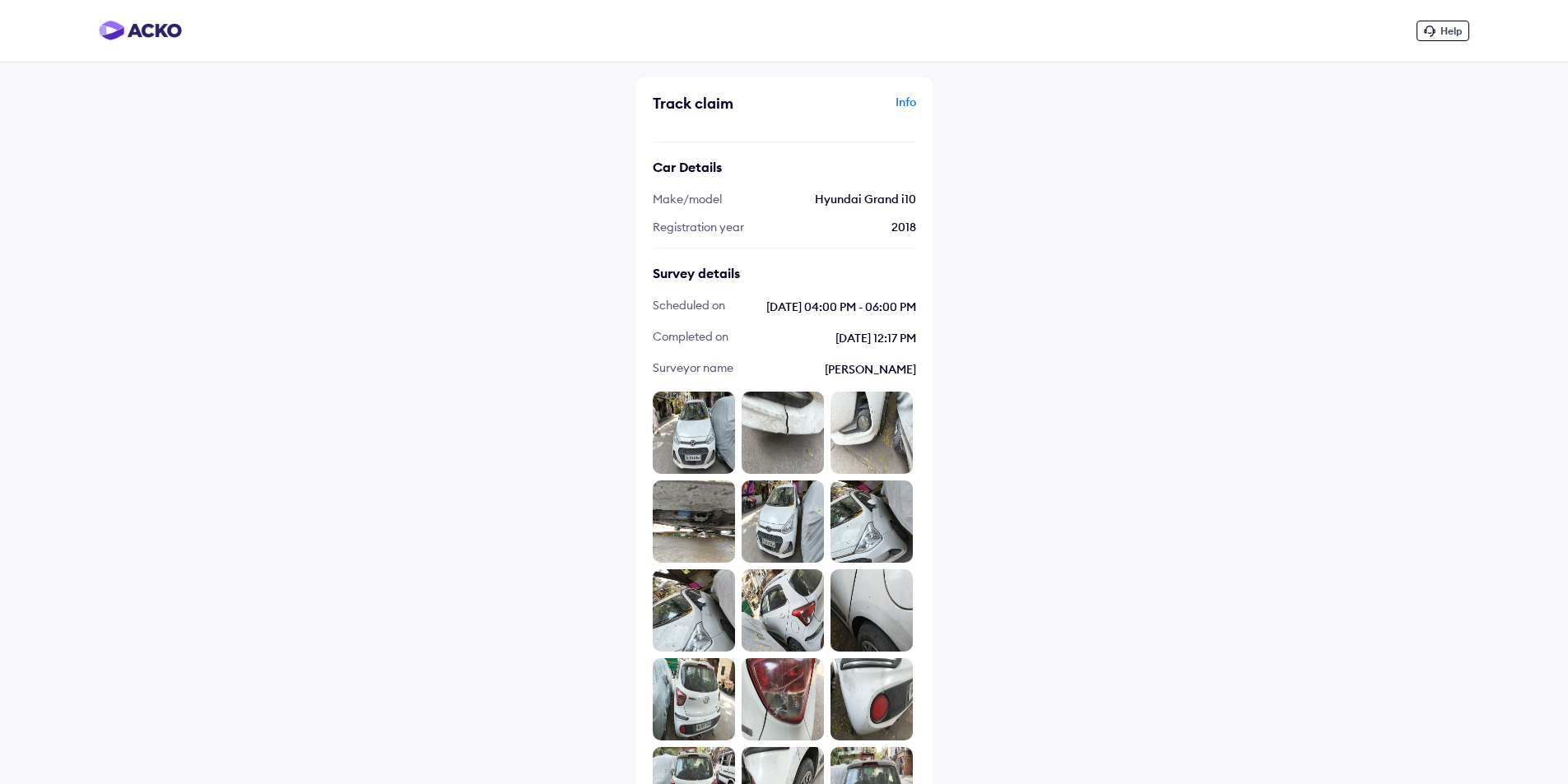
click at [714, 422] on img at bounding box center [694, 433] width 82 height 82
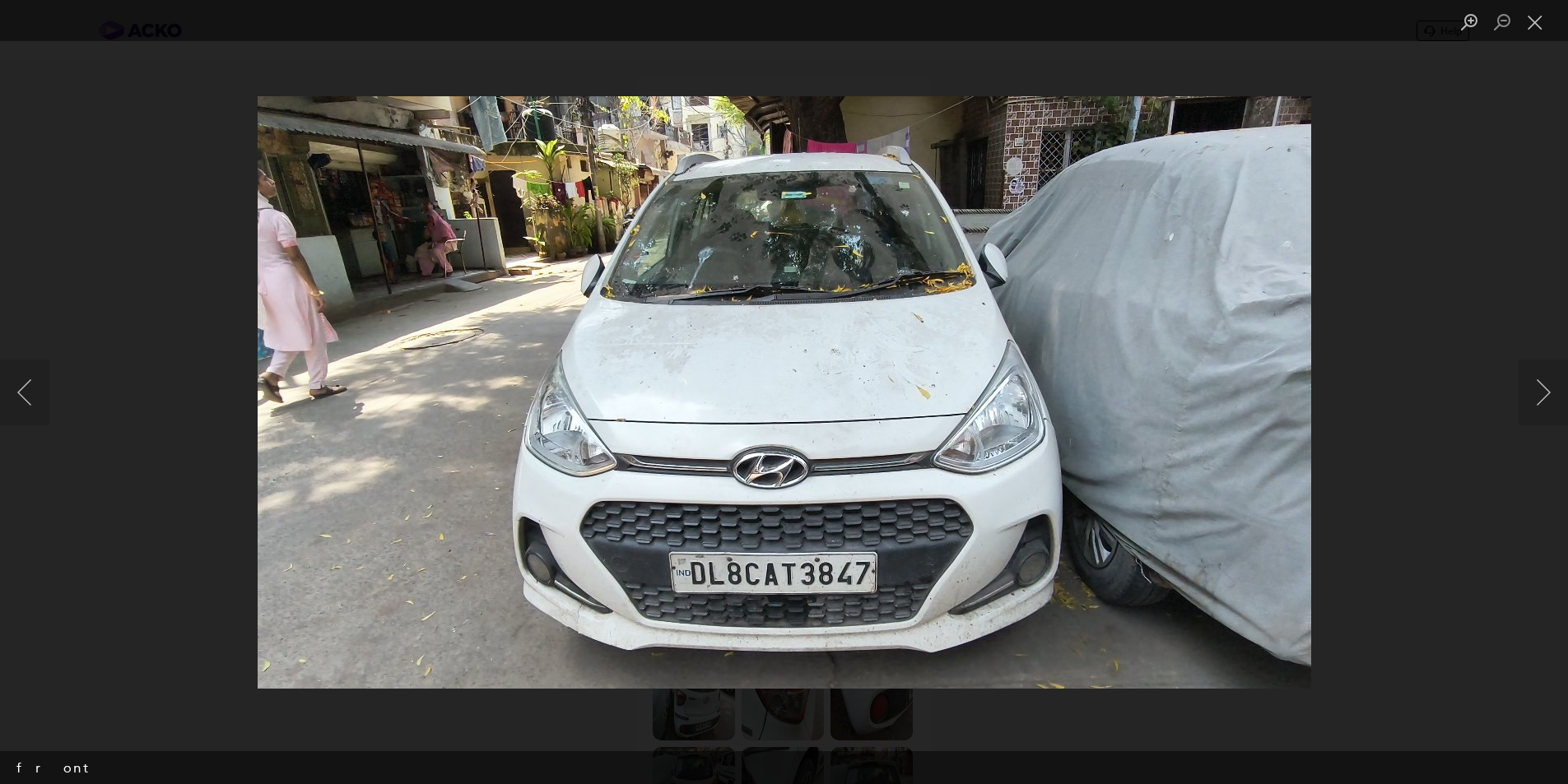
click at [370, 263] on img "Lightbox" at bounding box center [784, 393] width 1053 height 593
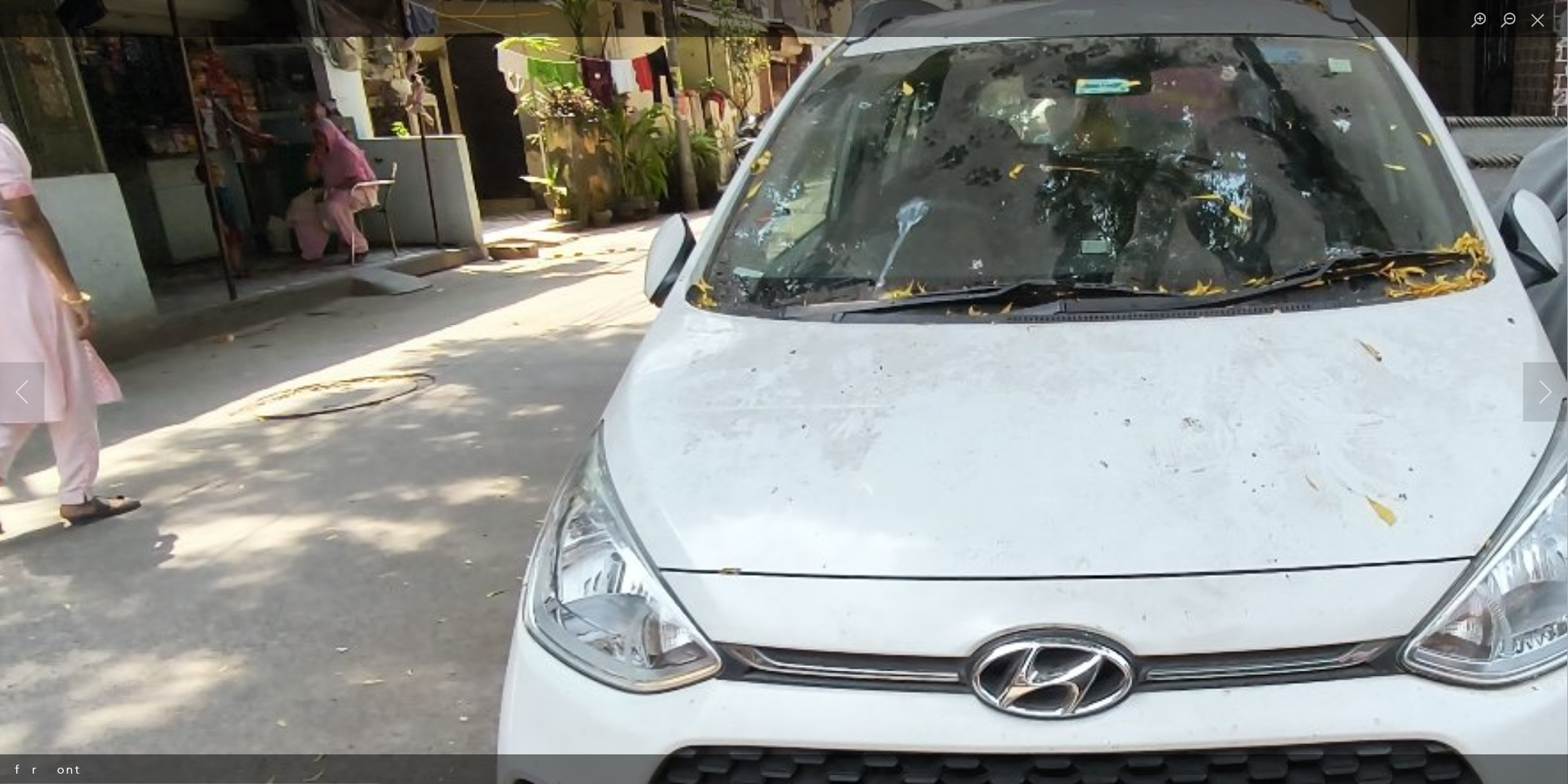
click at [1210, 294] on img "Lightbox" at bounding box center [1082, 512] width 2268 height 1276
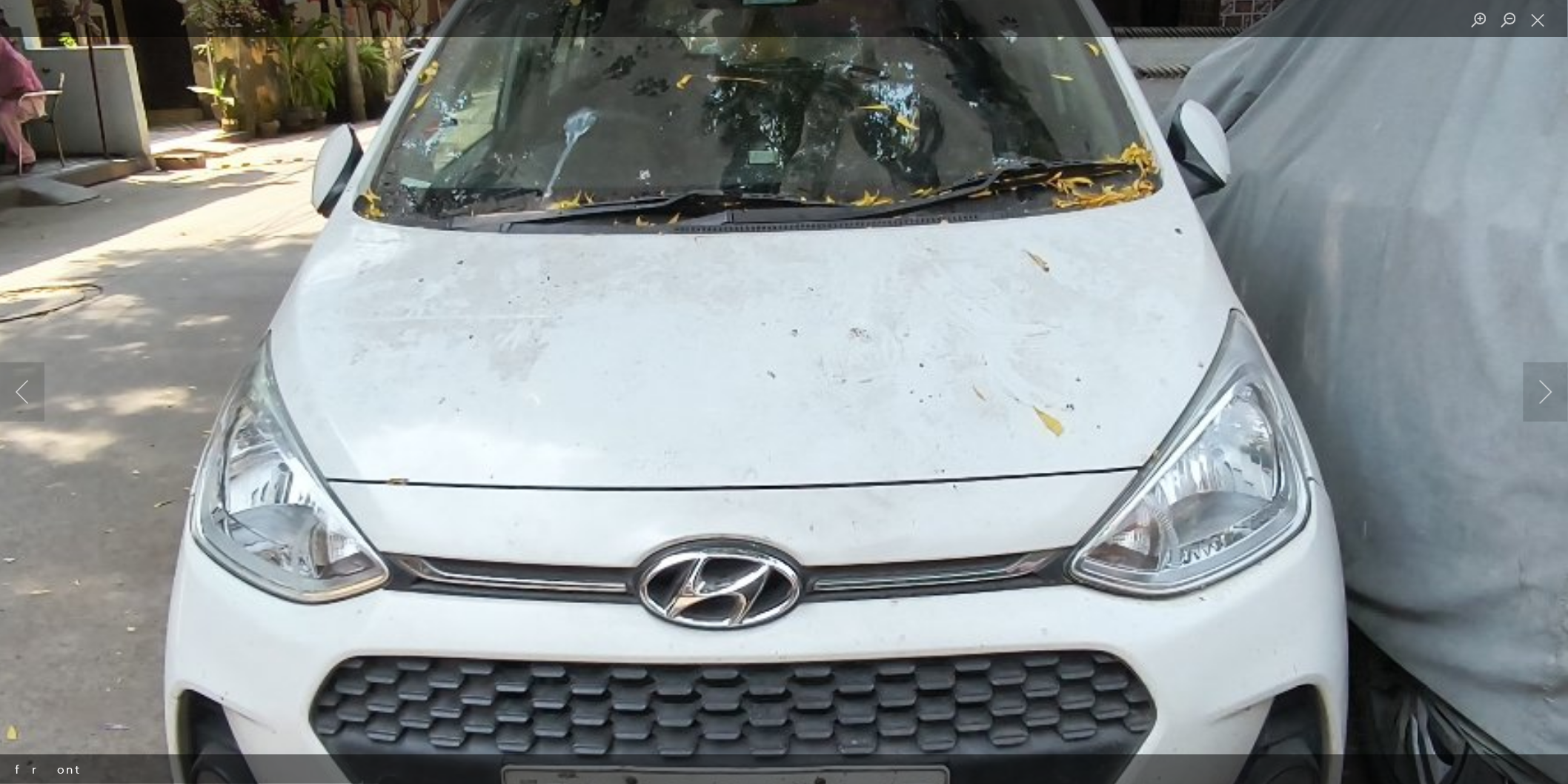
click at [927, 306] on img "Lightbox" at bounding box center [749, 422] width 2268 height 1276
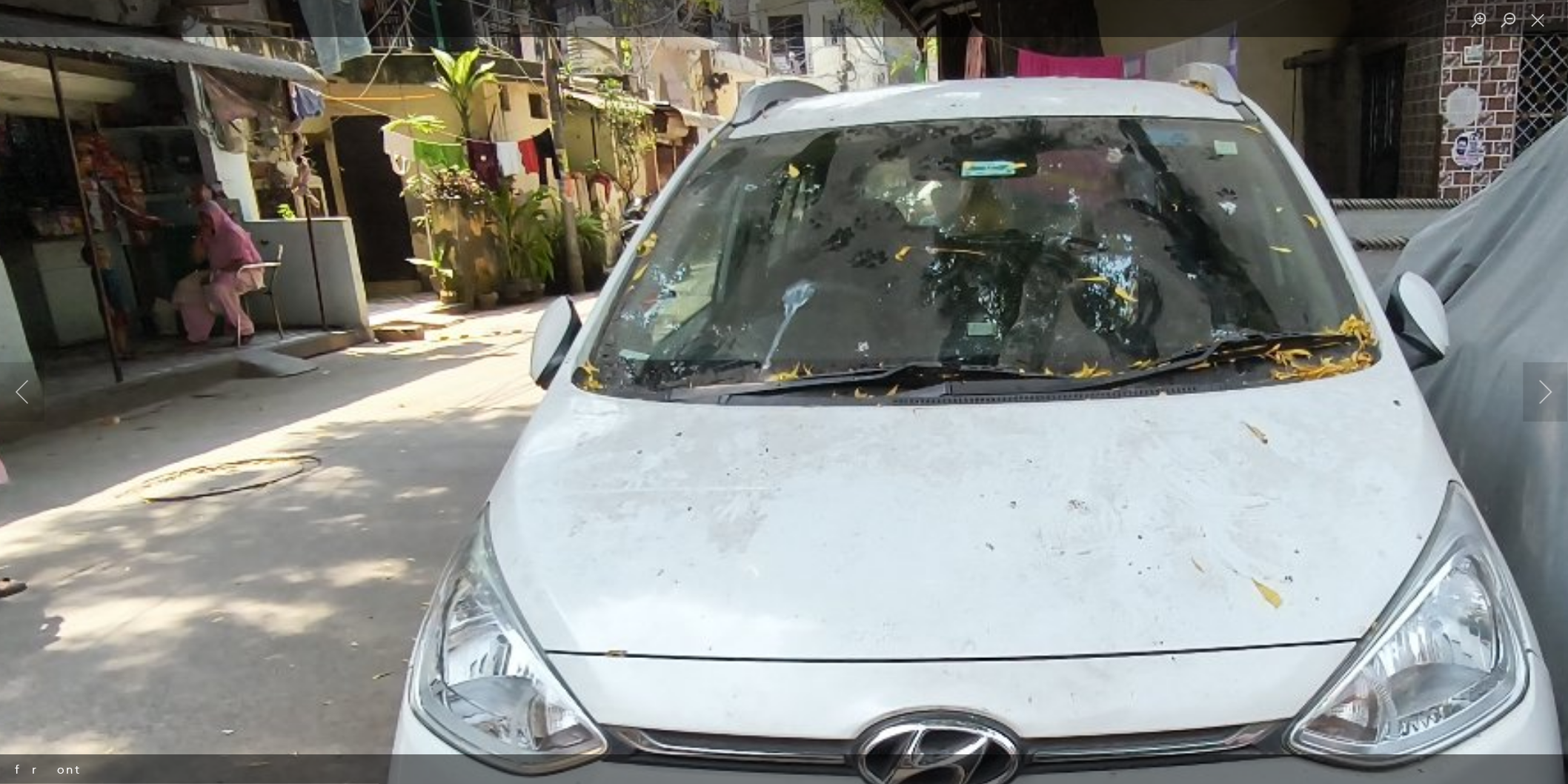
click at [1260, 536] on img "Lightbox" at bounding box center [968, 594] width 2268 height 1276
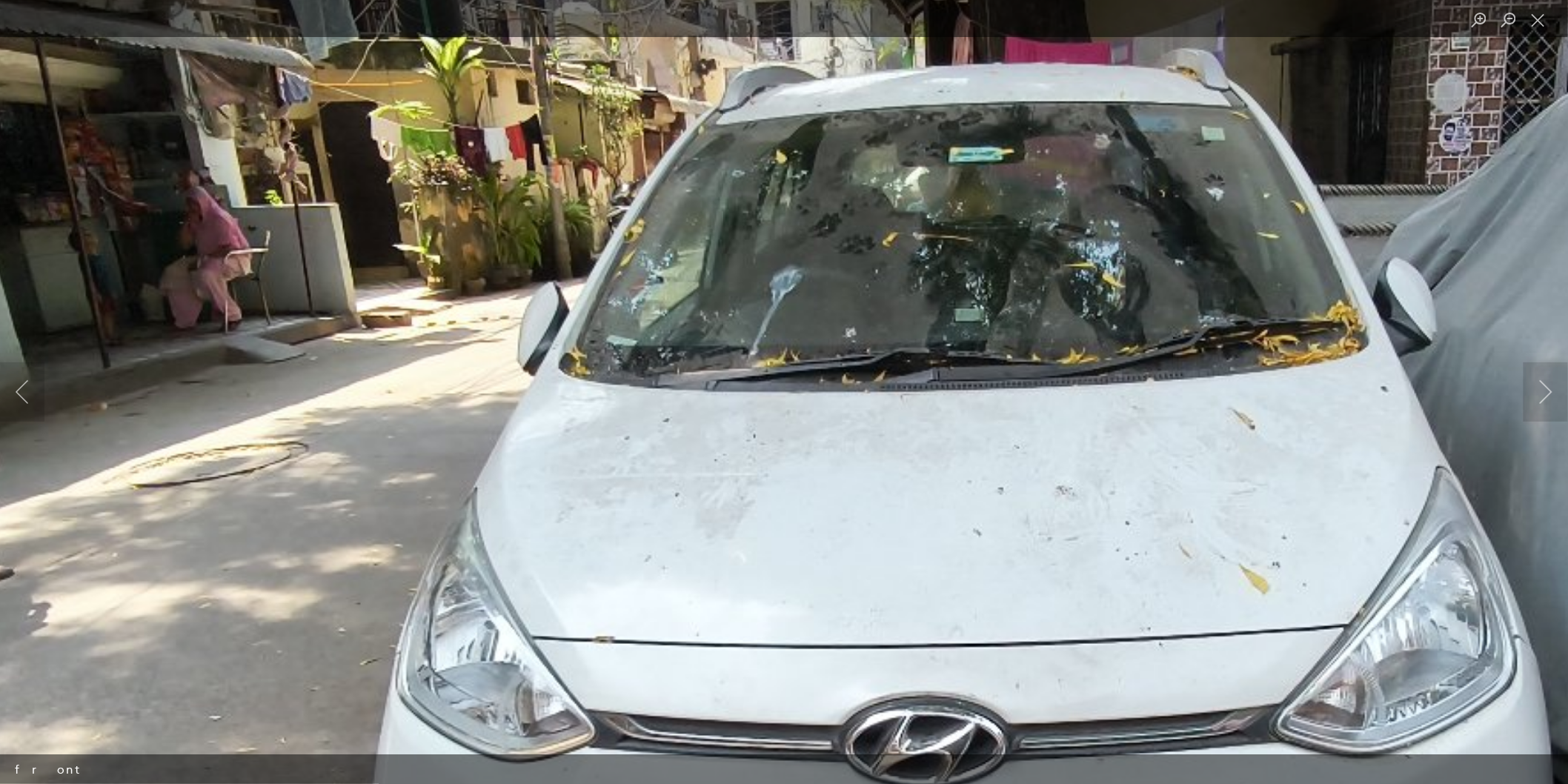
click at [801, 400] on img "Lightbox" at bounding box center [955, 580] width 2268 height 1276
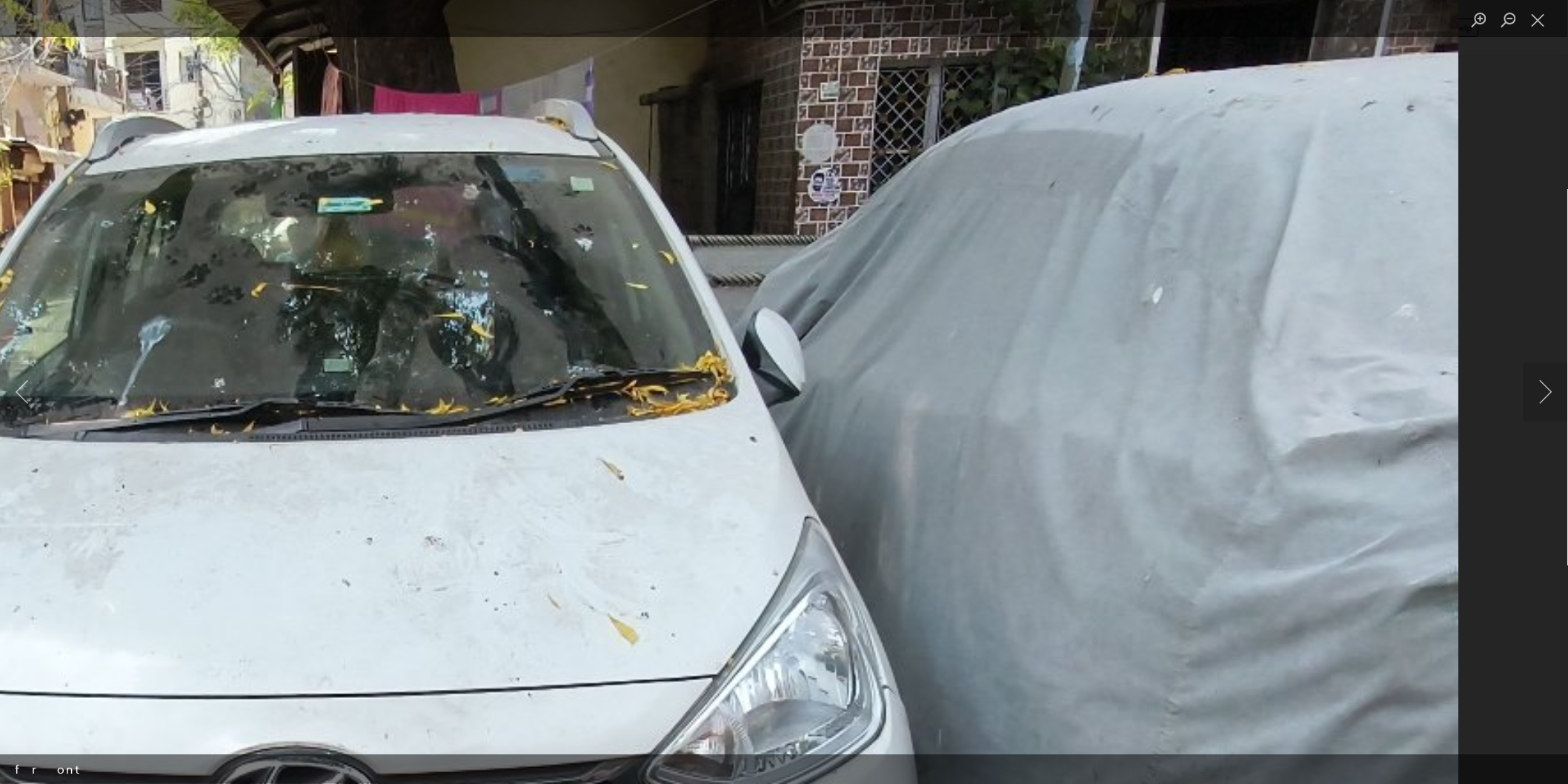
click at [717, 476] on img "Lightbox" at bounding box center [324, 630] width 2268 height 1276
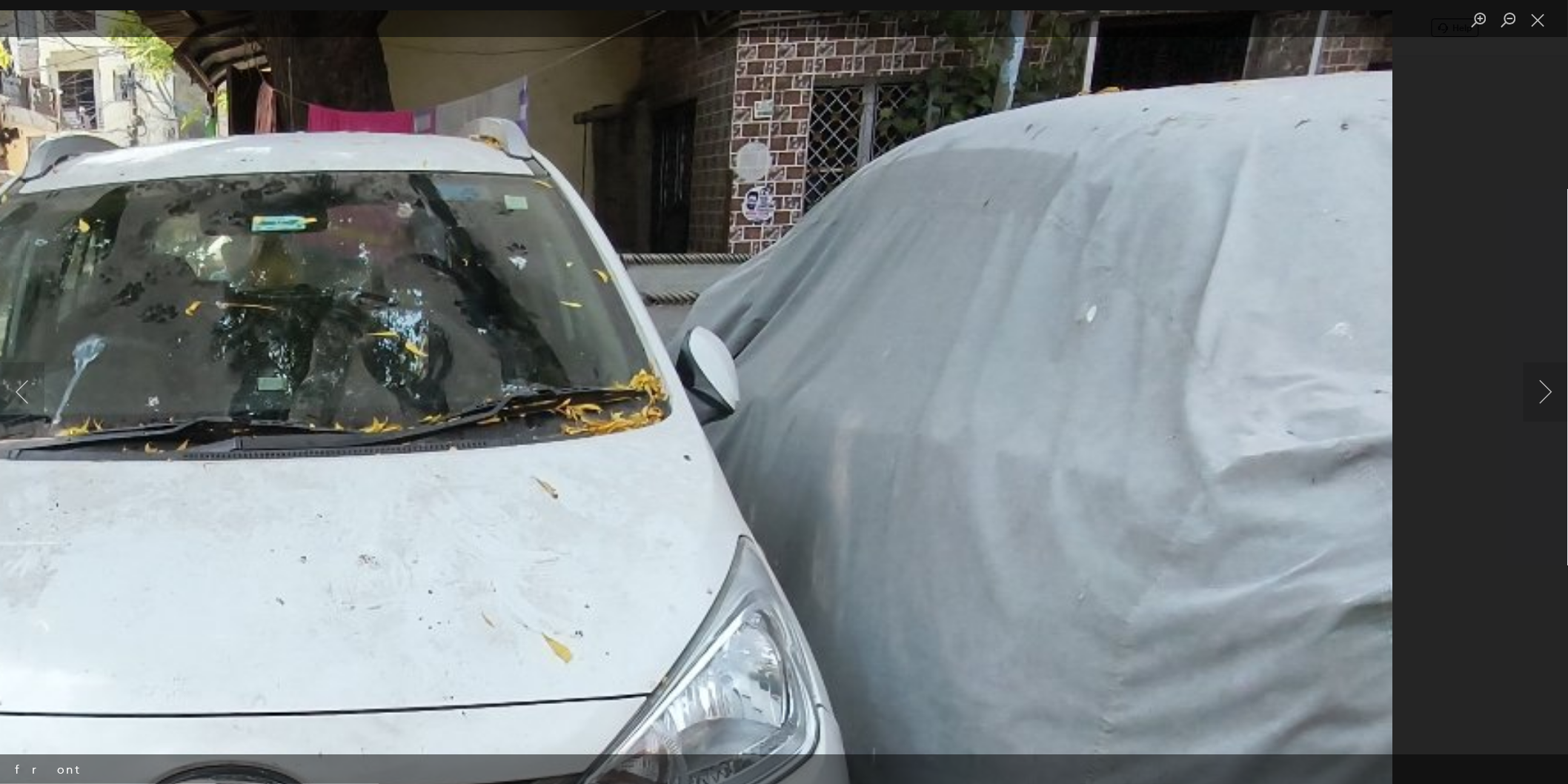
click at [1411, 626] on html "Help Track claim Info Car Details Make/model Hyundai Grand i10 Registration yea…" at bounding box center [784, 392] width 1568 height 784
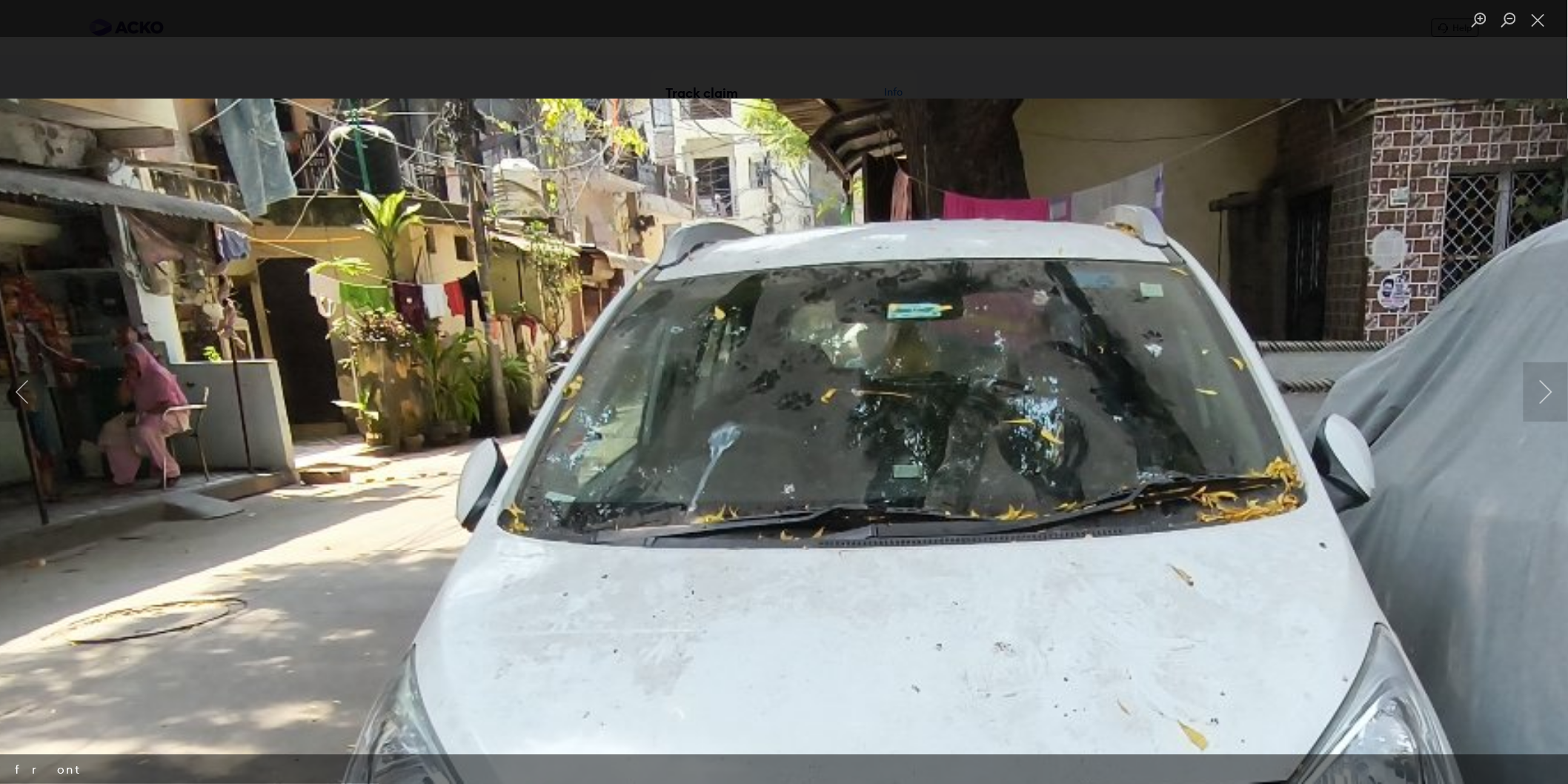
click at [904, 249] on img "Lightbox" at bounding box center [894, 737] width 2268 height 1276
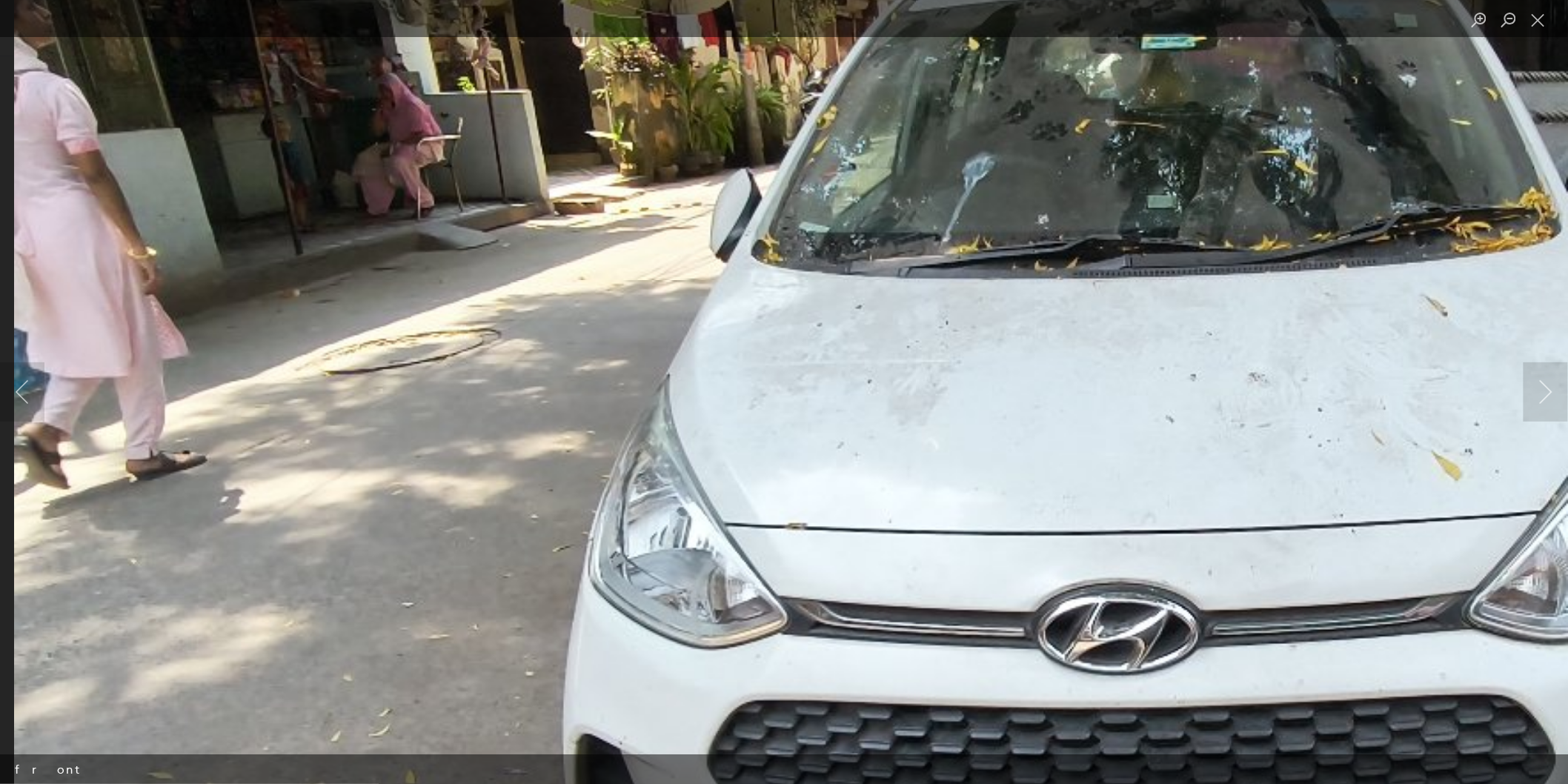
click at [1252, 366] on img "Lightbox" at bounding box center [1148, 467] width 2268 height 1276
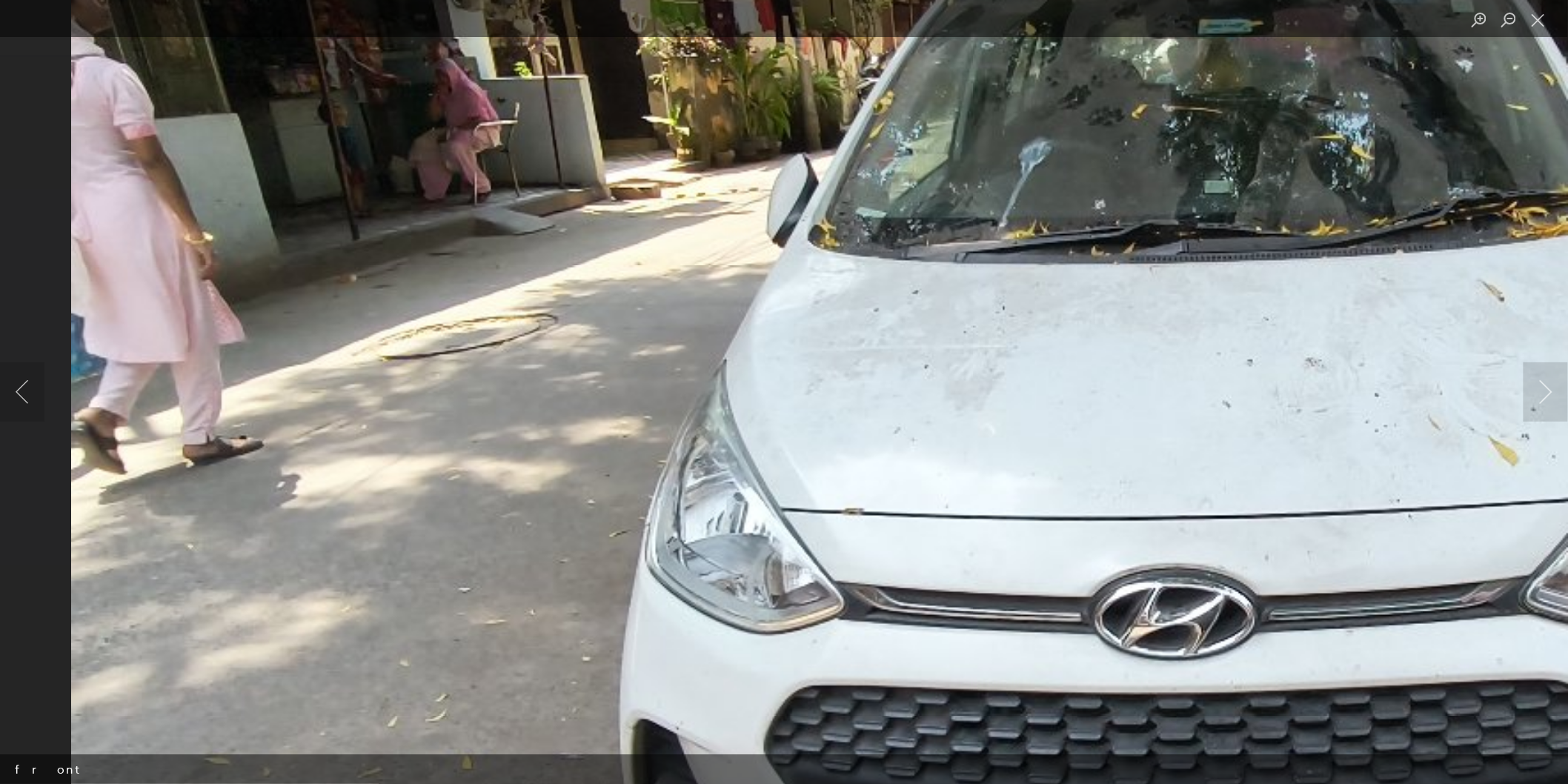
click at [767, 409] on img "Lightbox" at bounding box center [1205, 452] width 2268 height 1276
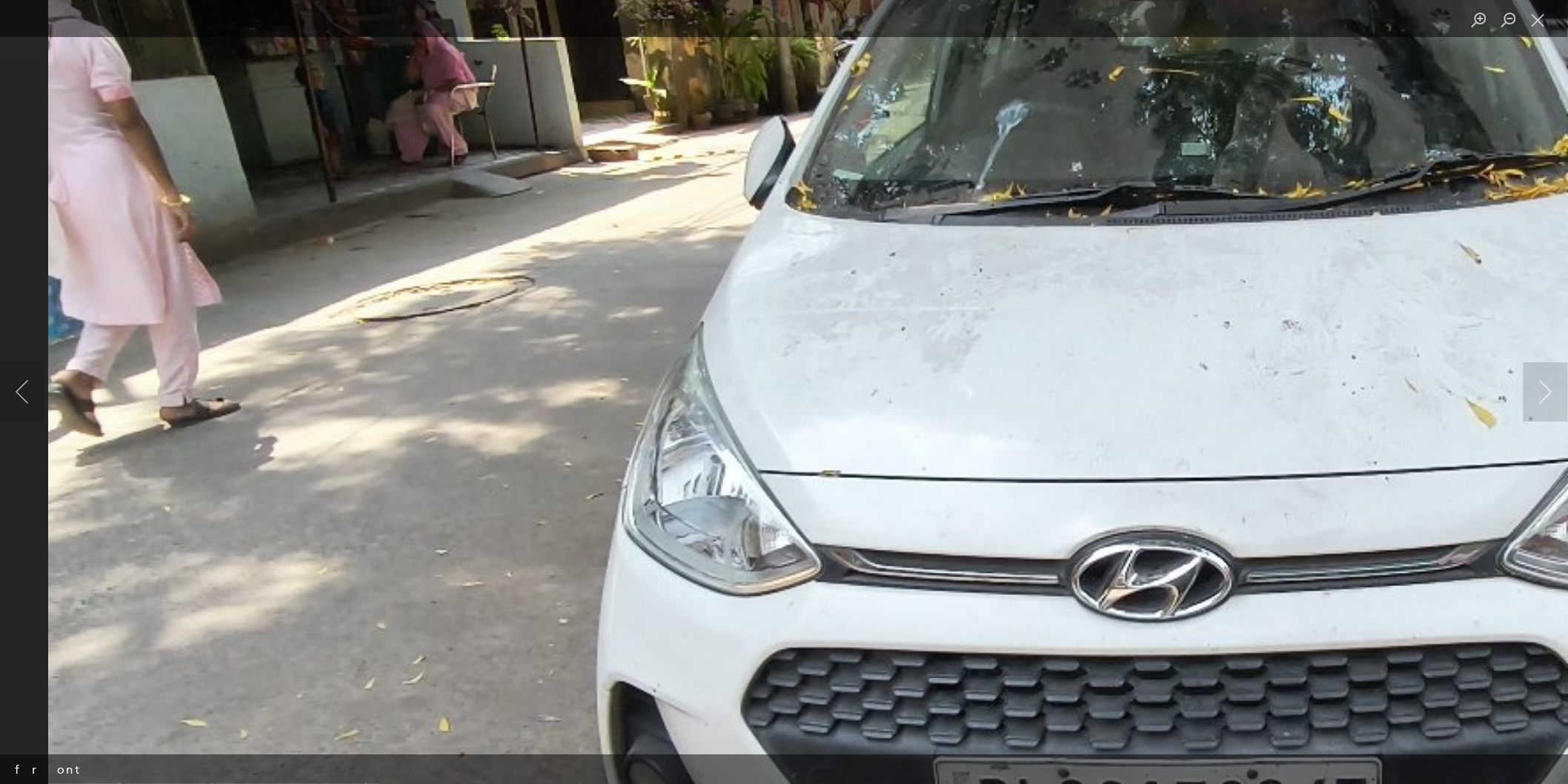
click at [628, 225] on img "Lightbox" at bounding box center [1182, 415] width 2268 height 1276
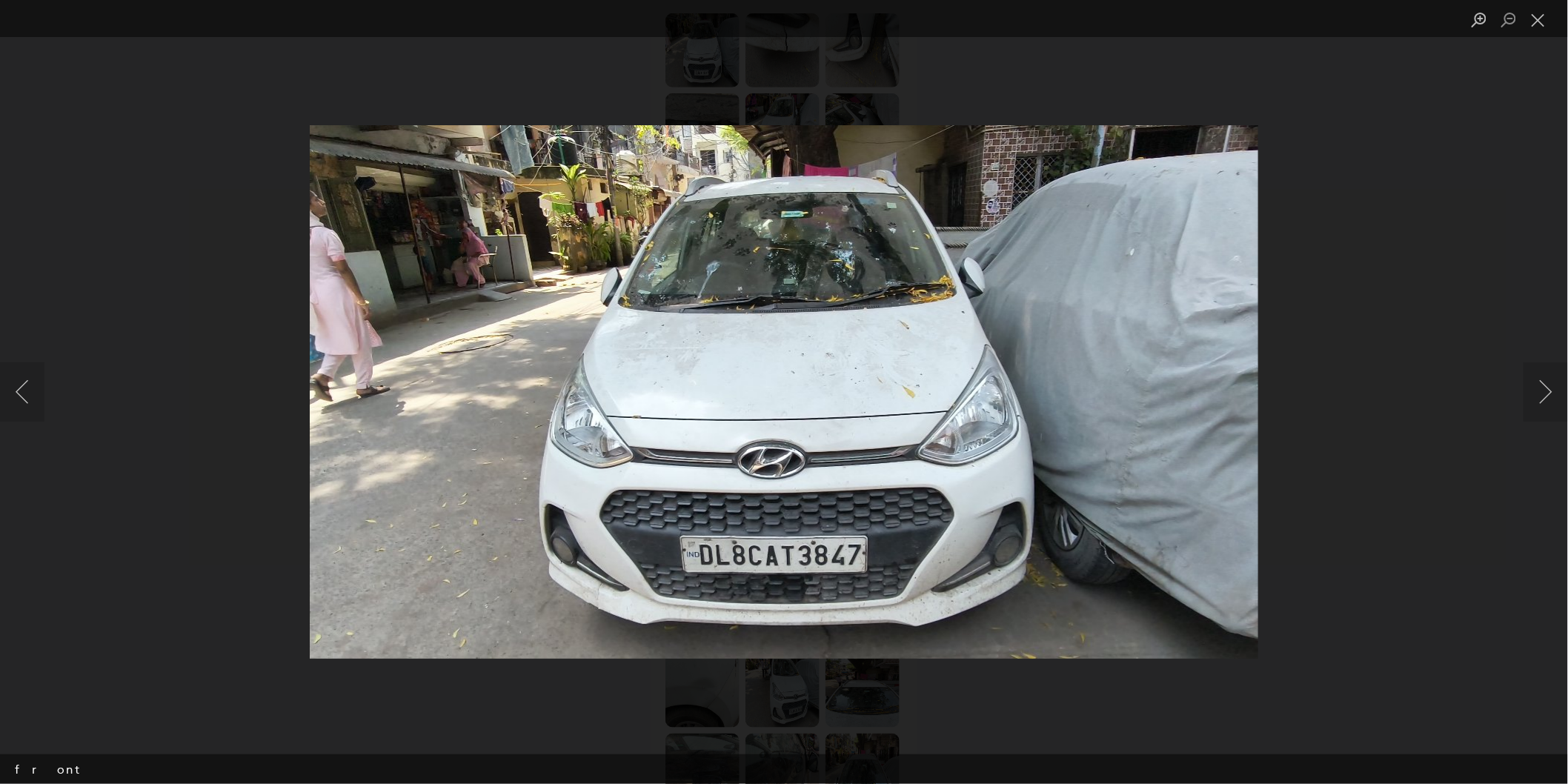
scroll to position [493, 0]
click at [1411, 395] on button "Next image" at bounding box center [1546, 392] width 44 height 59
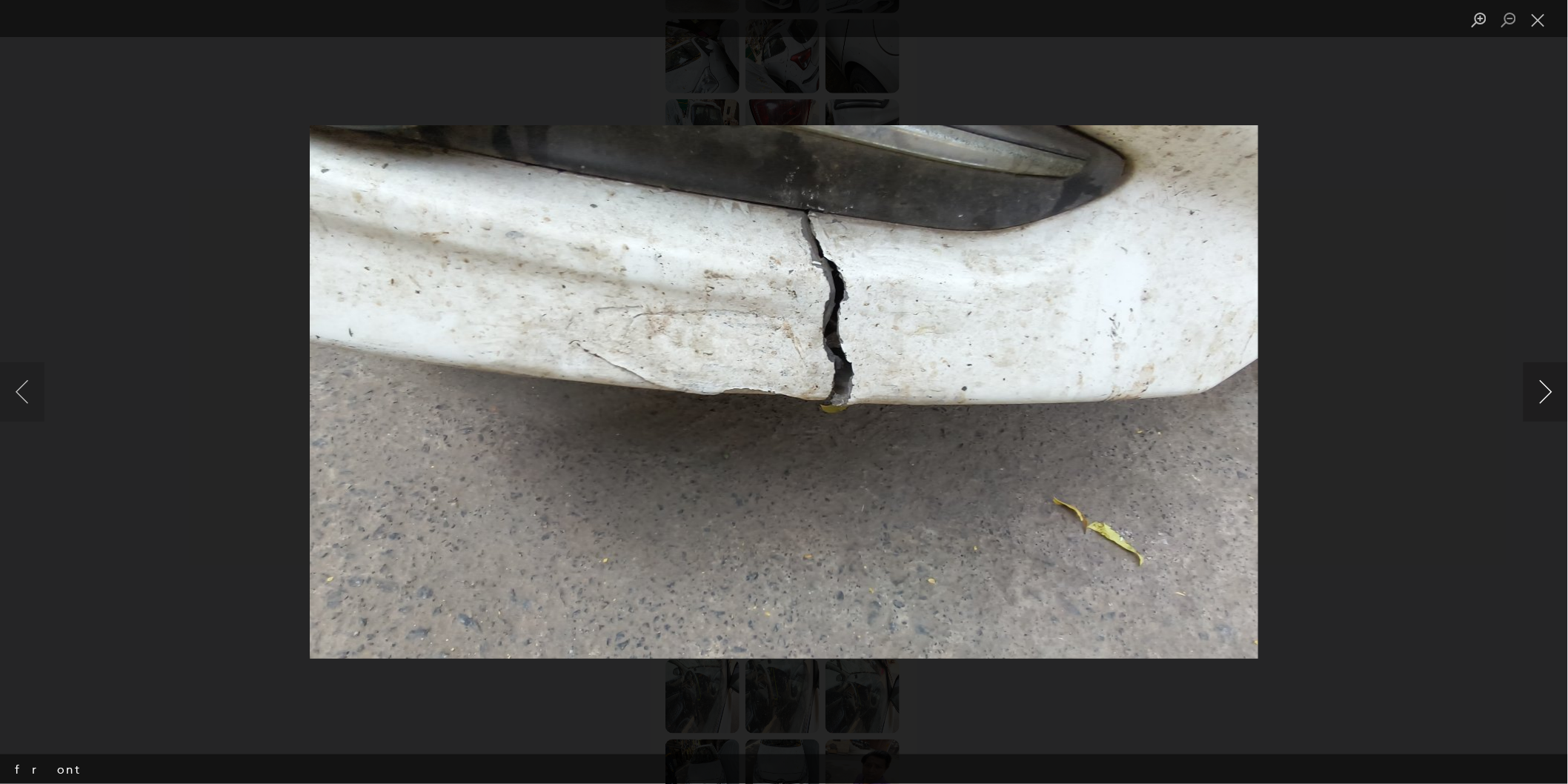
click at [1411, 379] on button "Next image" at bounding box center [1546, 392] width 44 height 59
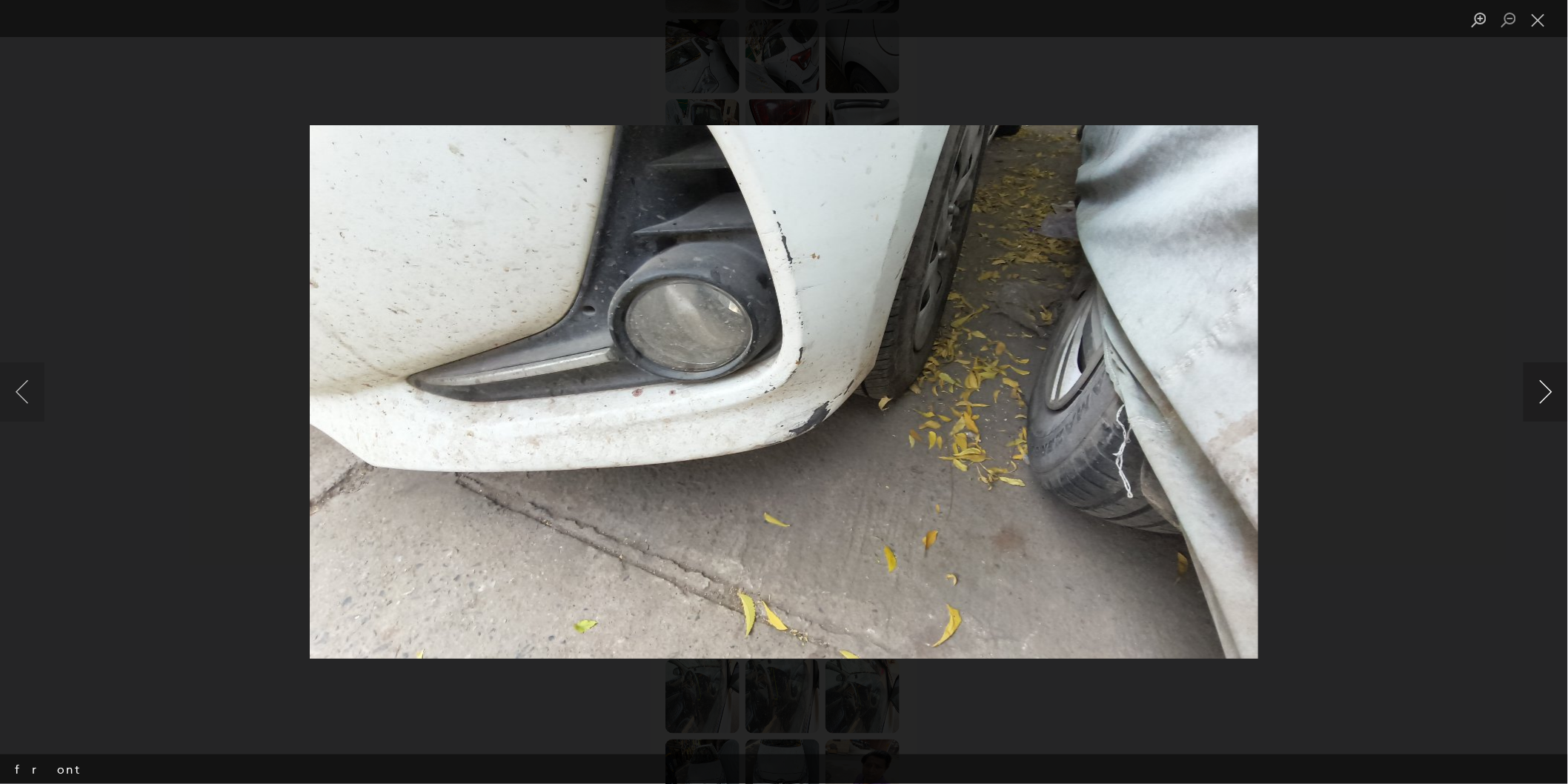
click at [1411, 391] on button "Next image" at bounding box center [1546, 392] width 44 height 59
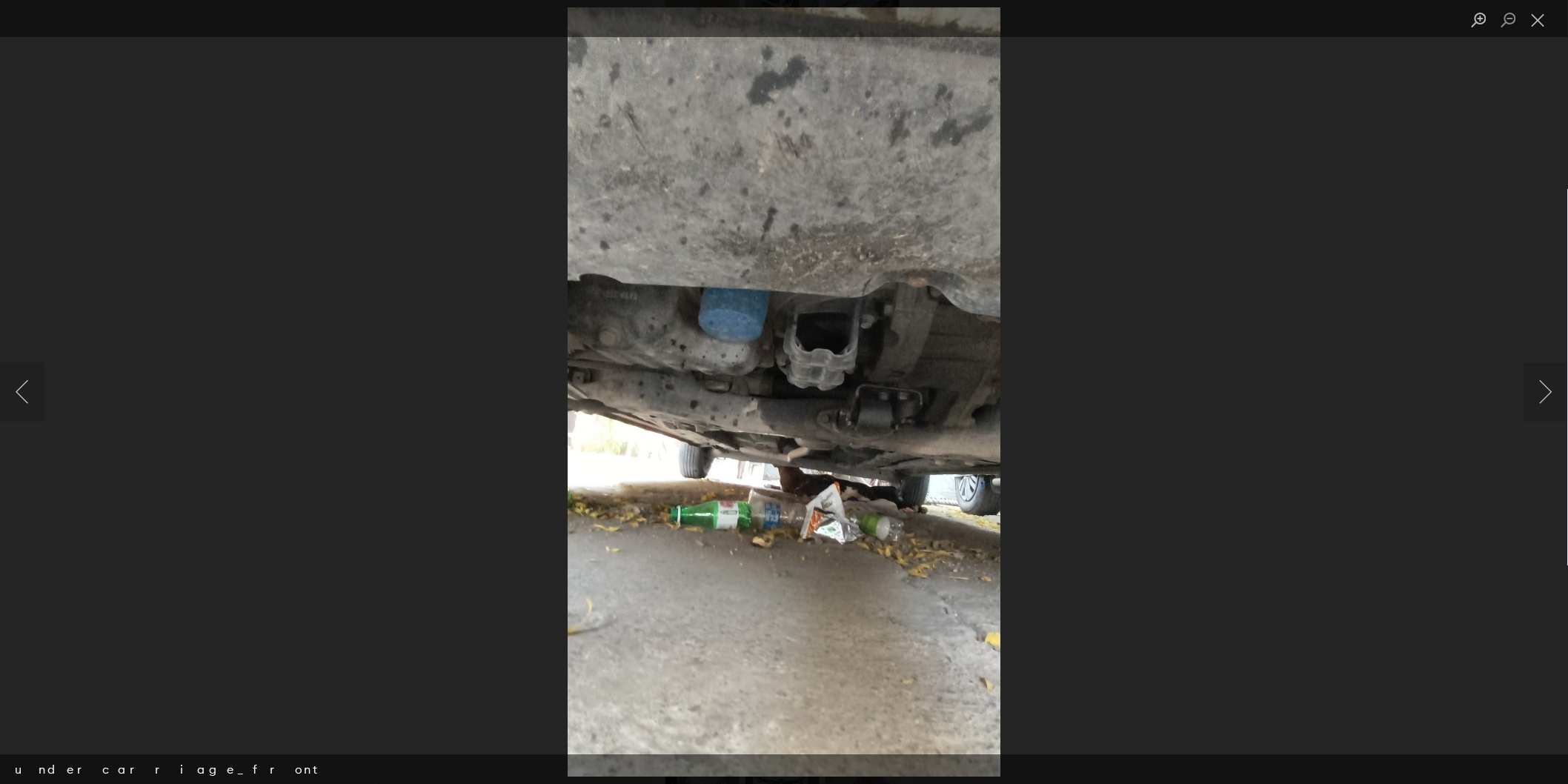
click at [909, 406] on img "Lightbox" at bounding box center [784, 392] width 433 height 770
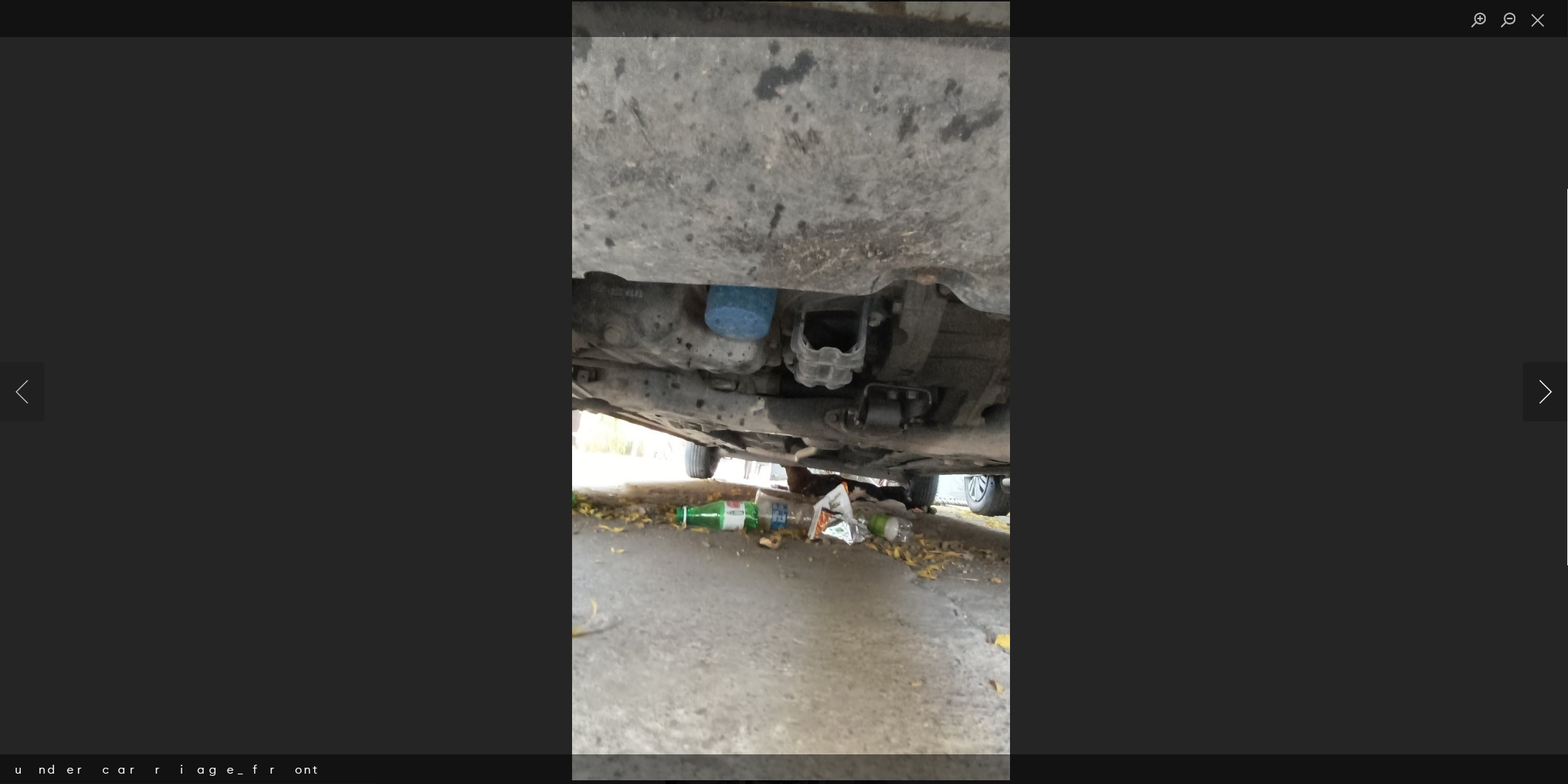
click at [1411, 383] on button "Next image" at bounding box center [1546, 392] width 44 height 59
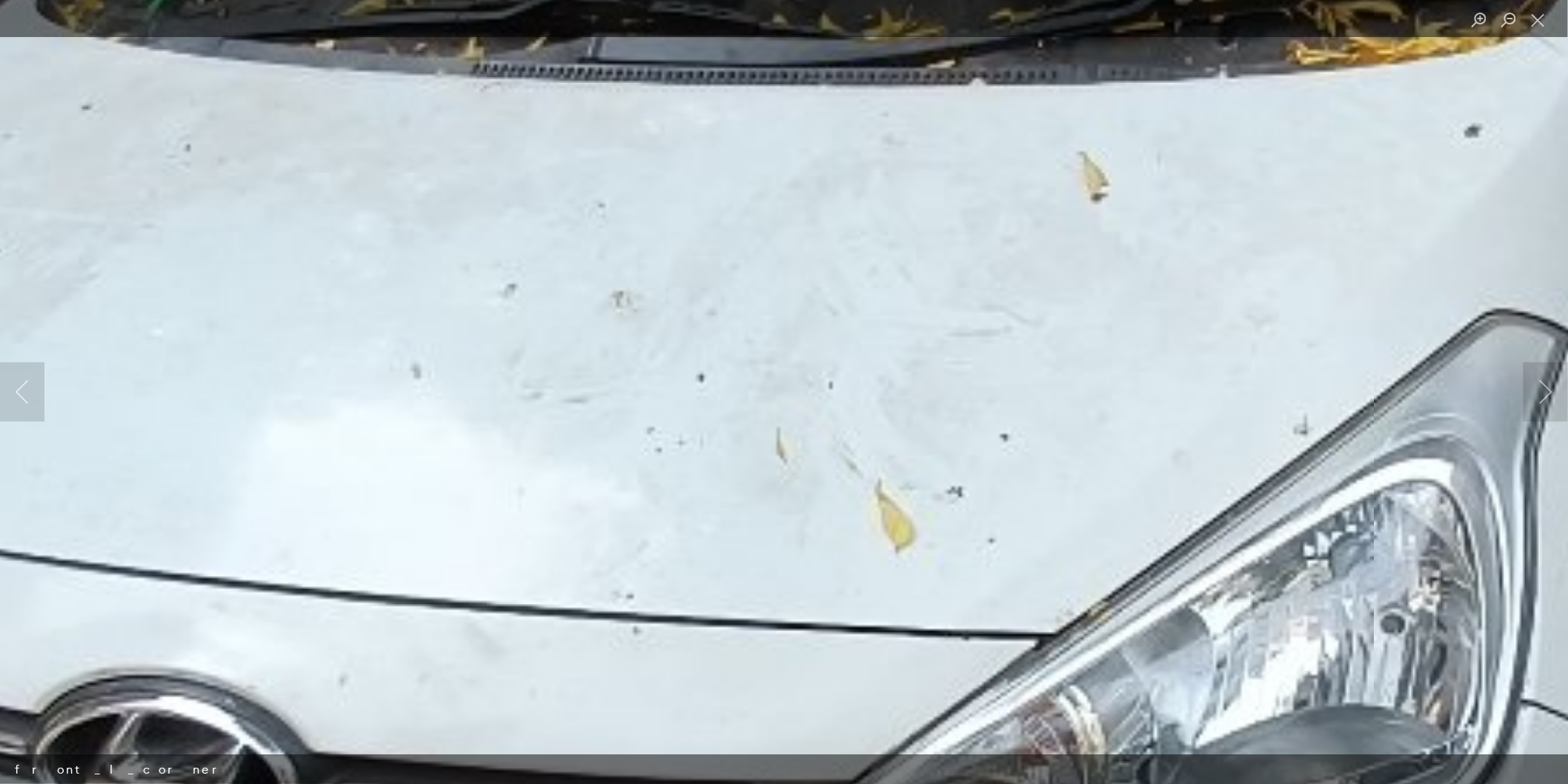
scroll to position [411, 0]
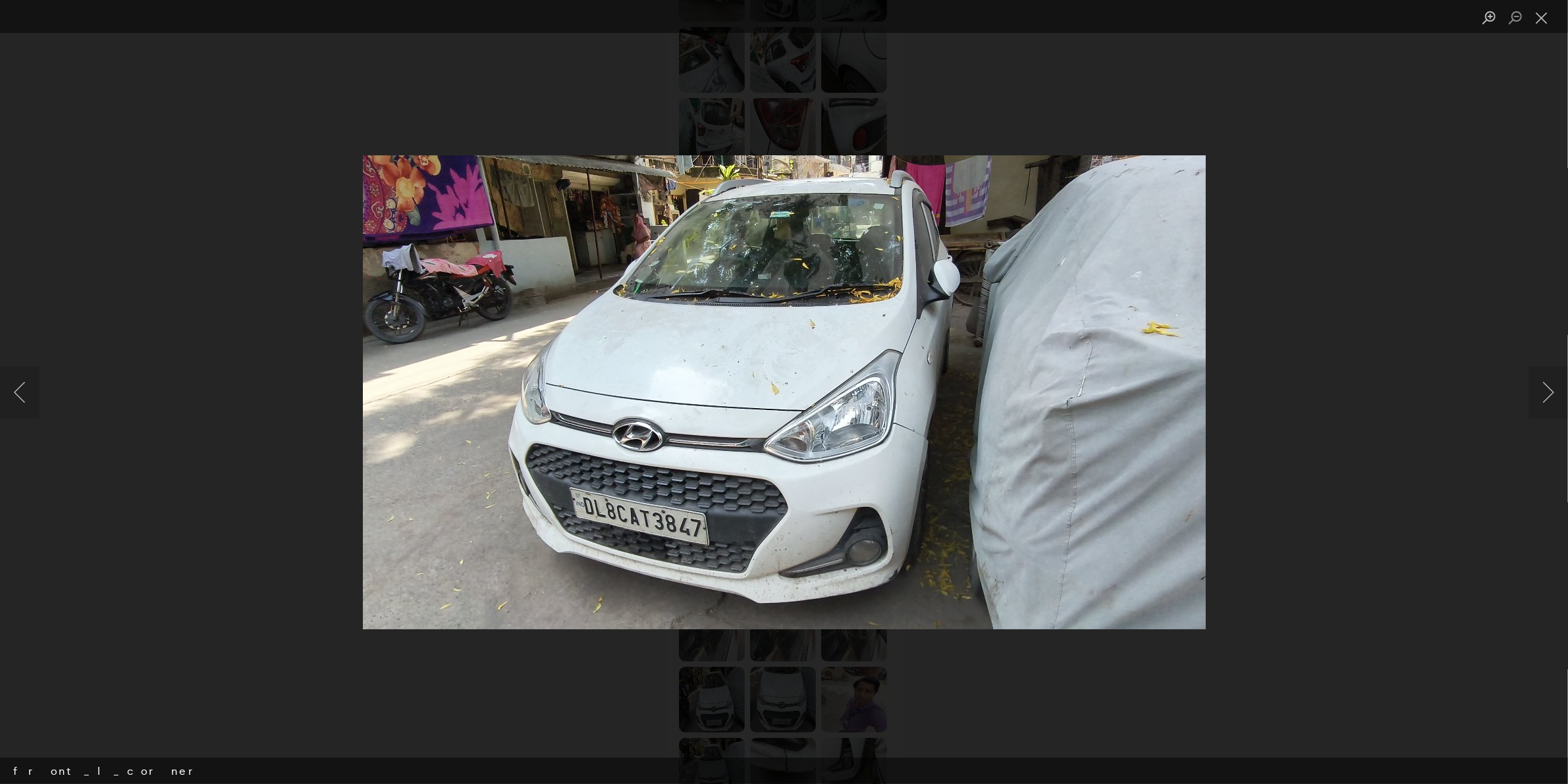
scroll to position [447, 0]
click at [1254, 387] on button "Next image" at bounding box center [1548, 392] width 39 height 53
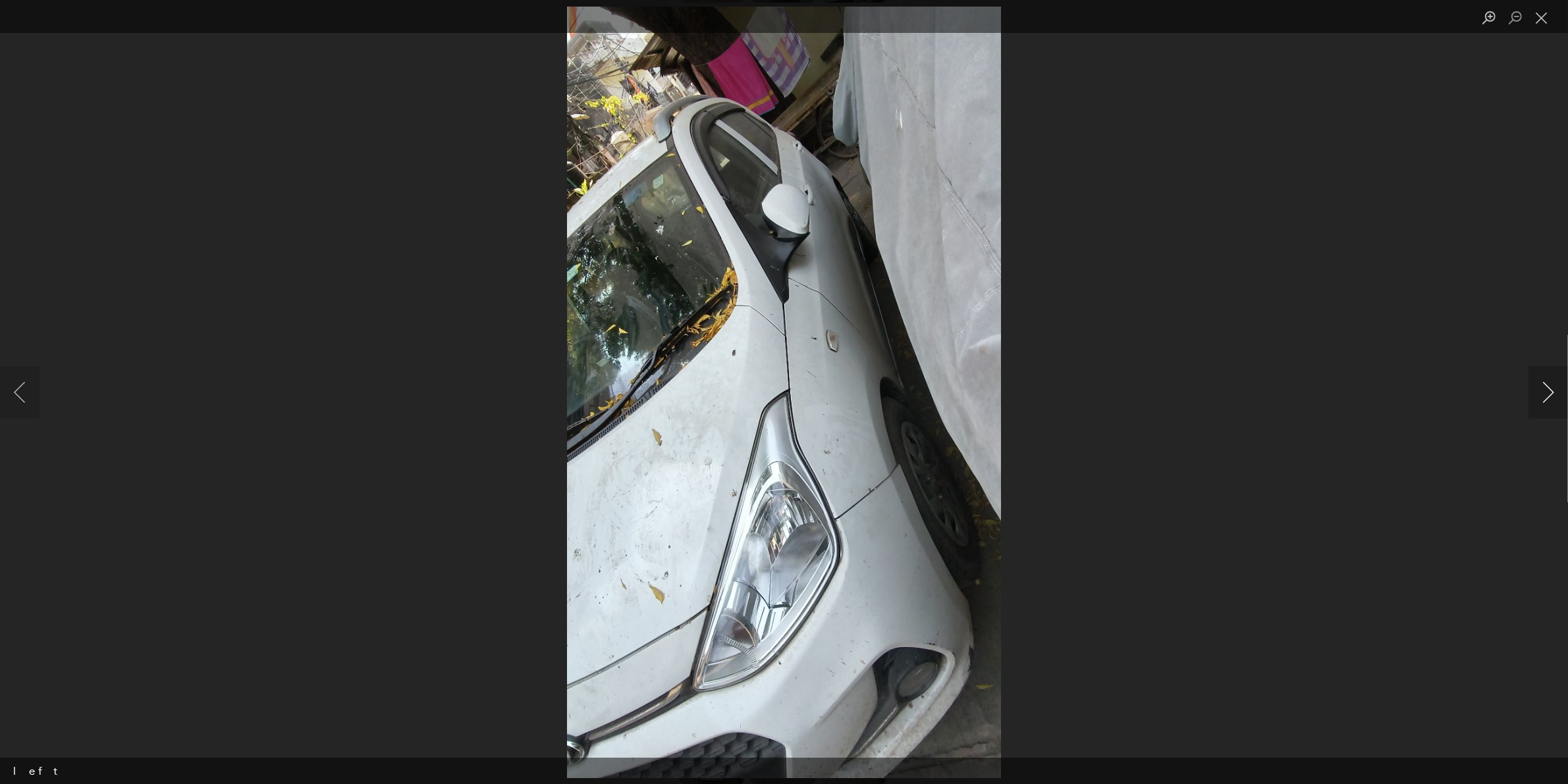
click at [1254, 387] on button "Next image" at bounding box center [1548, 392] width 39 height 53
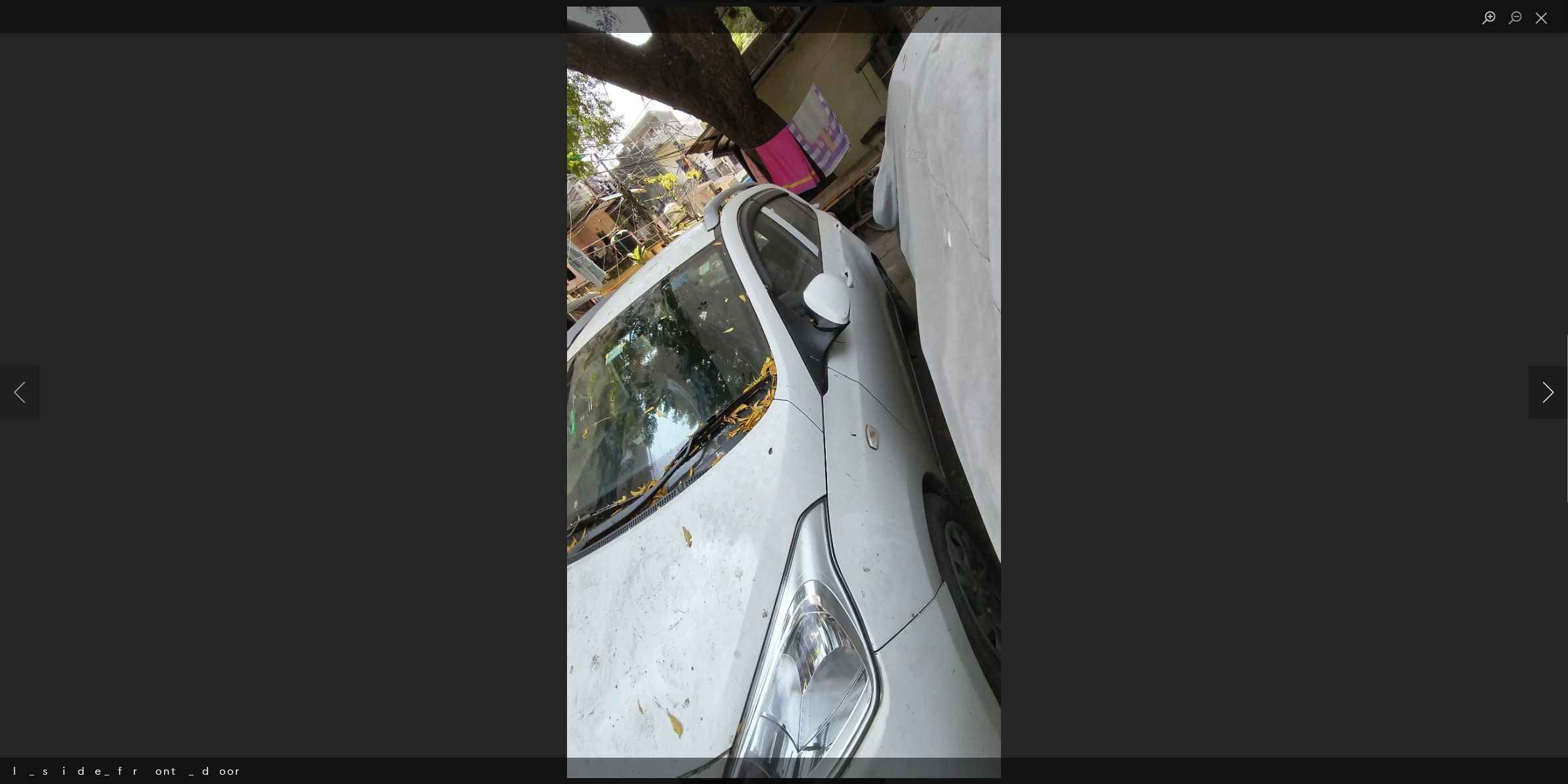
click at [1254, 391] on button "Next image" at bounding box center [1548, 392] width 39 height 53
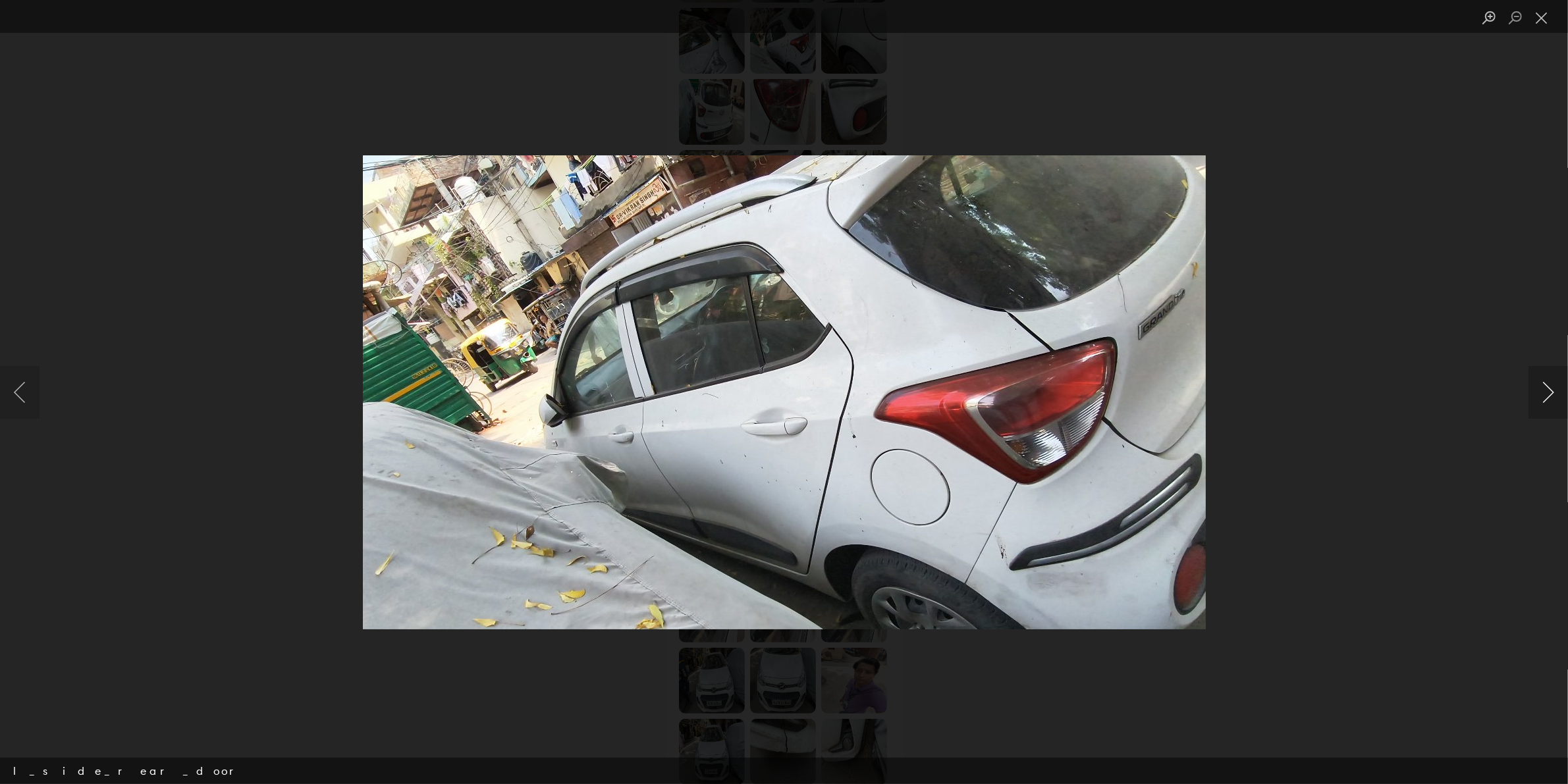
click at [1254, 393] on button "Next image" at bounding box center [1548, 392] width 39 height 53
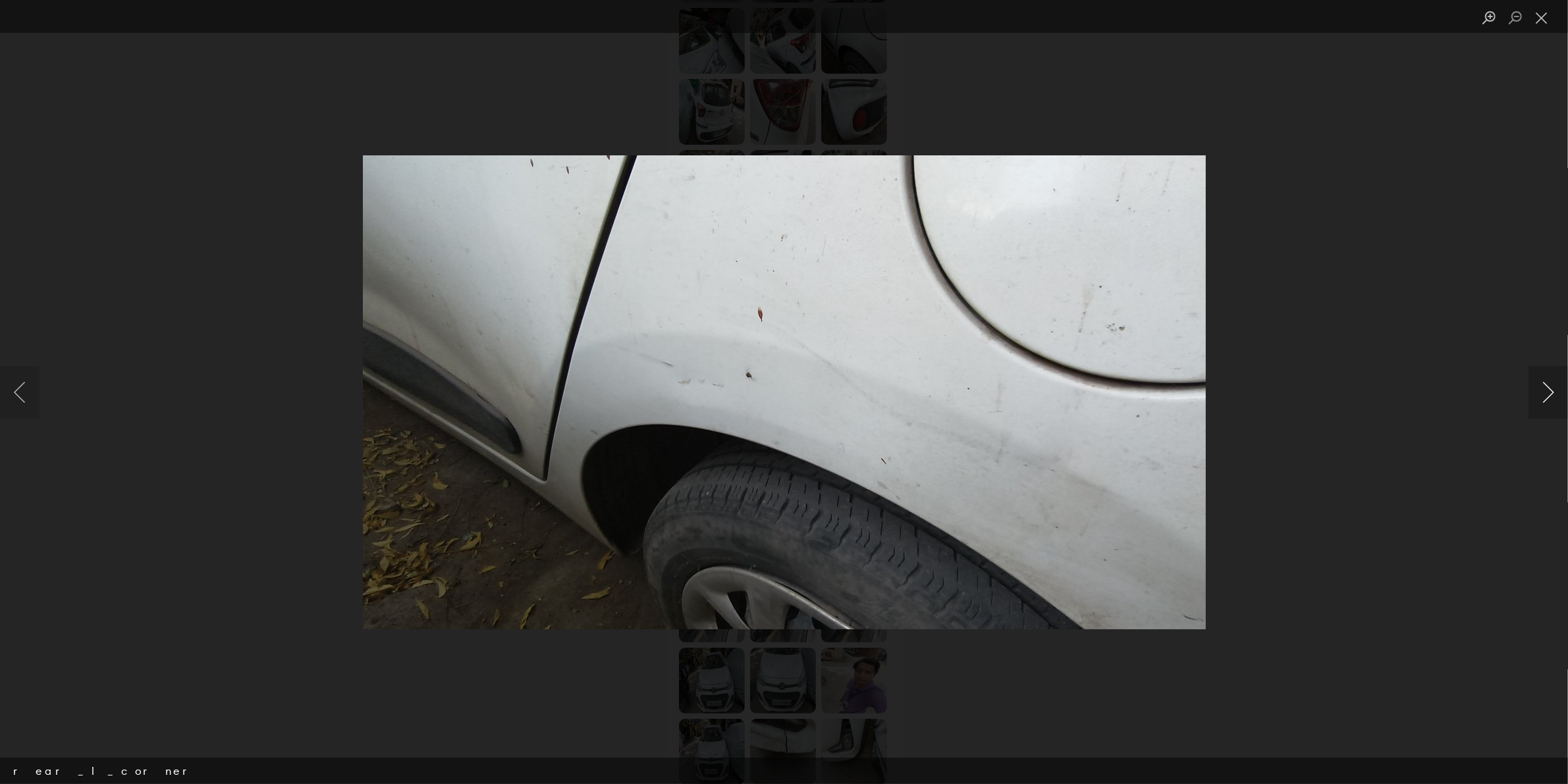
click at [1254, 391] on button "Next image" at bounding box center [1548, 392] width 39 height 53
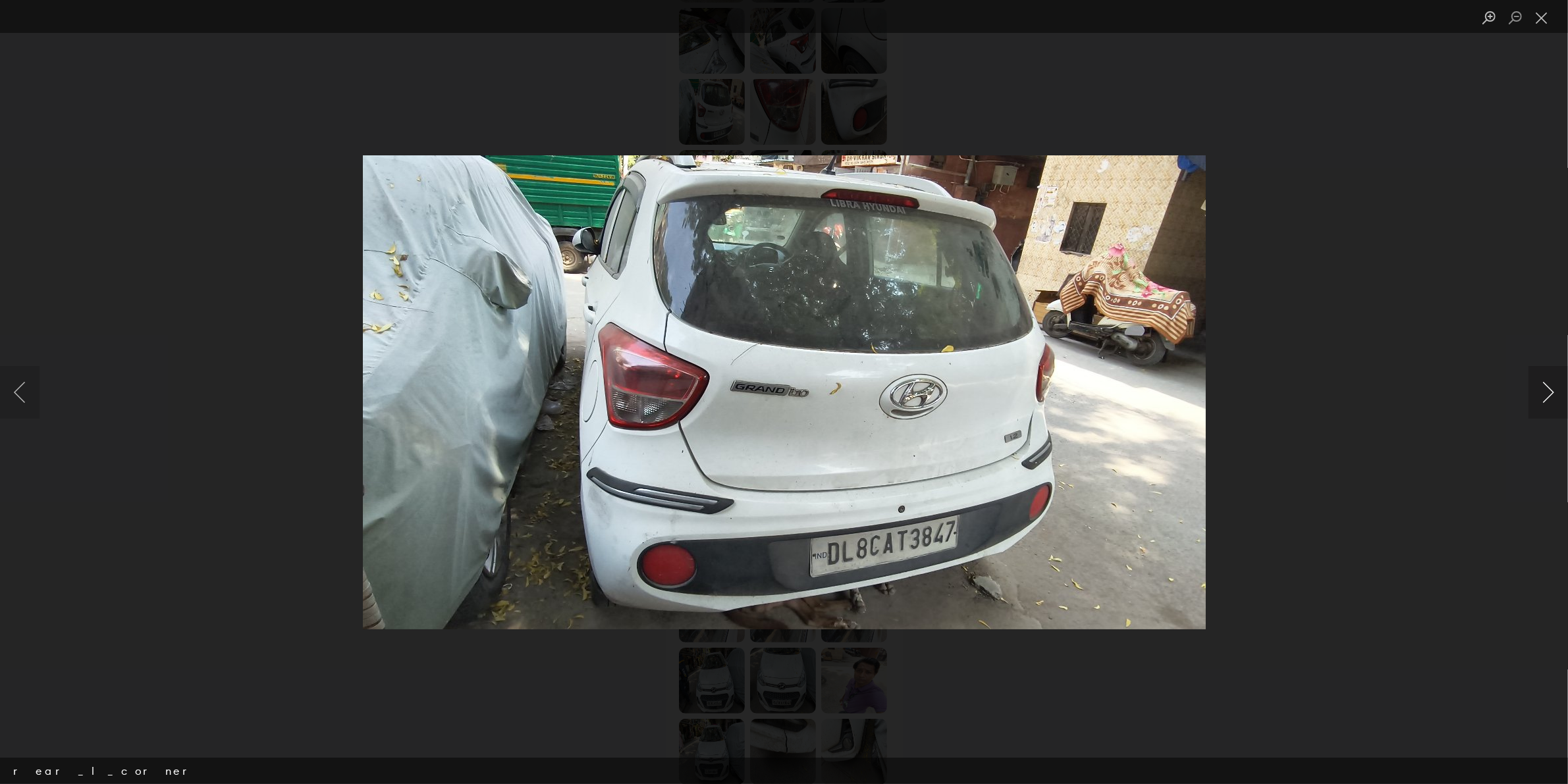
click at [1254, 405] on button "Next image" at bounding box center [1548, 392] width 39 height 53
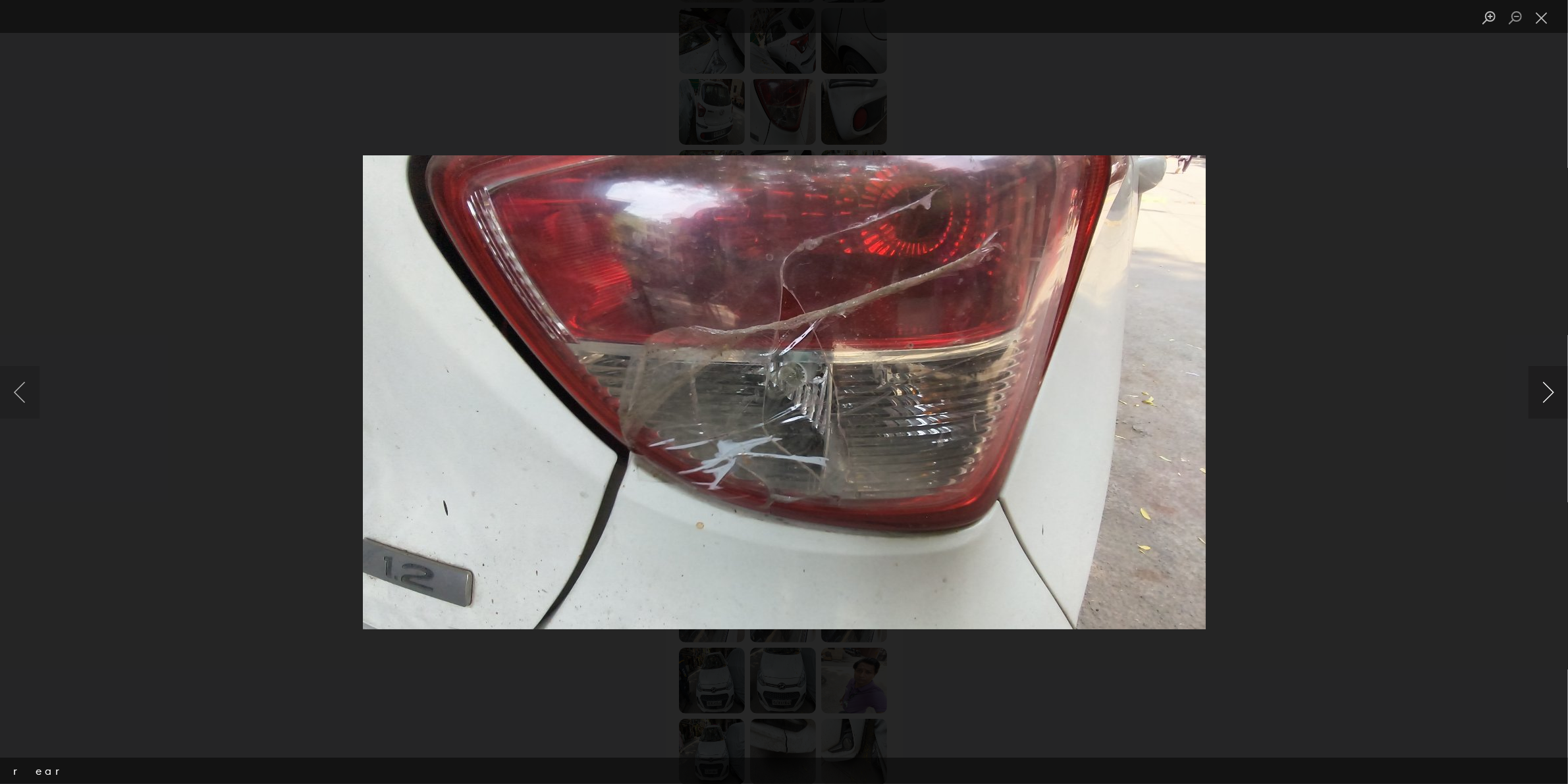
click at [1254, 386] on button "Next image" at bounding box center [1548, 392] width 39 height 53
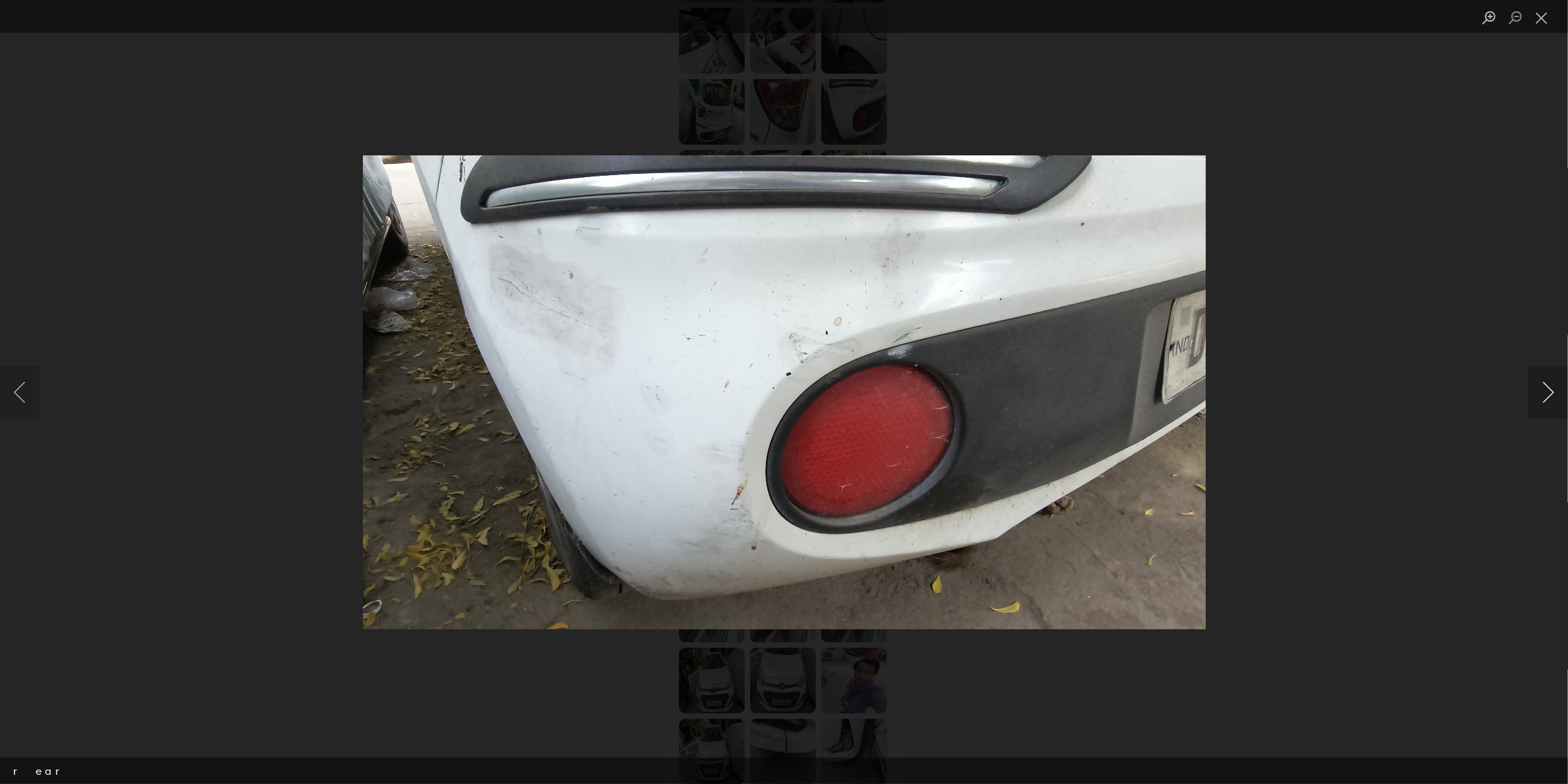
click at [1254, 401] on button "Next image" at bounding box center [1548, 392] width 39 height 53
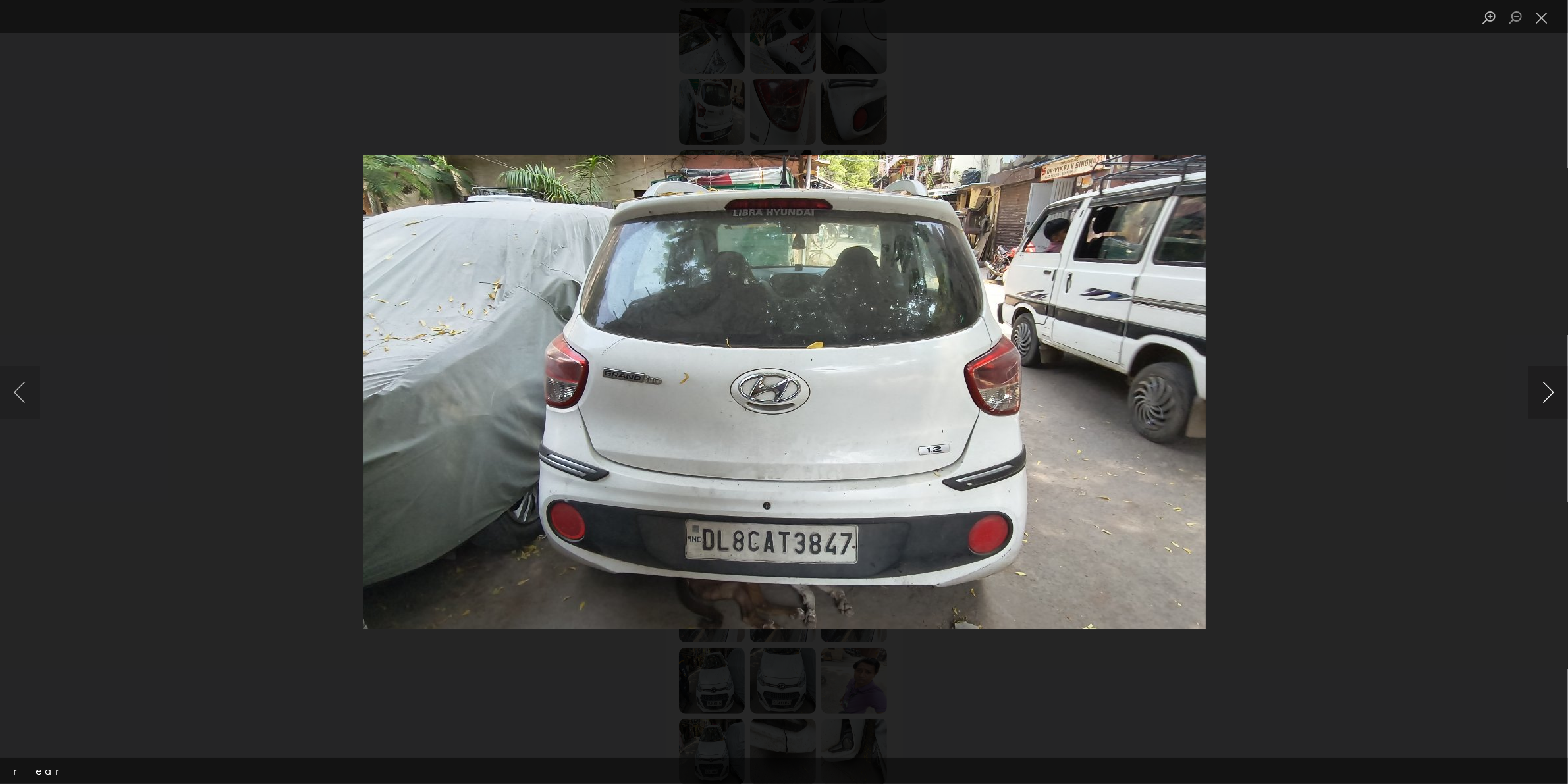
click at [1254, 393] on button "Next image" at bounding box center [1548, 392] width 39 height 53
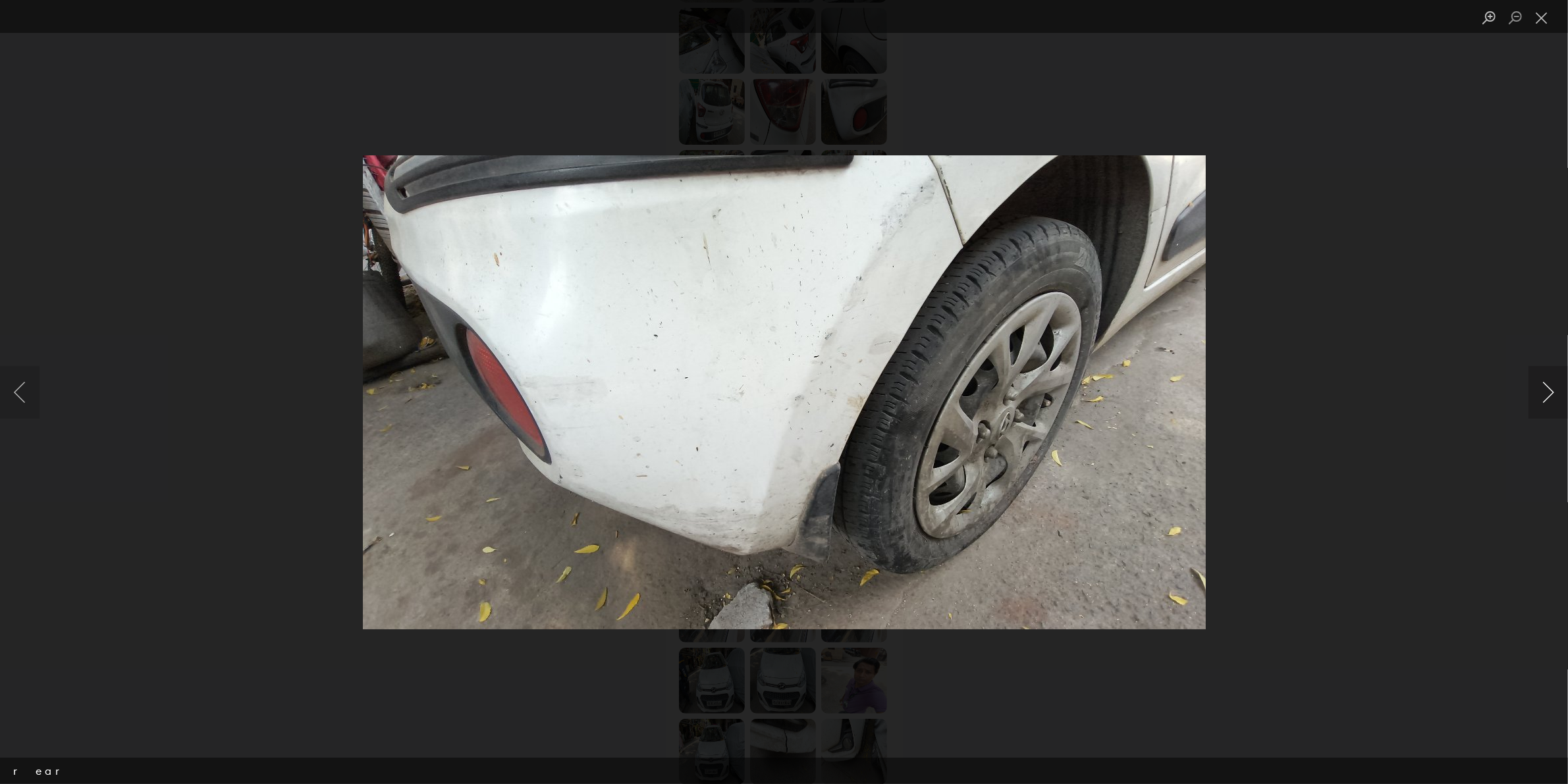
click at [1254, 400] on button "Next image" at bounding box center [1548, 392] width 39 height 53
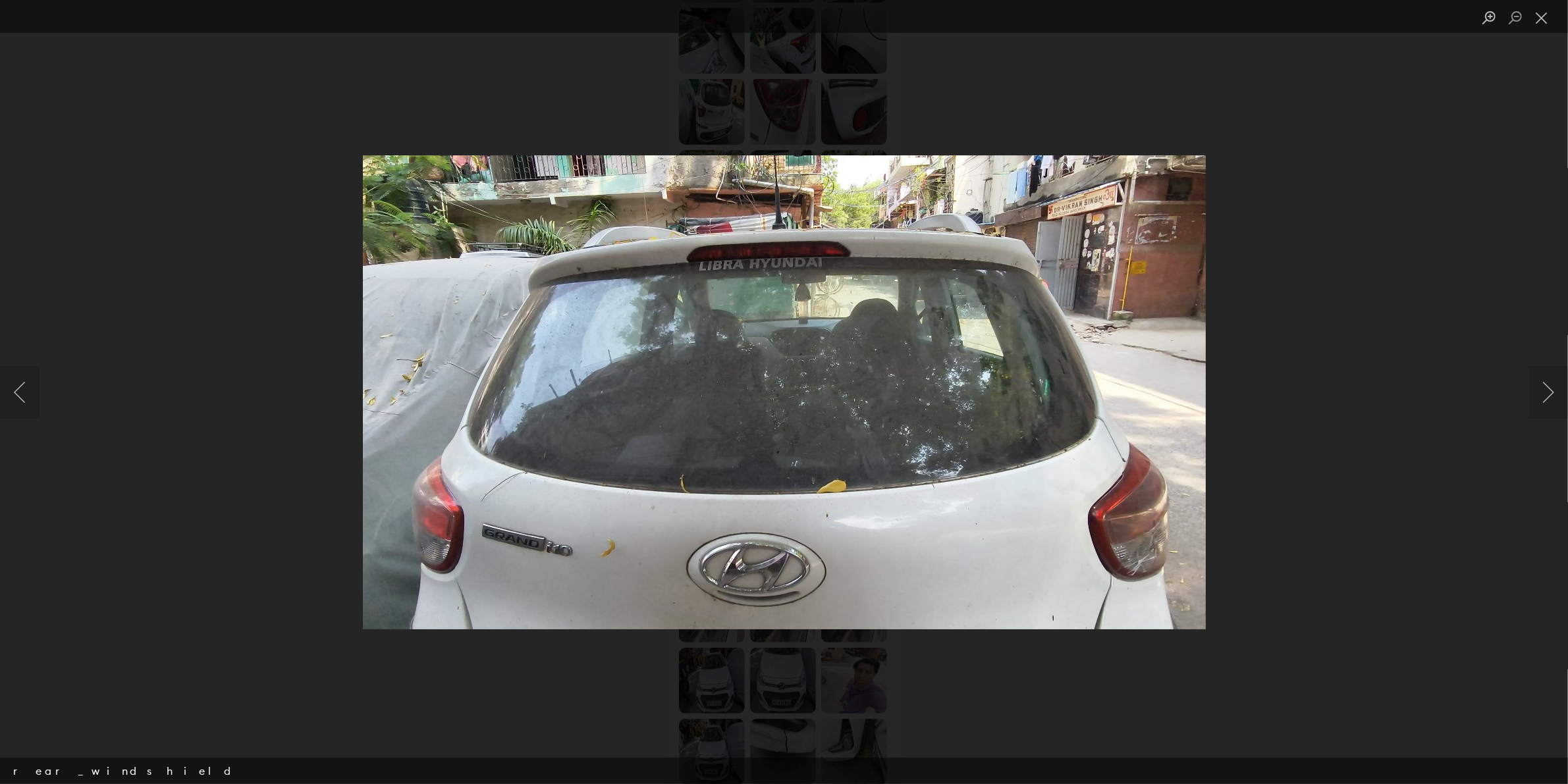
click at [1254, 532] on div "Lightbox" at bounding box center [784, 392] width 1568 height 784
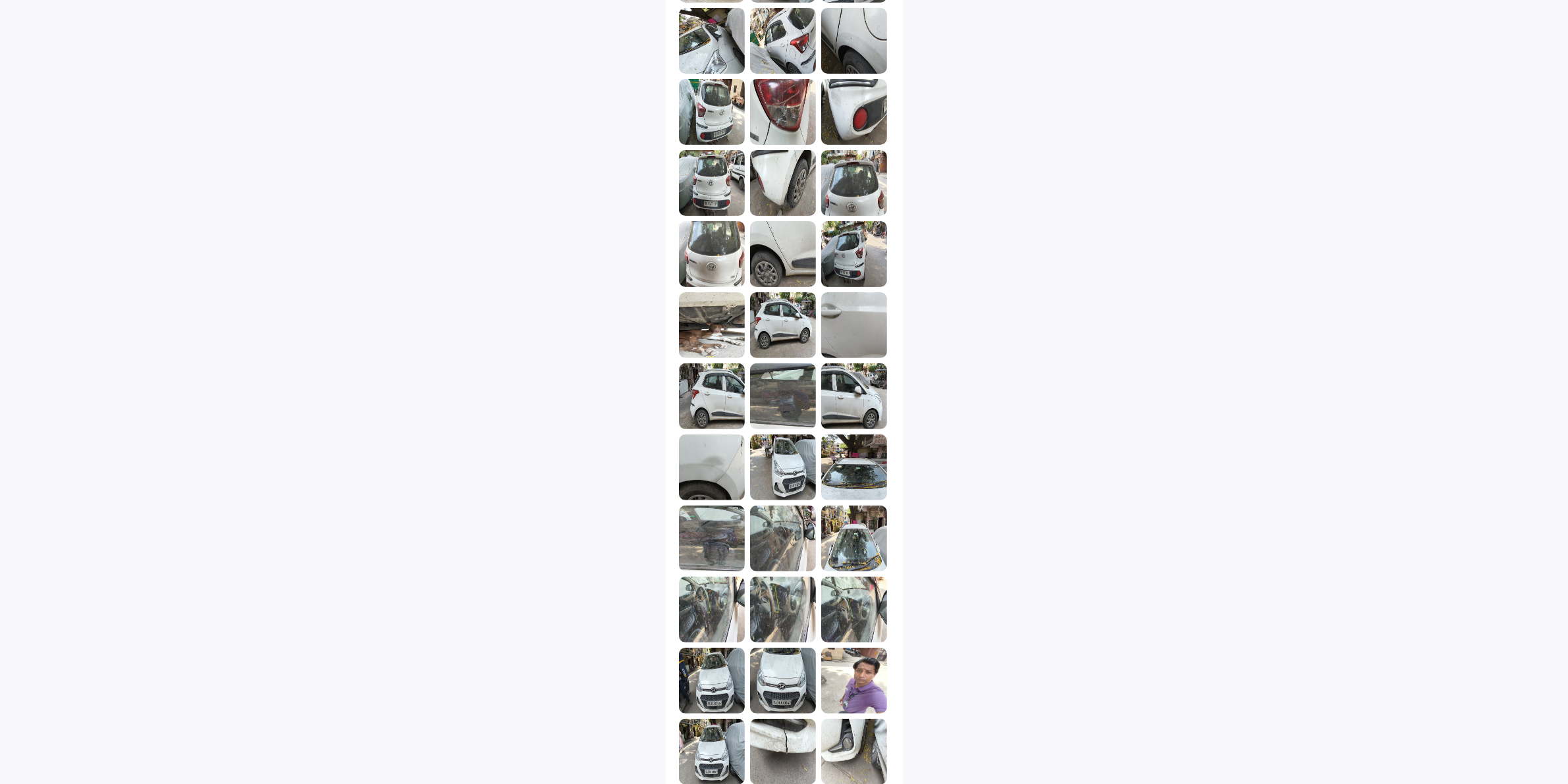
click at [1032, 171] on div "Help Track claim Info Car Details Make/model Hyundai Grand i10 Registration yea…" at bounding box center [784, 566] width 1568 height 2027
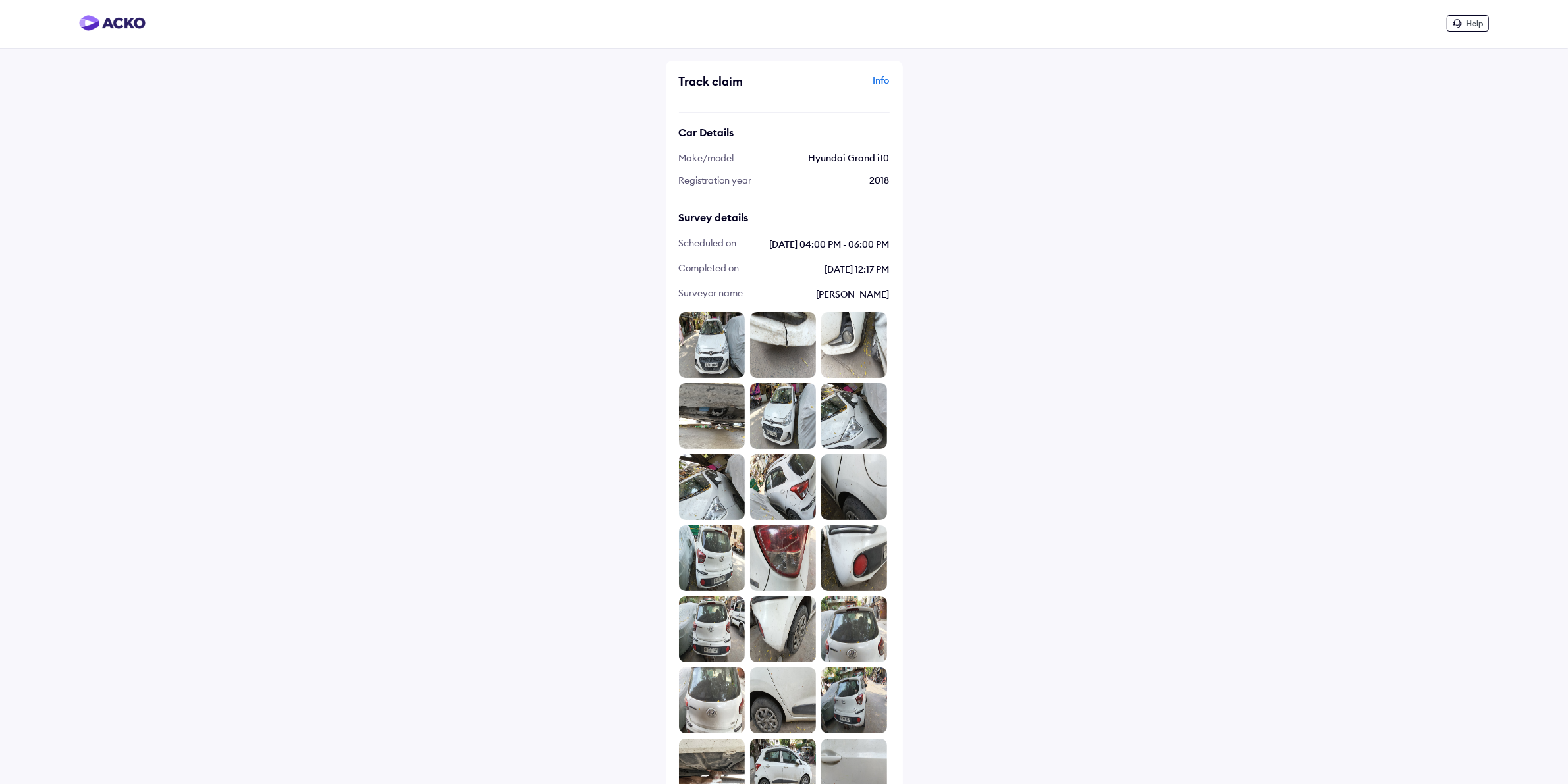
scroll to position [0, 0]
